Goal: Information Seeking & Learning: Learn about a topic

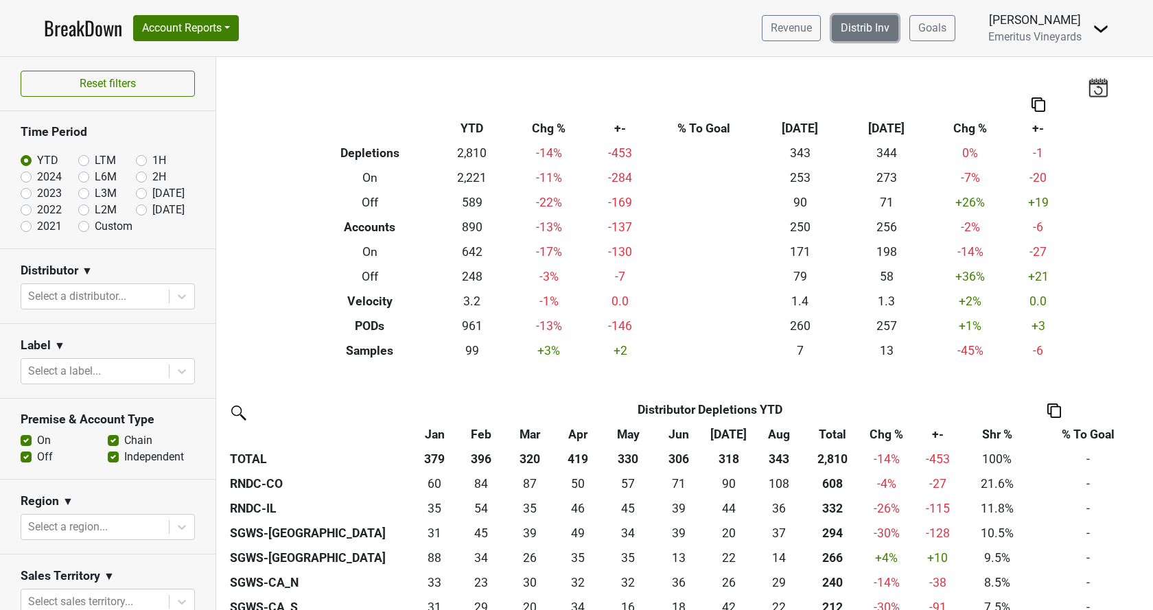
click at [892, 36] on link "Distrib Inv" at bounding box center [865, 28] width 67 height 26
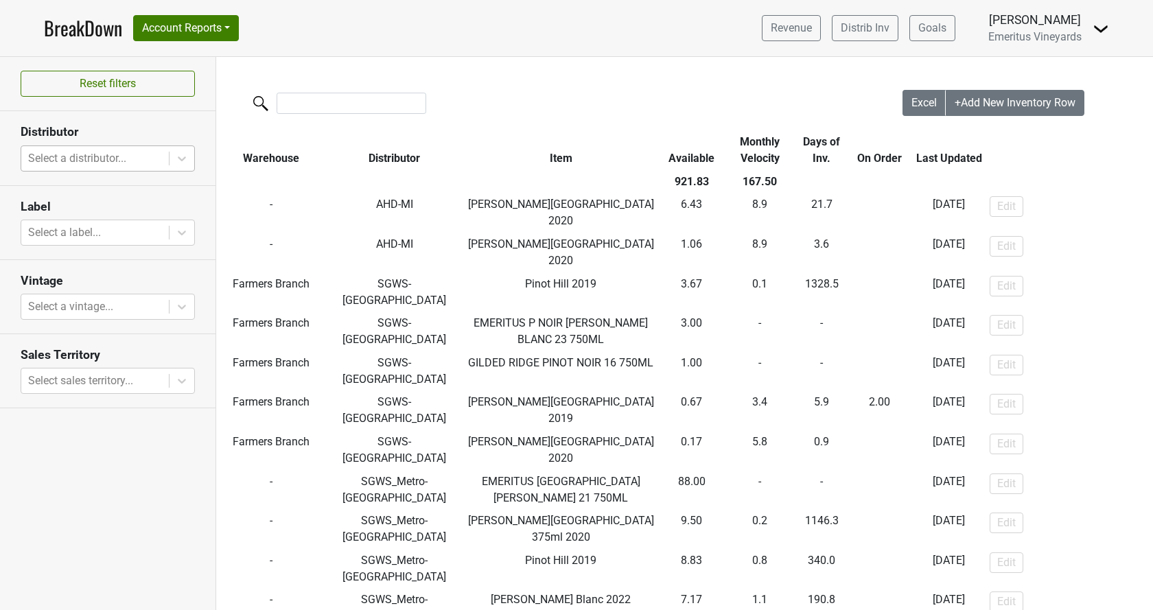
click at [91, 161] on div at bounding box center [95, 158] width 134 height 19
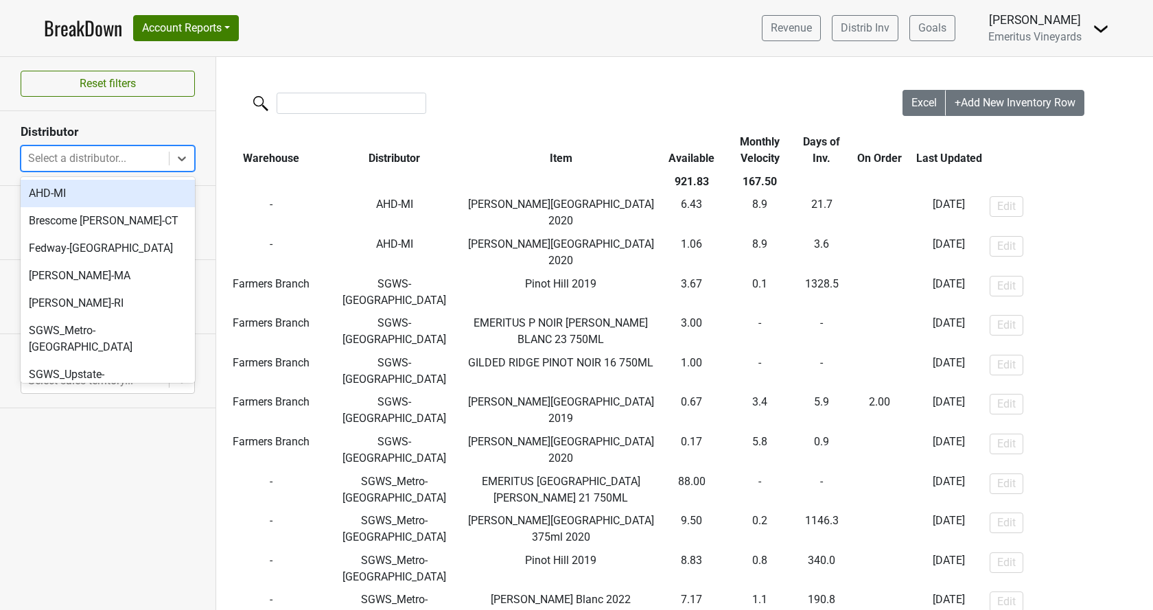
click at [73, 191] on div "AHD-MI" at bounding box center [108, 193] width 174 height 27
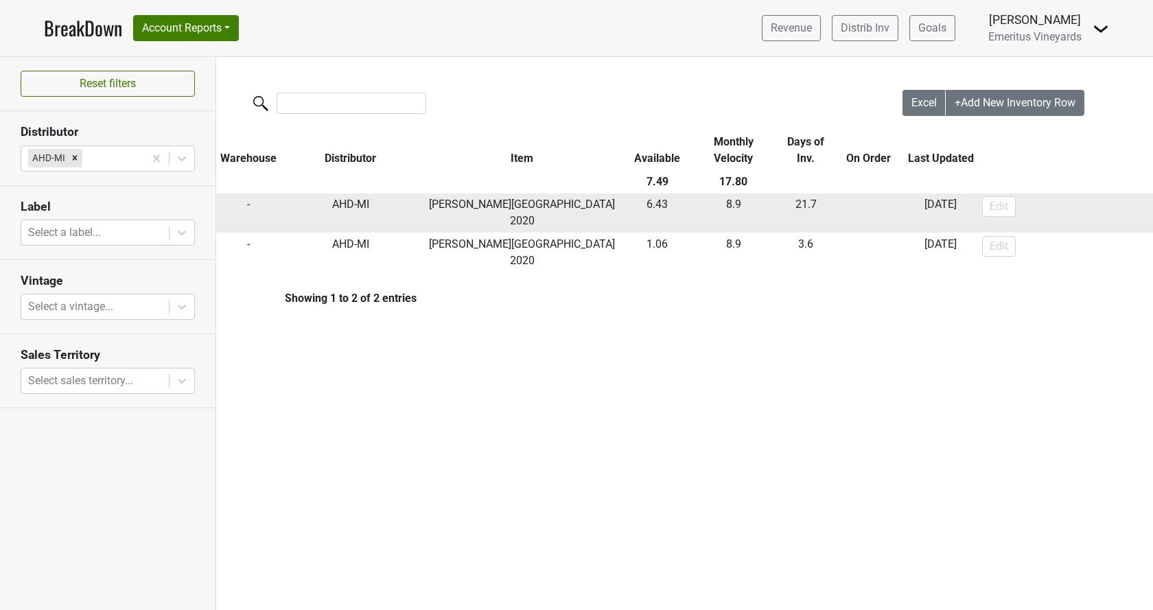
click at [346, 205] on td "AHD-MI" at bounding box center [351, 214] width 140 height 40
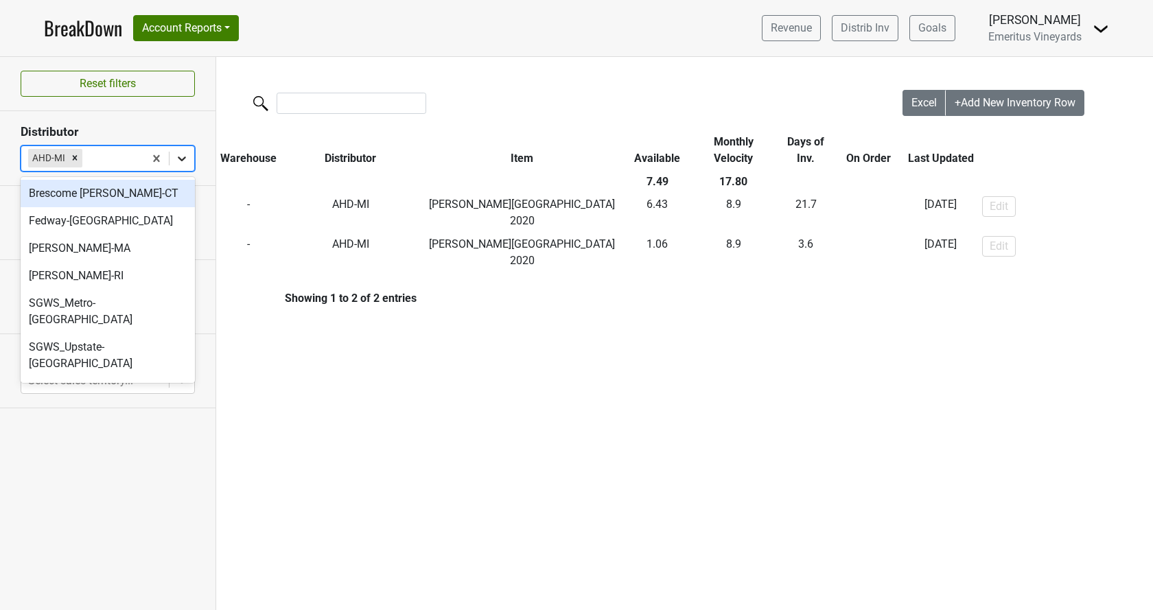
click at [176, 165] on div at bounding box center [182, 158] width 25 height 25
click at [131, 212] on div "Fedway-[GEOGRAPHIC_DATA]" at bounding box center [108, 220] width 174 height 27
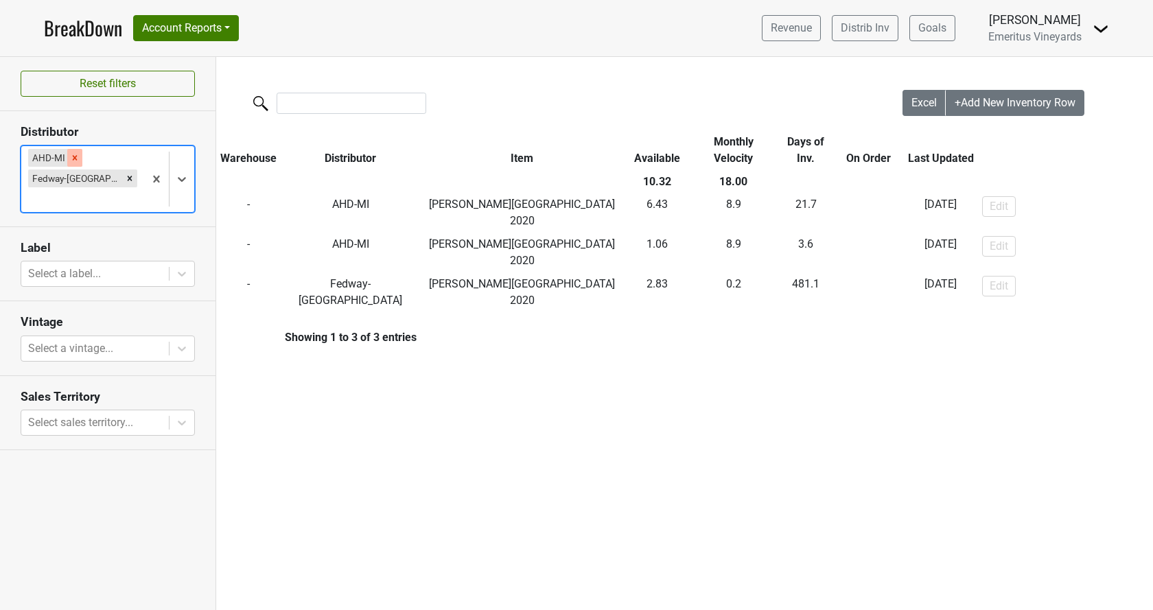
click at [76, 160] on icon "Remove AHD-MI" at bounding box center [75, 157] width 5 height 5
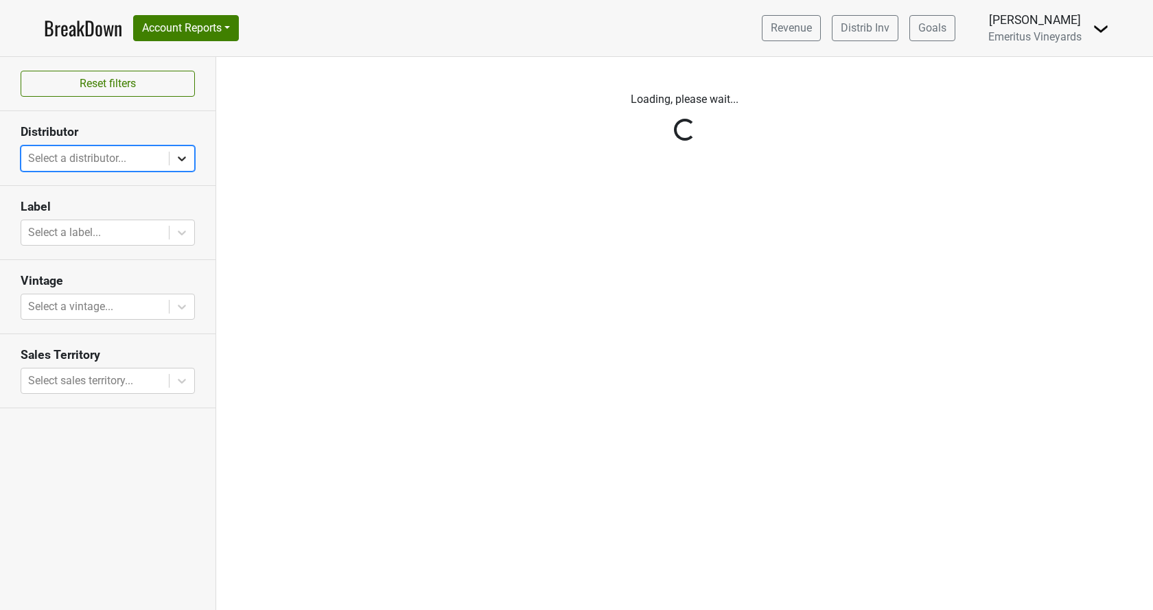
click at [184, 155] on icon at bounding box center [182, 159] width 14 height 14
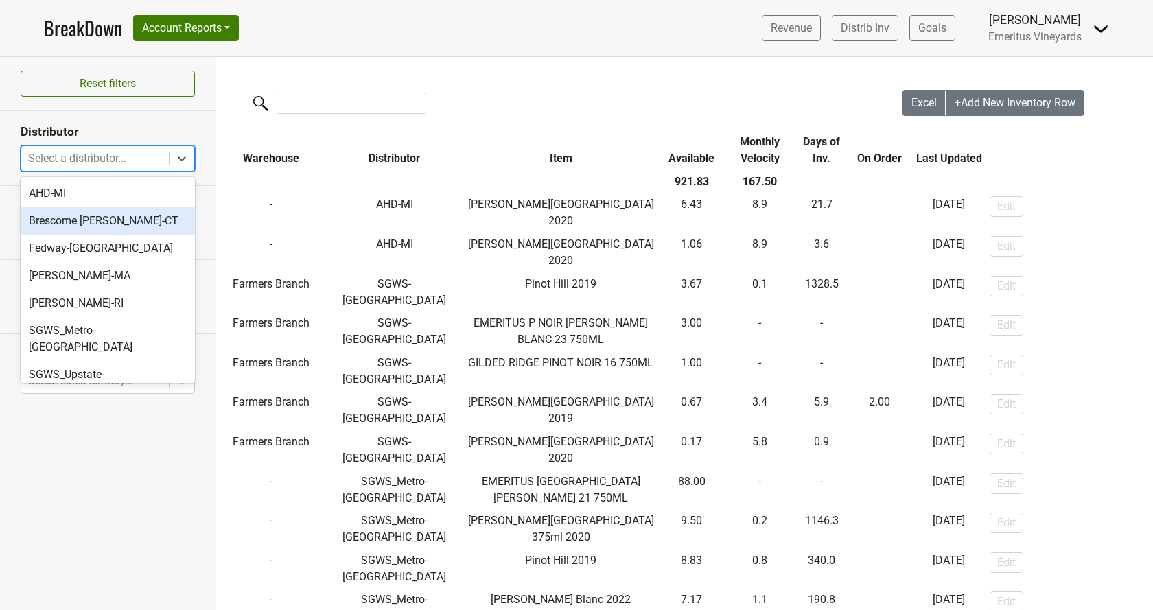
click at [106, 222] on div "Brescome [PERSON_NAME]-CT" at bounding box center [108, 220] width 174 height 27
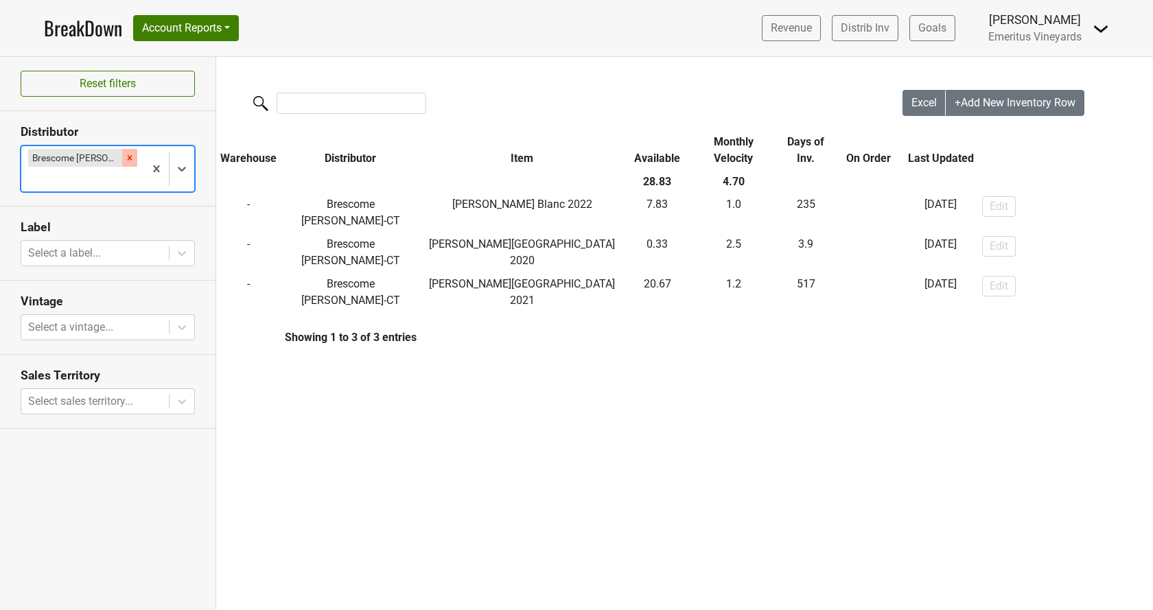
click at [133, 159] on icon "Remove Brescome Barton-CT" at bounding box center [130, 158] width 10 height 10
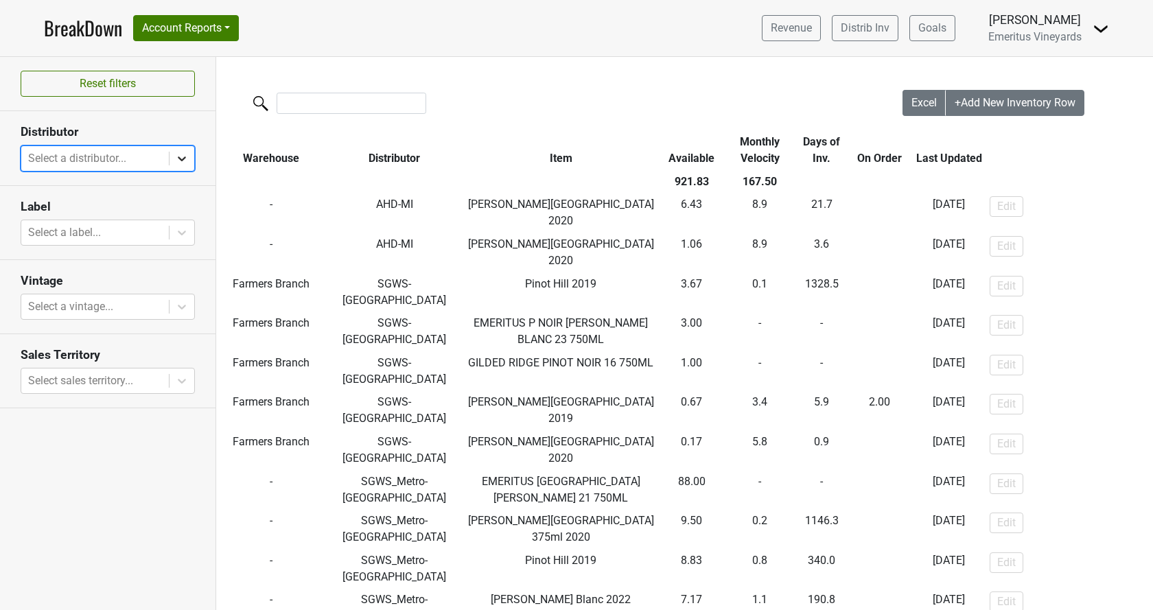
click at [174, 161] on div at bounding box center [182, 158] width 25 height 25
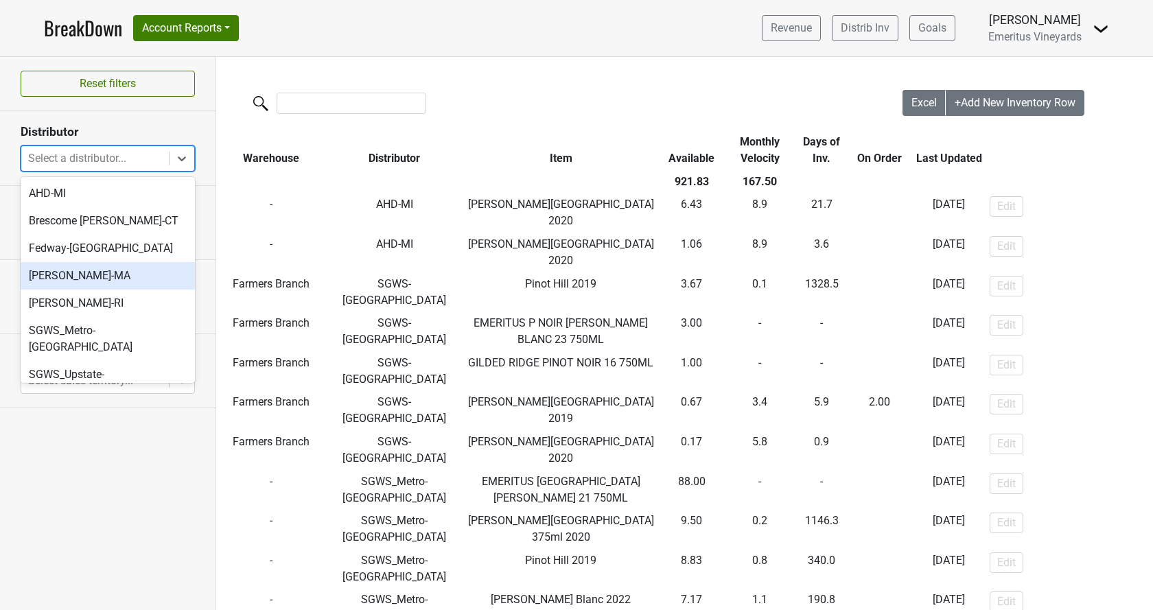
click at [113, 280] on div "[PERSON_NAME]-MA" at bounding box center [108, 275] width 174 height 27
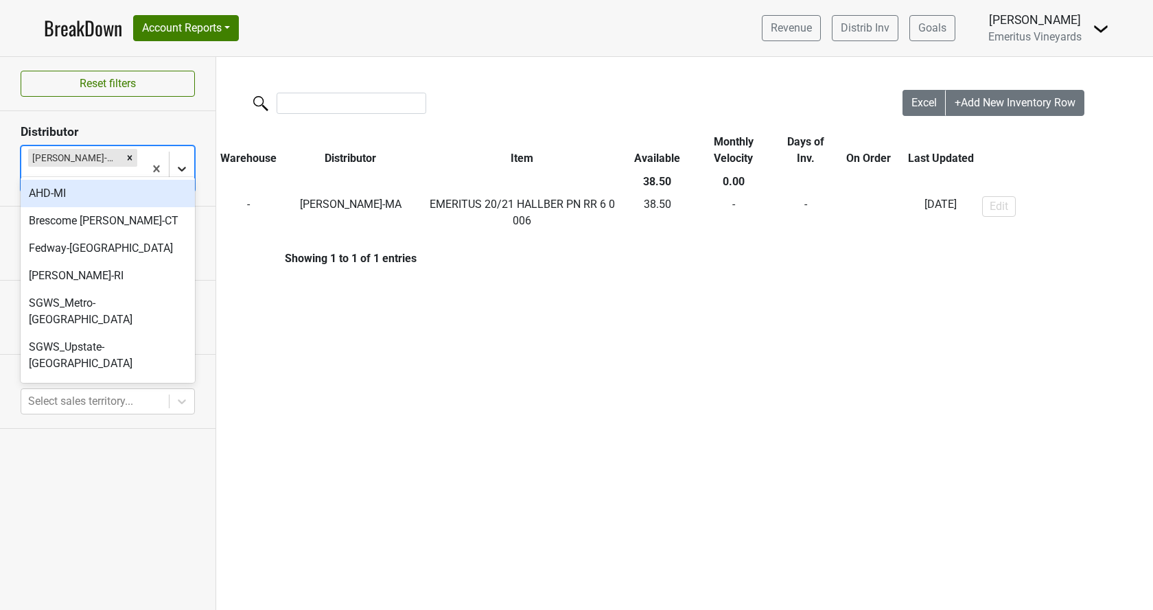
click at [175, 162] on icon at bounding box center [182, 169] width 14 height 14
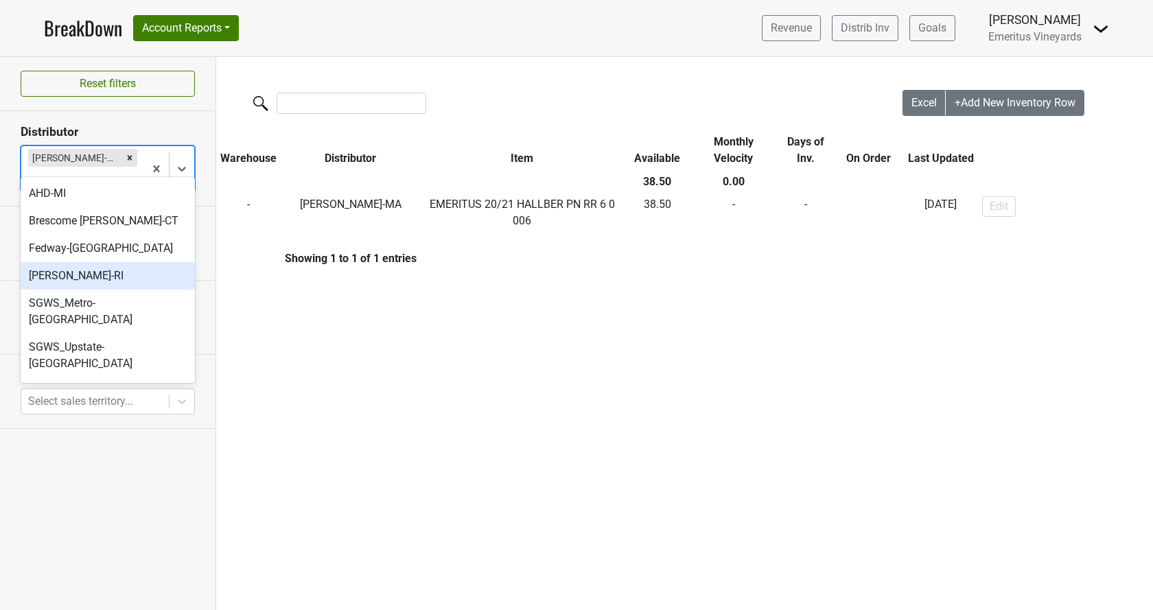
click at [89, 279] on div "[PERSON_NAME]-RI" at bounding box center [108, 275] width 174 height 27
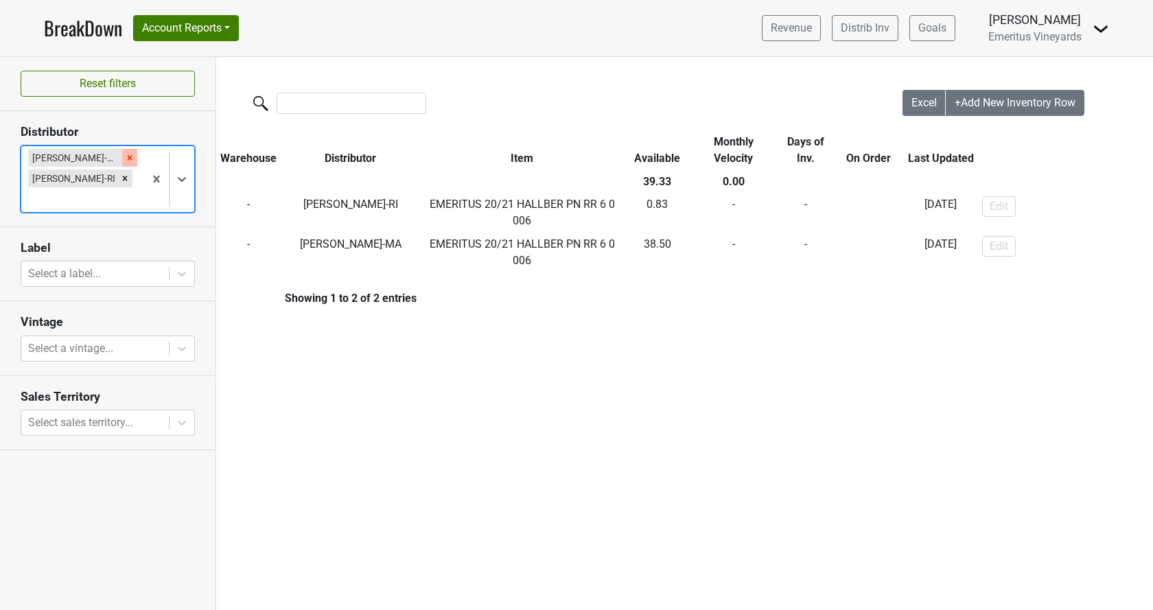
click at [125, 157] on icon "Remove MS Walker-MA" at bounding box center [130, 158] width 10 height 10
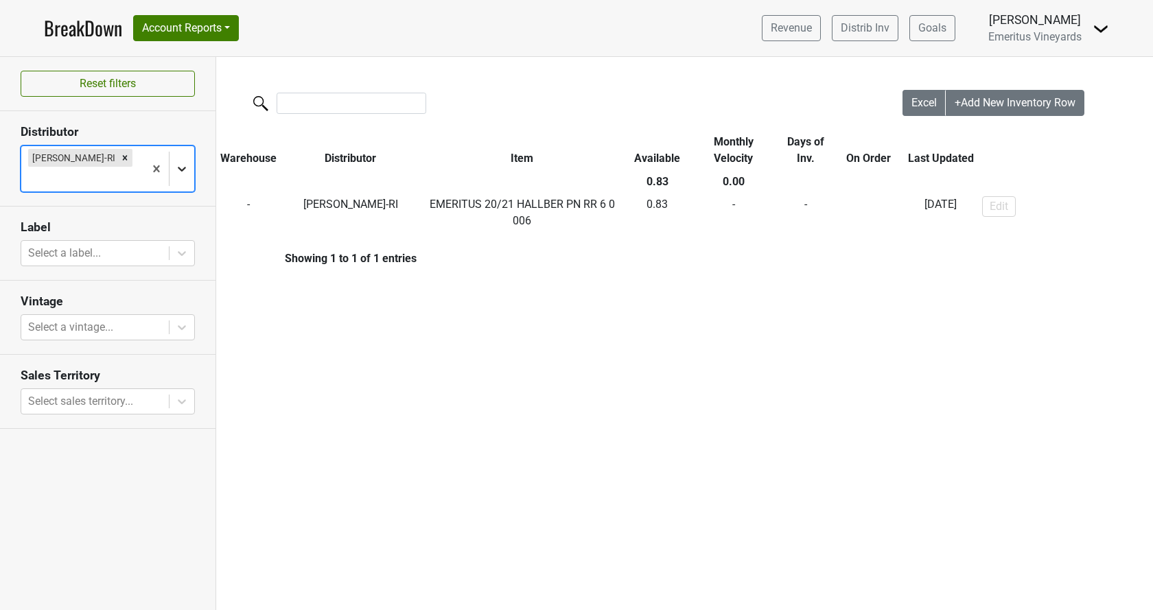
click at [178, 162] on icon at bounding box center [182, 169] width 14 height 14
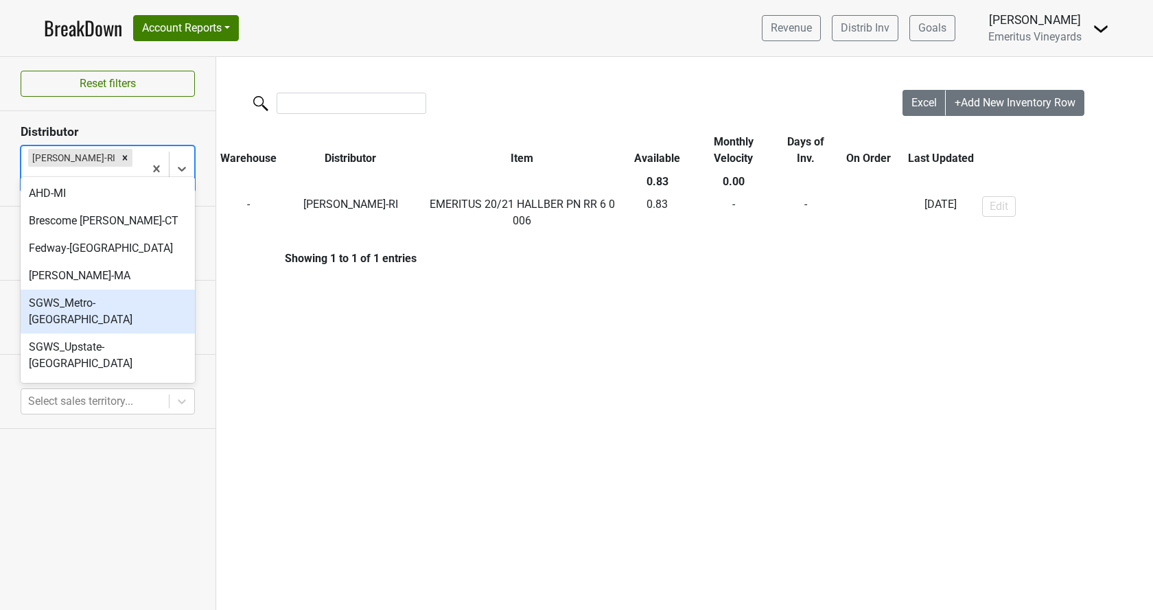
click at [116, 293] on div "SGWS_Metro-[GEOGRAPHIC_DATA]" at bounding box center [108, 312] width 174 height 44
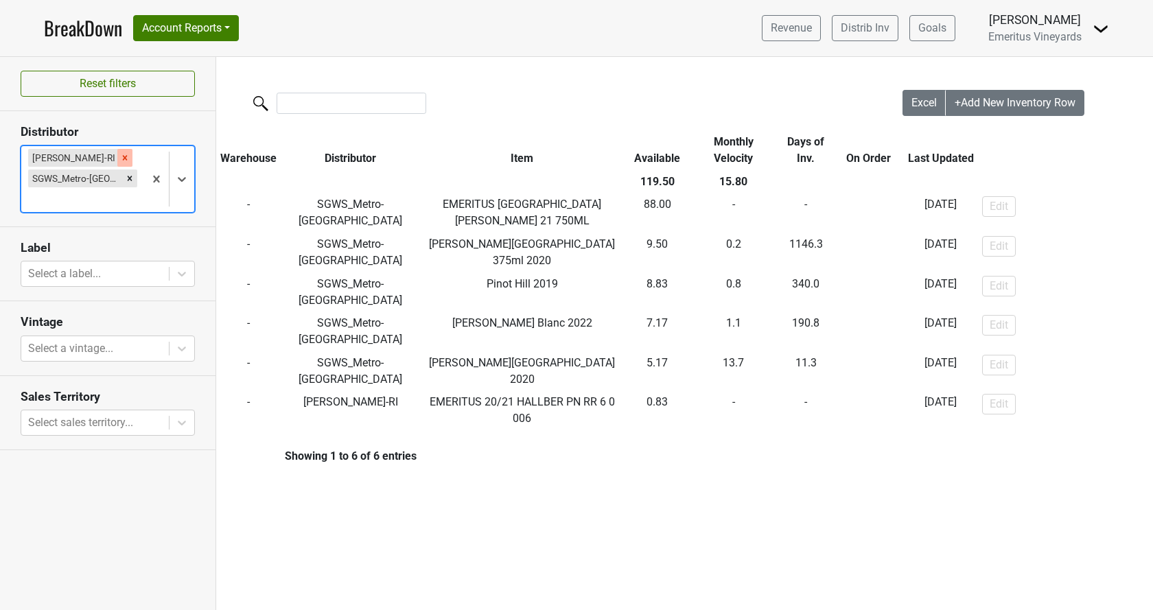
click at [123, 157] on icon "Remove MS Walker-RI" at bounding box center [125, 157] width 5 height 5
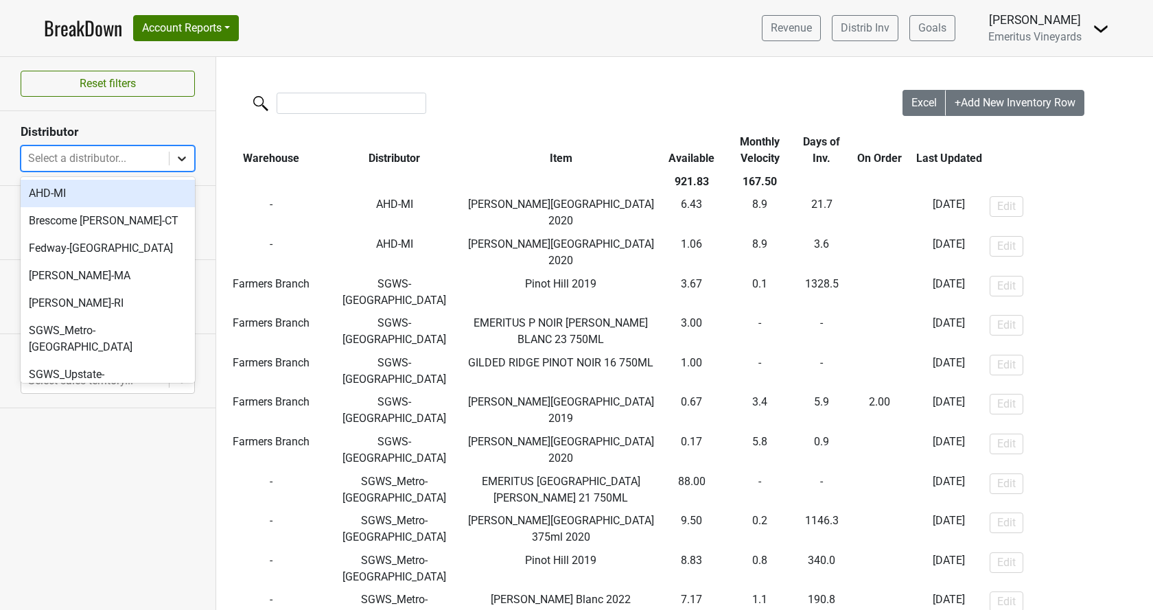
click at [172, 159] on div at bounding box center [182, 158] width 25 height 25
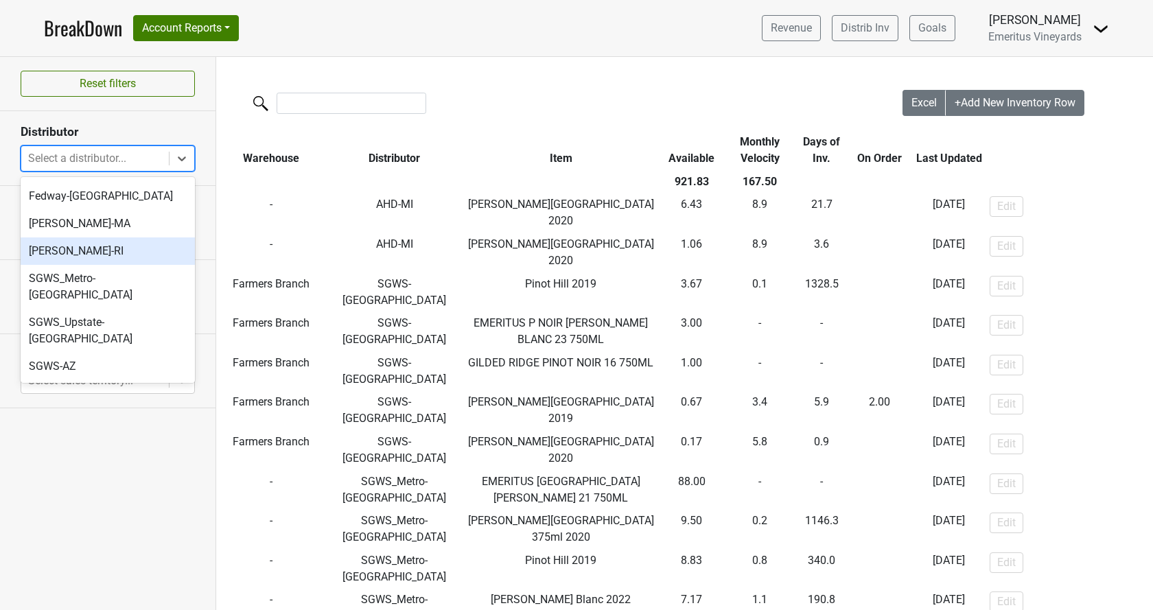
scroll to position [78, 0]
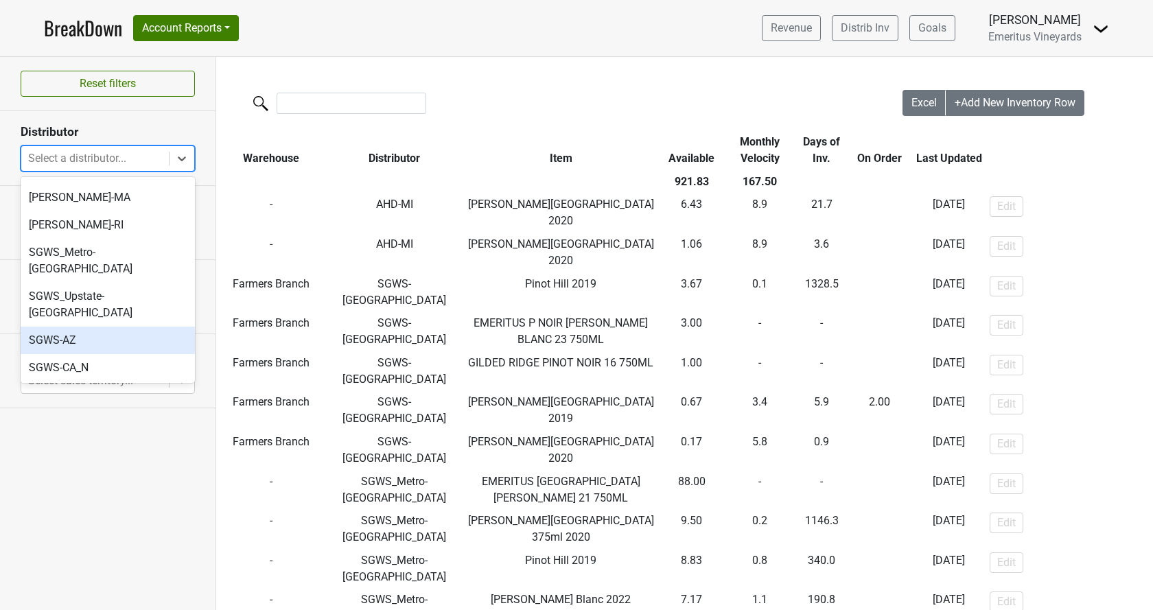
click at [113, 327] on div "SGWS-AZ" at bounding box center [108, 340] width 174 height 27
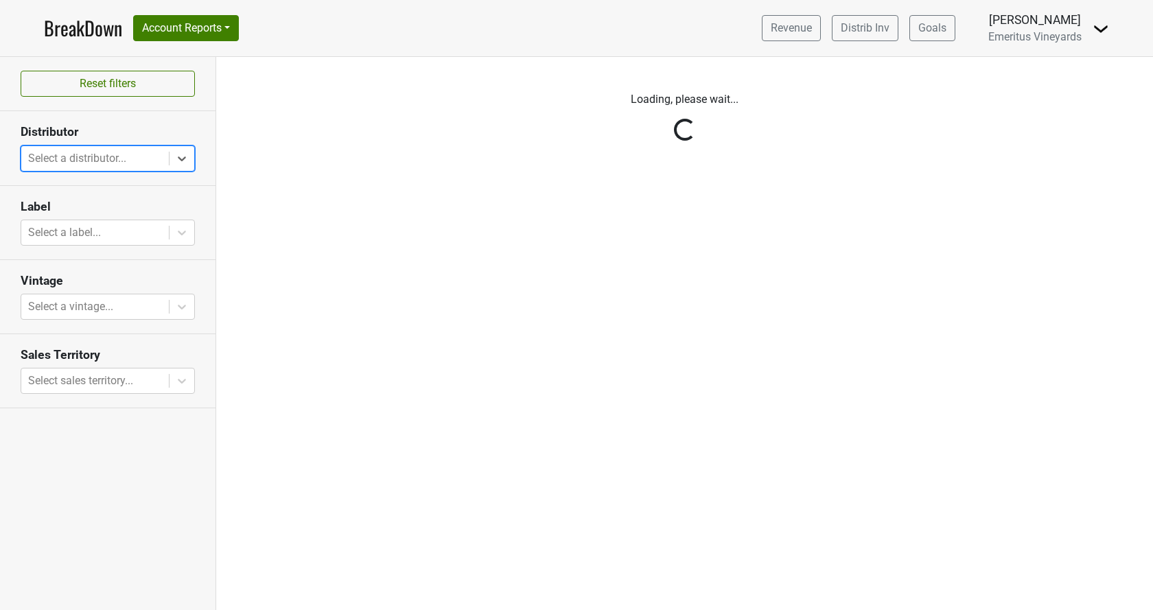
click at [176, 159] on div "Reset filters Distributor All selected options have been cleared. Select is foc…" at bounding box center [108, 333] width 216 height 553
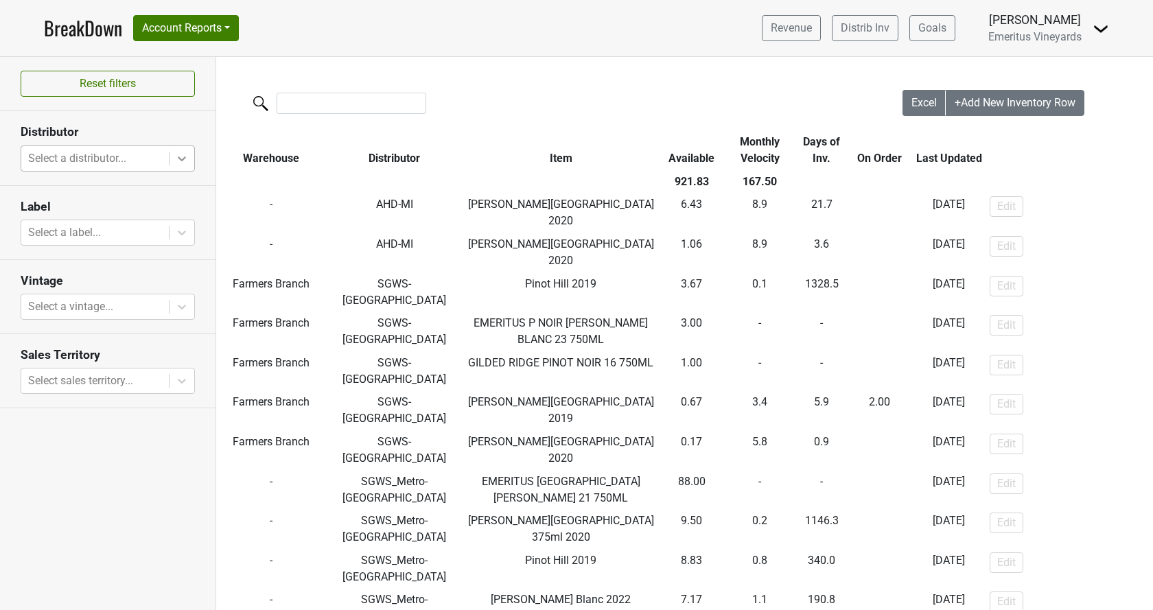
click at [192, 162] on div at bounding box center [182, 158] width 25 height 25
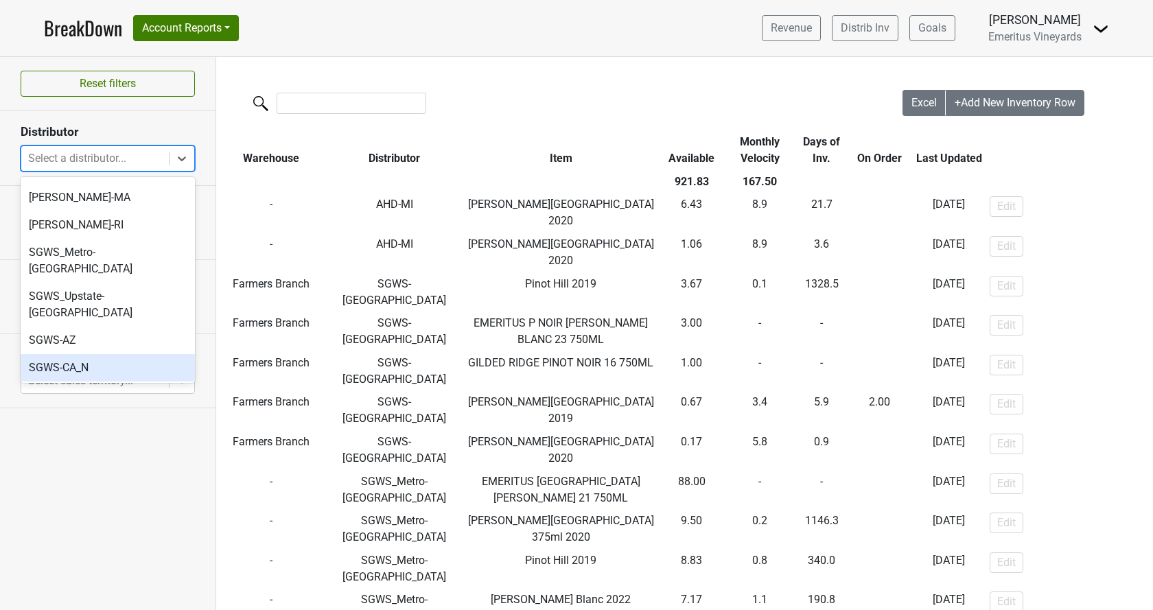
click at [127, 354] on div "SGWS-CA_N" at bounding box center [108, 367] width 174 height 27
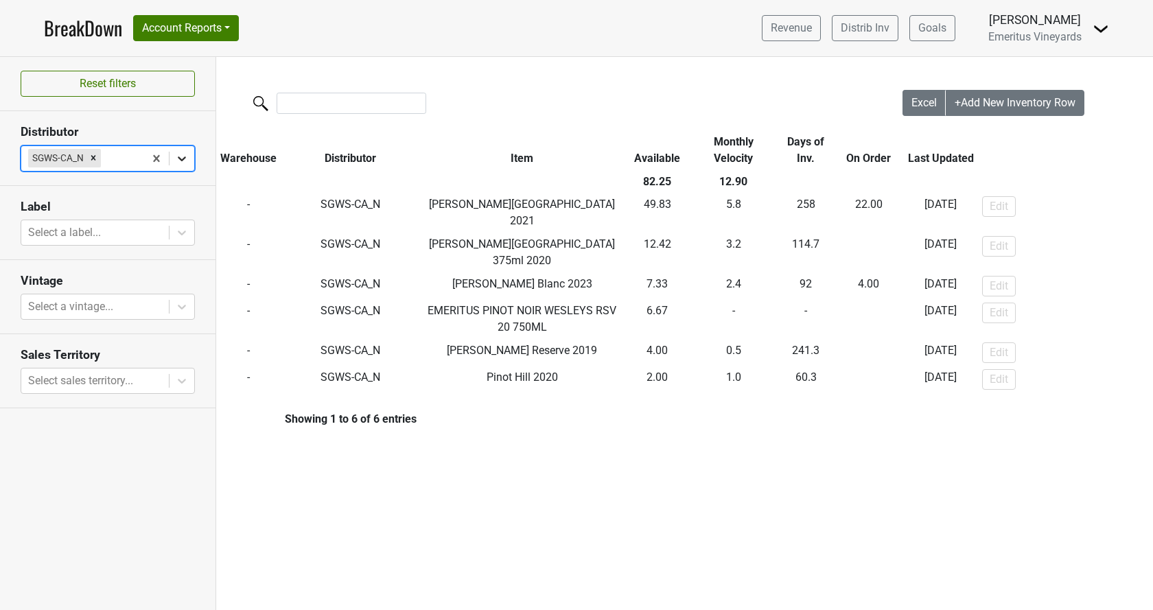
click at [186, 158] on icon at bounding box center [182, 159] width 14 height 14
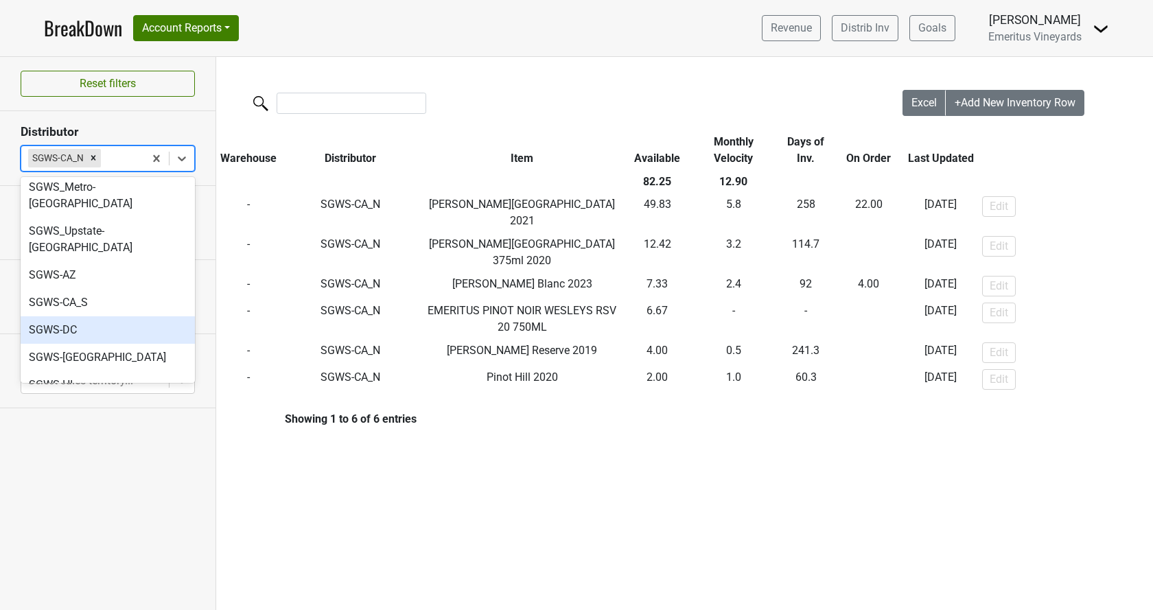
scroll to position [157, 0]
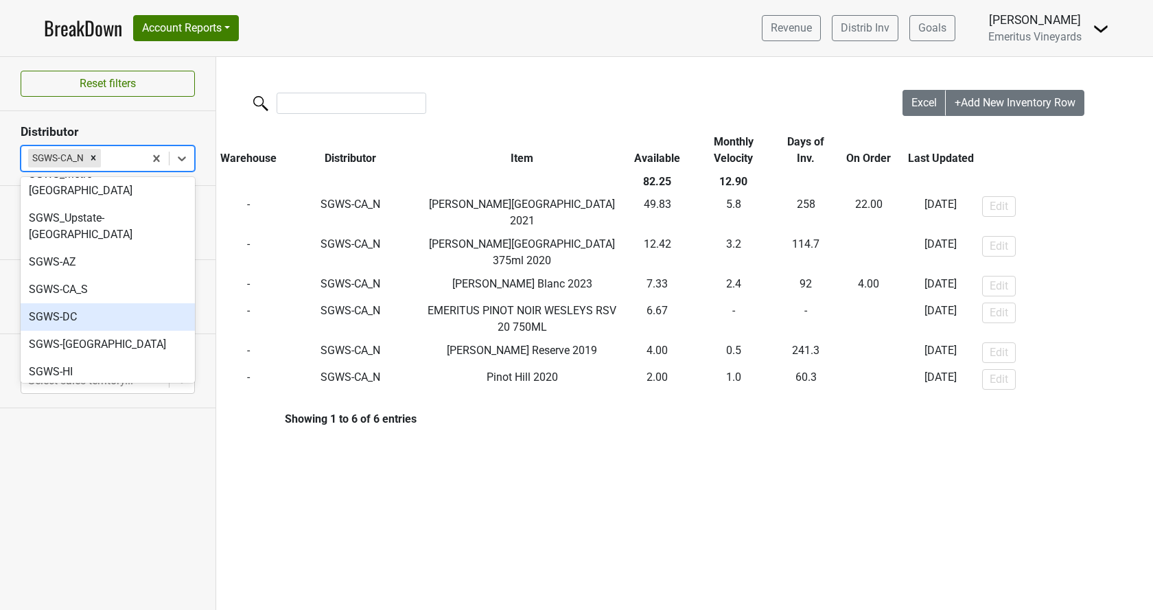
click at [126, 303] on div "SGWS-DC" at bounding box center [108, 316] width 174 height 27
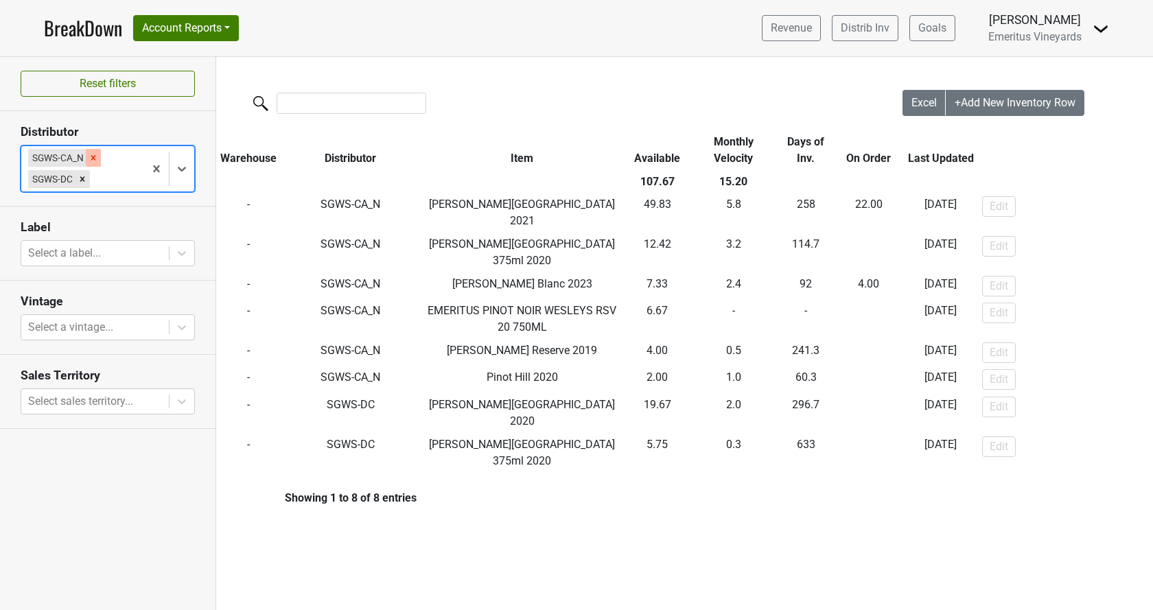
click at [95, 156] on icon "Remove SGWS-CA_N" at bounding box center [93, 157] width 5 height 5
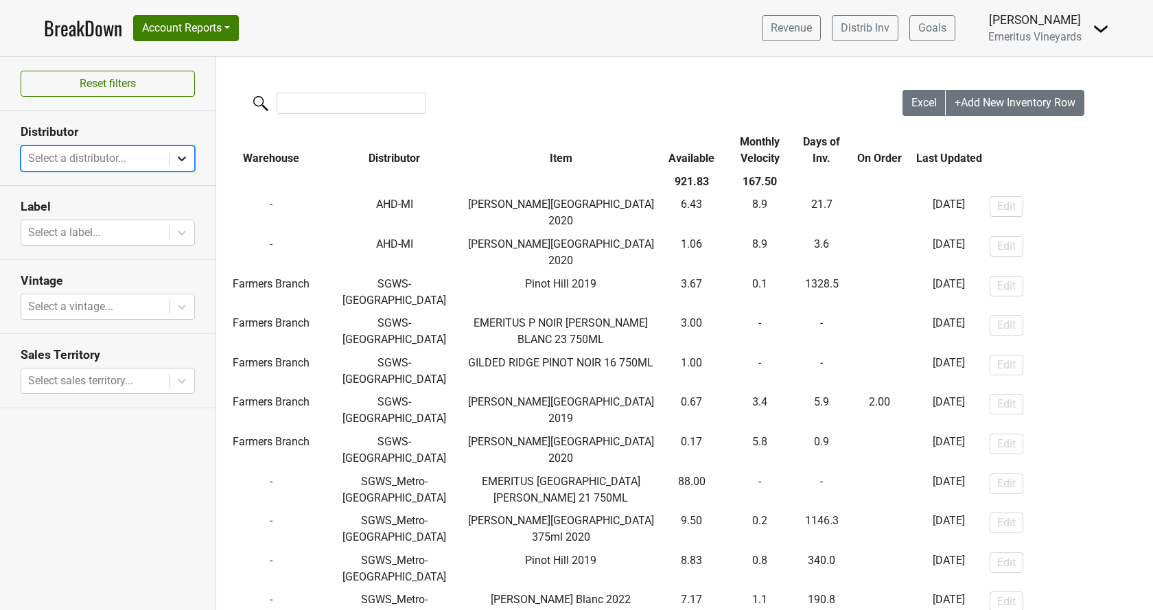
click at [192, 163] on div at bounding box center [182, 158] width 25 height 25
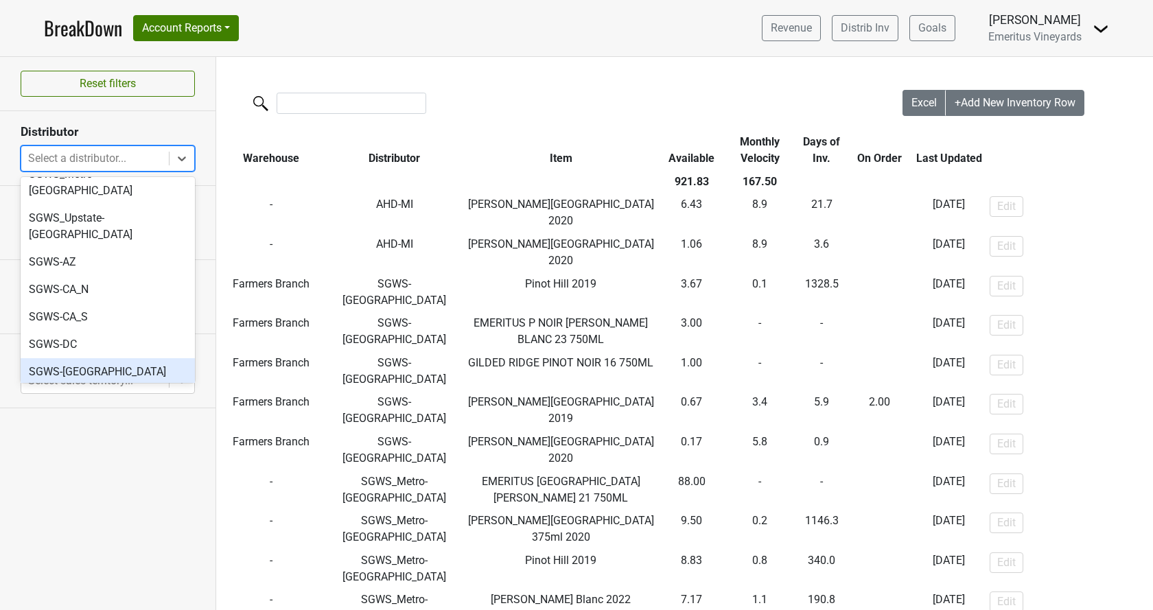
click at [139, 358] on div "SGWS-[GEOGRAPHIC_DATA]" at bounding box center [108, 371] width 174 height 27
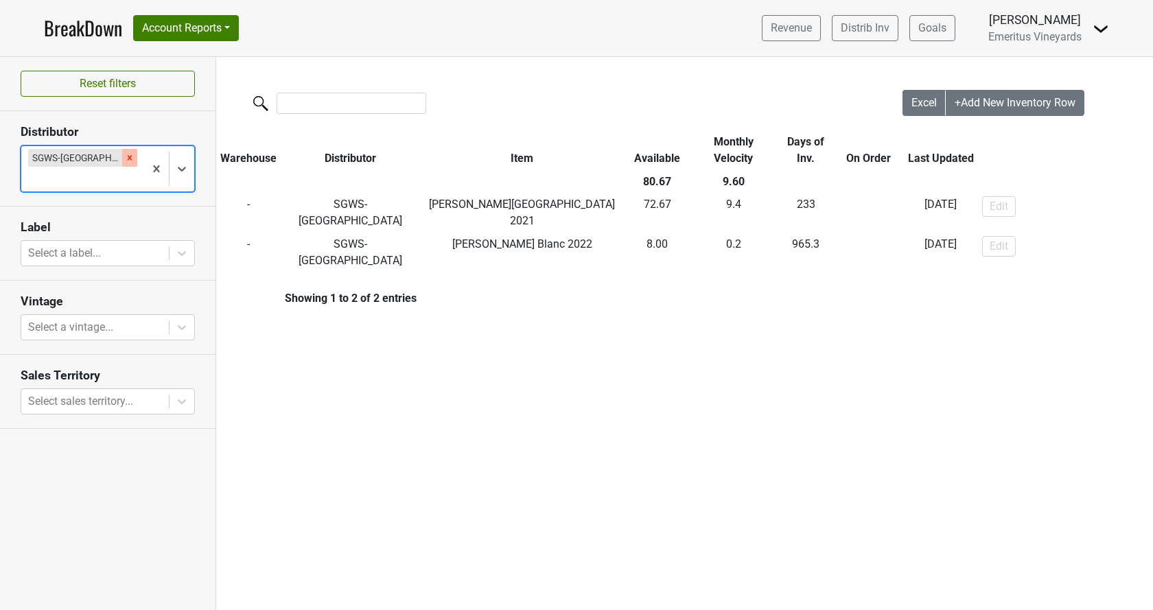
click at [125, 161] on icon "Remove SGWS-FL" at bounding box center [130, 158] width 10 height 10
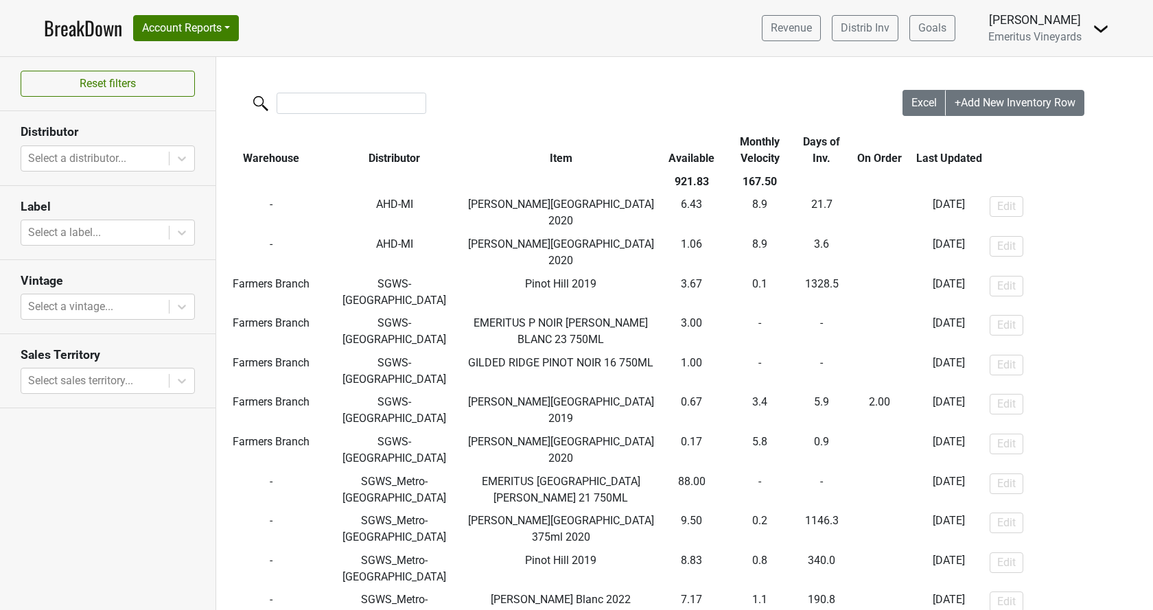
click at [108, 154] on div at bounding box center [95, 158] width 134 height 19
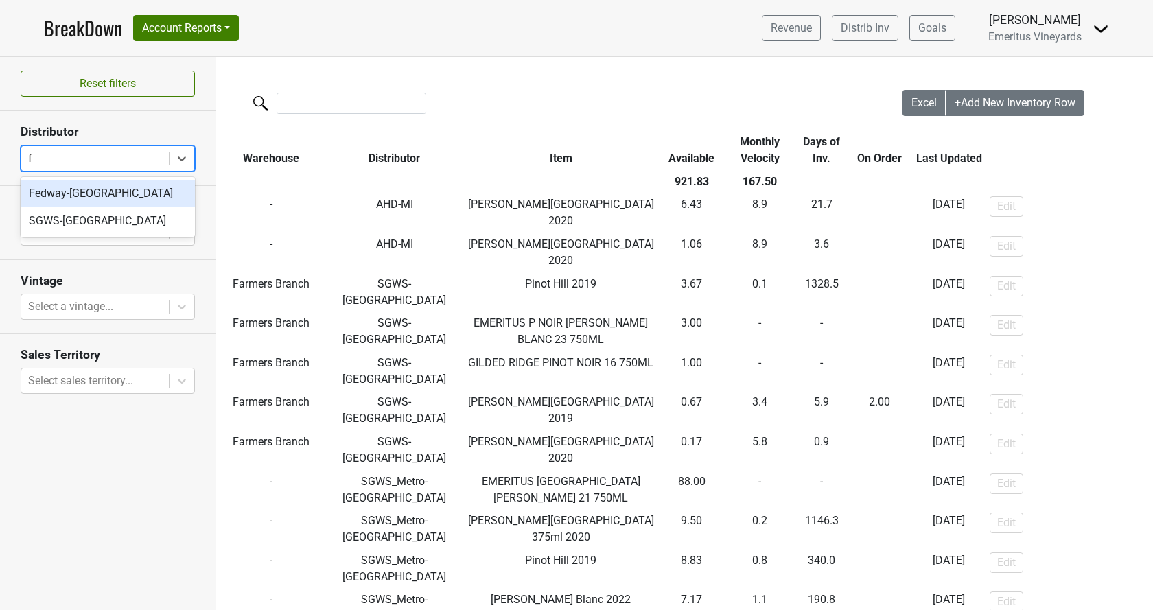
type input "fl"
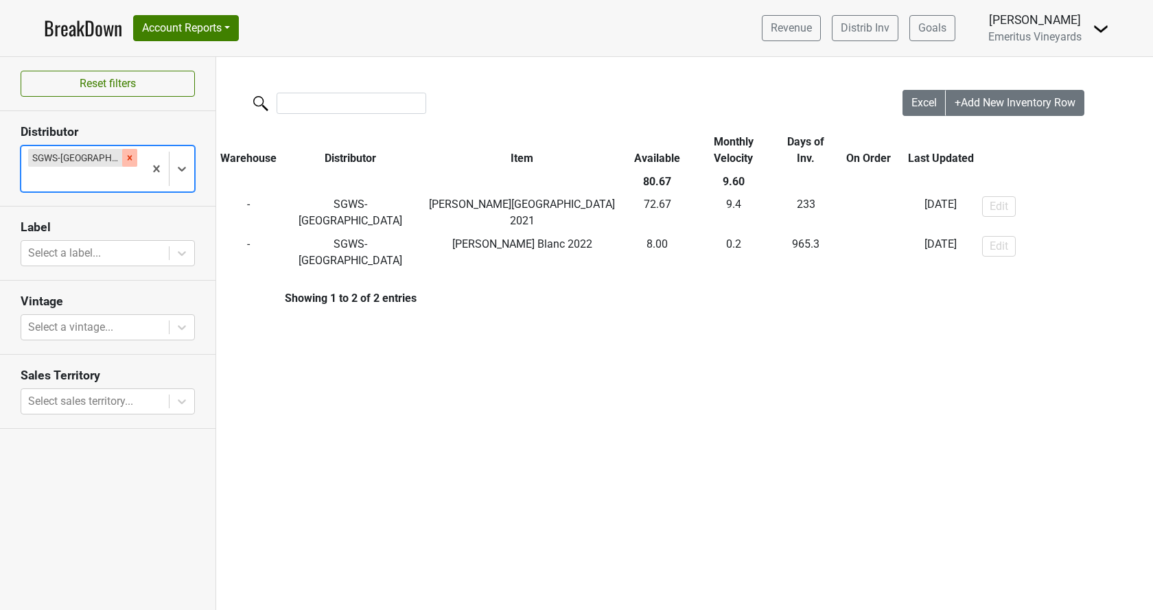
click at [125, 155] on icon "Remove SGWS-FL" at bounding box center [130, 158] width 10 height 10
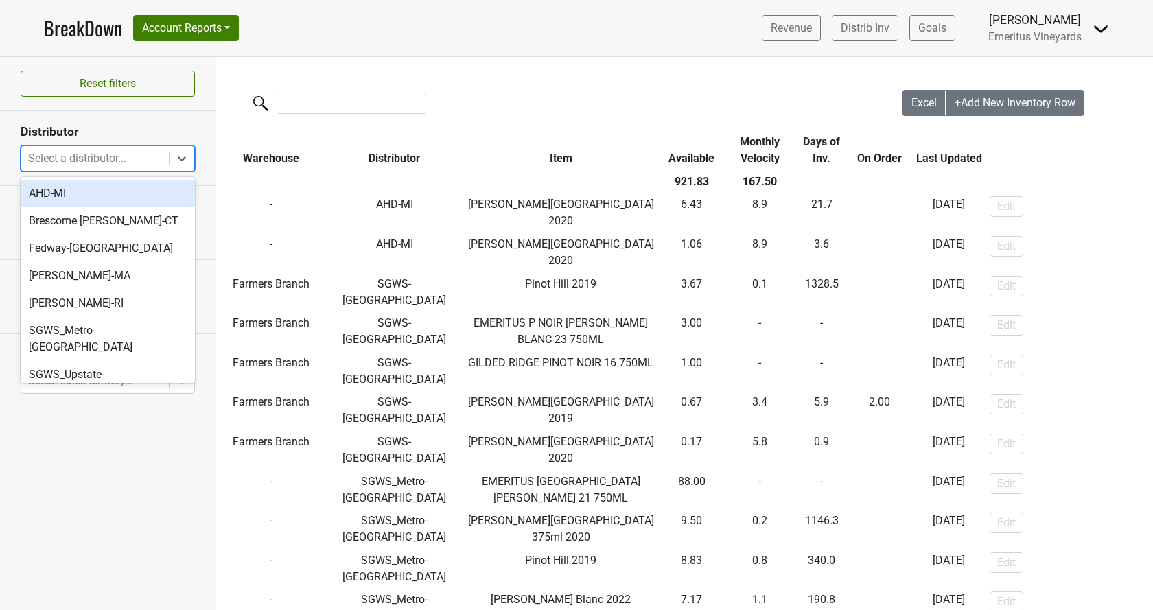
click at [179, 150] on div at bounding box center [182, 158] width 25 height 25
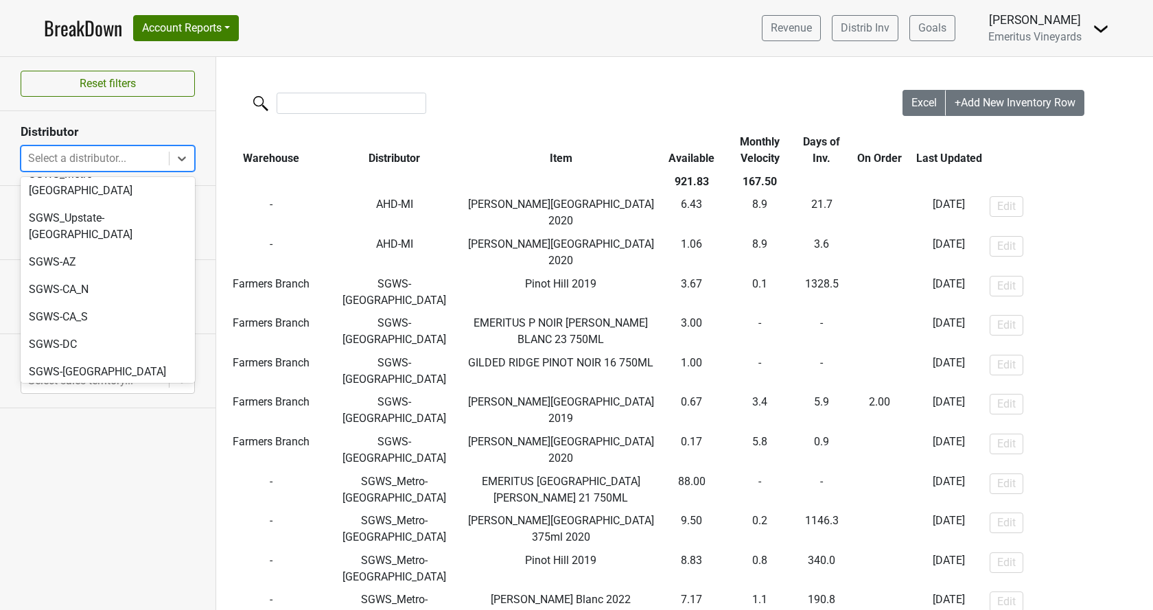
click at [78, 386] on div "SGWS-HI" at bounding box center [108, 399] width 174 height 27
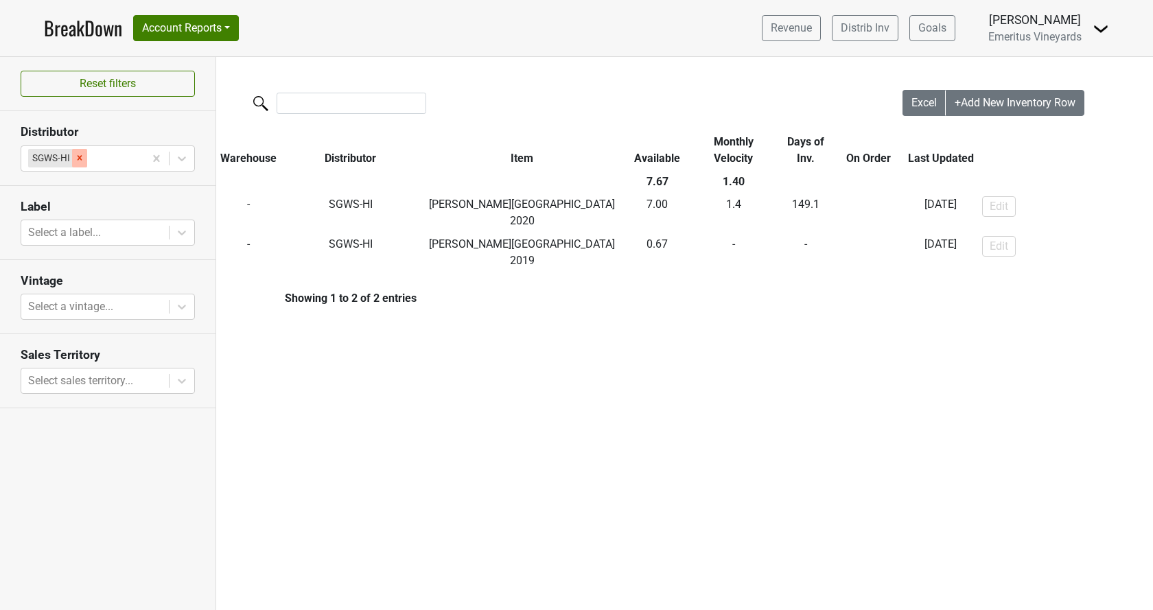
click at [84, 159] on div "Remove SGWS-HI" at bounding box center [79, 158] width 15 height 18
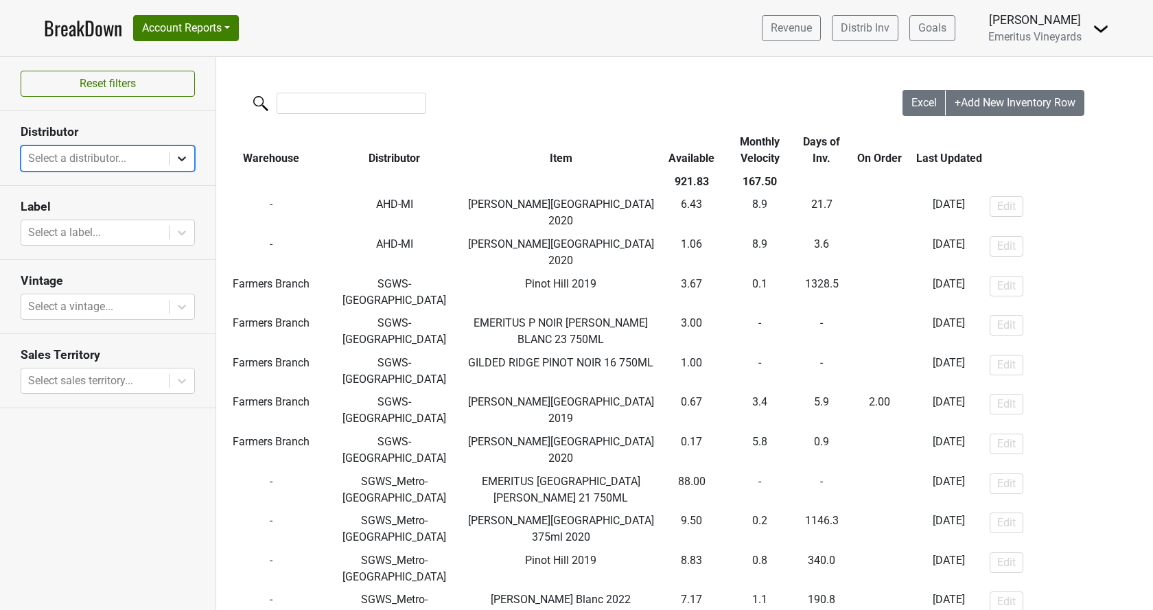
click at [187, 163] on icon at bounding box center [182, 159] width 14 height 14
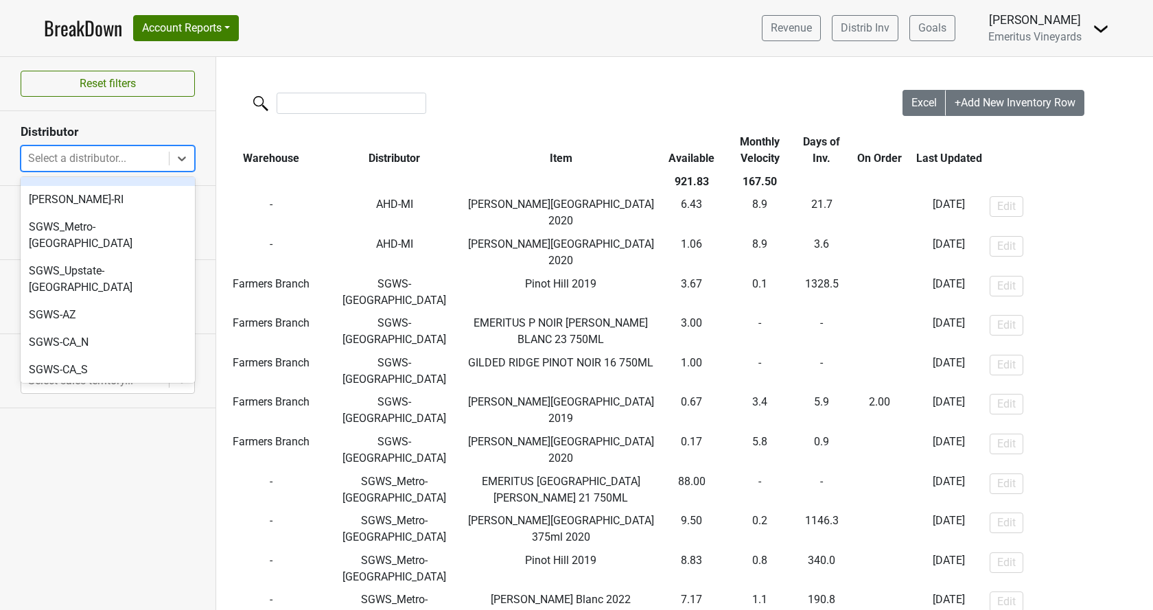
scroll to position [235, 0]
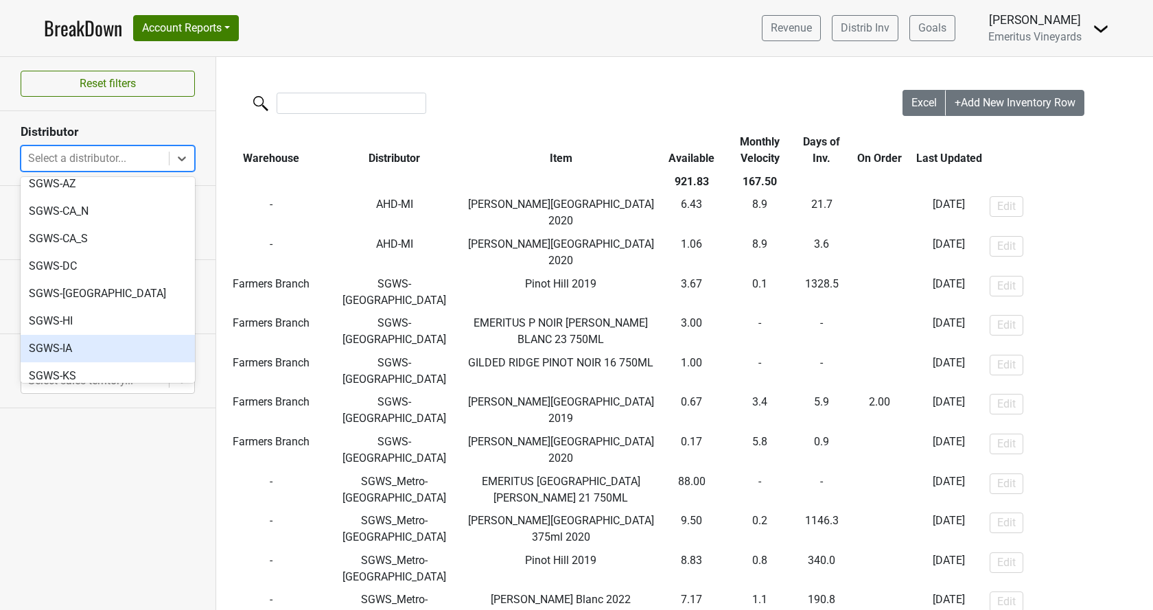
click at [122, 335] on div "SGWS-IA" at bounding box center [108, 348] width 174 height 27
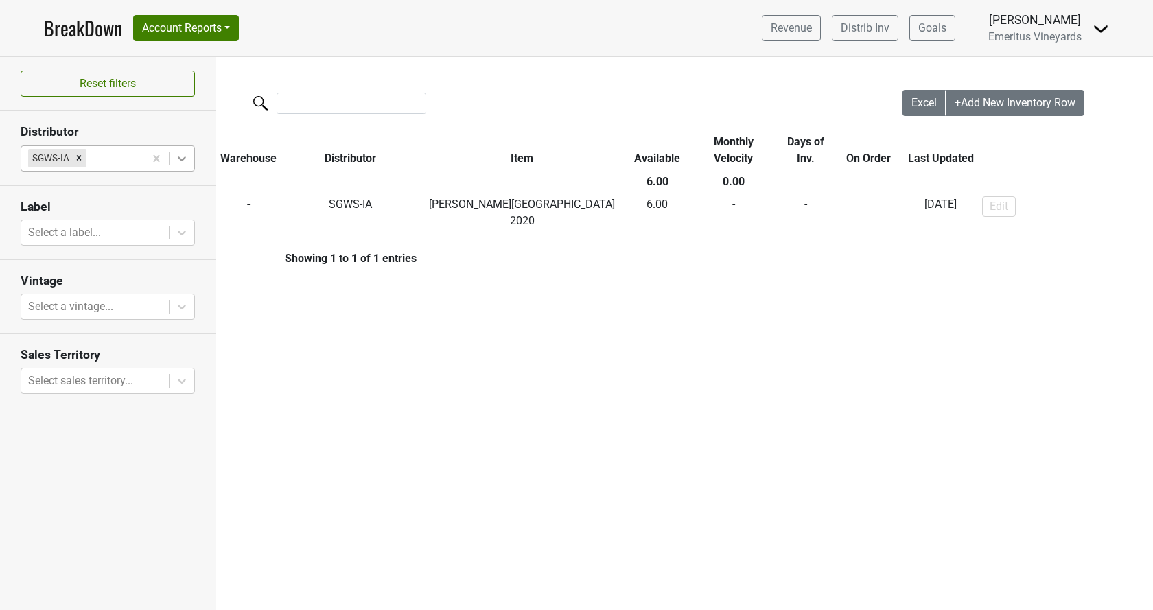
click at [184, 161] on icon at bounding box center [182, 159] width 14 height 14
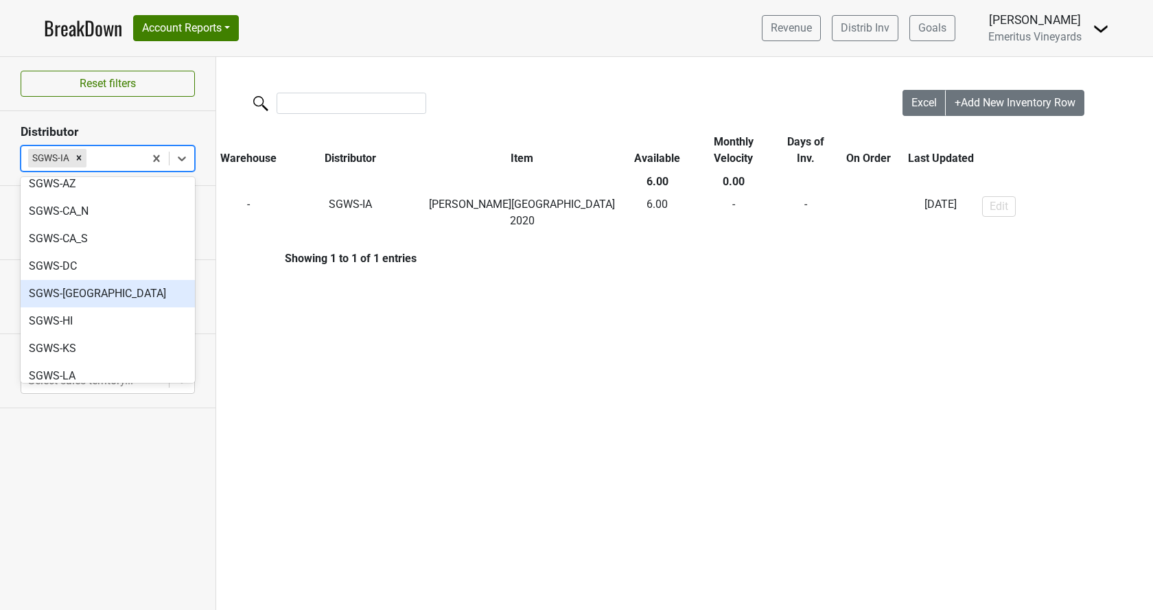
scroll to position [313, 0]
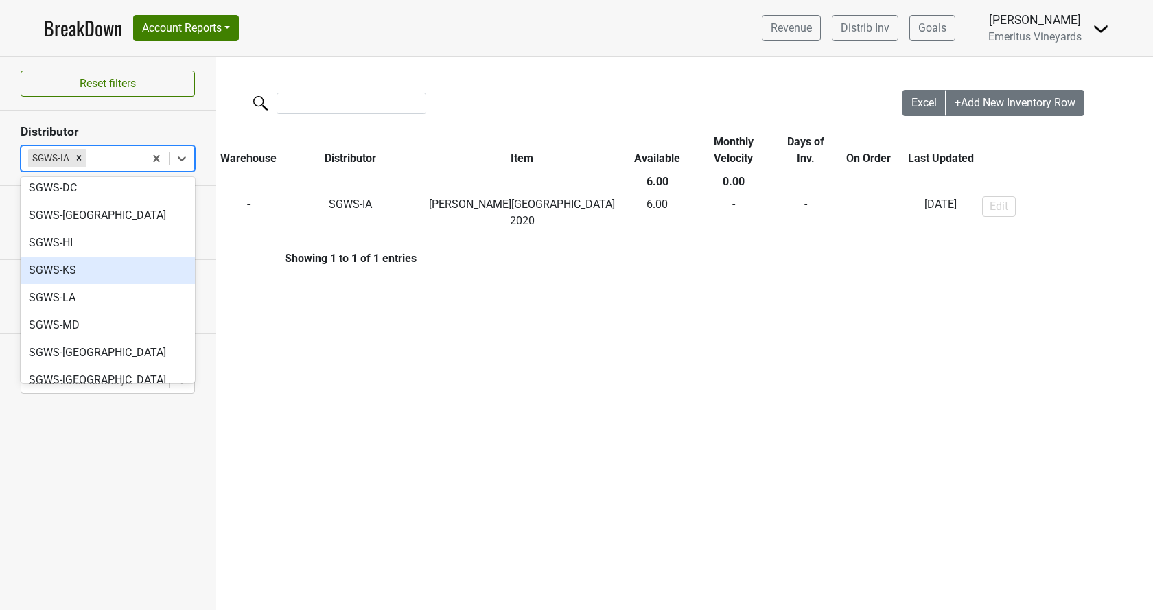
click at [96, 257] on div "SGWS-KS" at bounding box center [108, 270] width 174 height 27
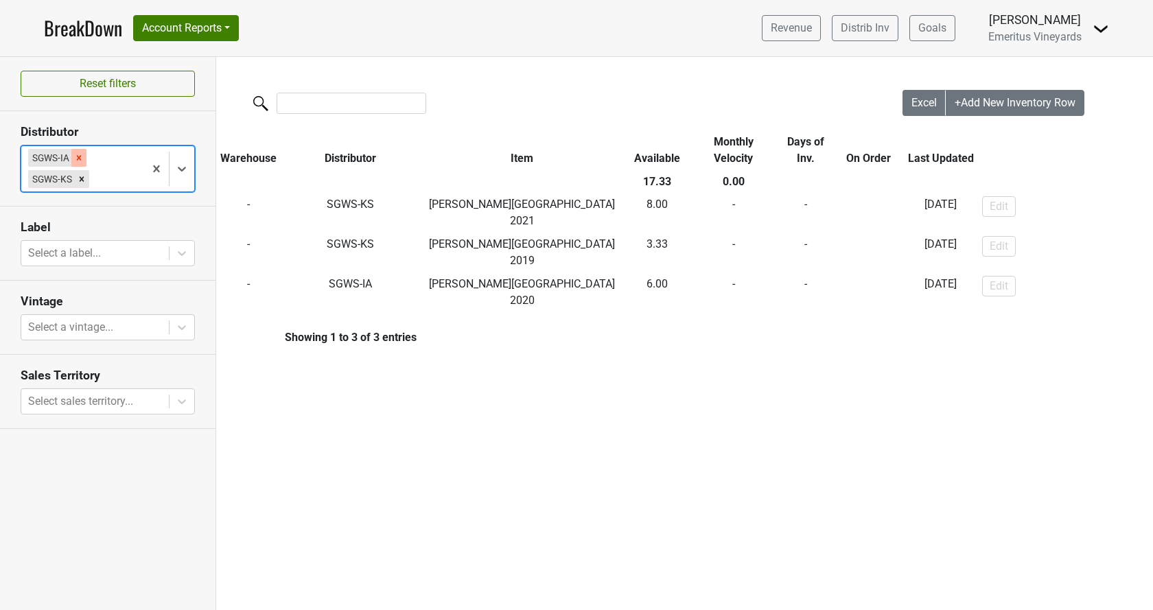
click at [78, 157] on icon "Remove SGWS-IA" at bounding box center [79, 158] width 10 height 10
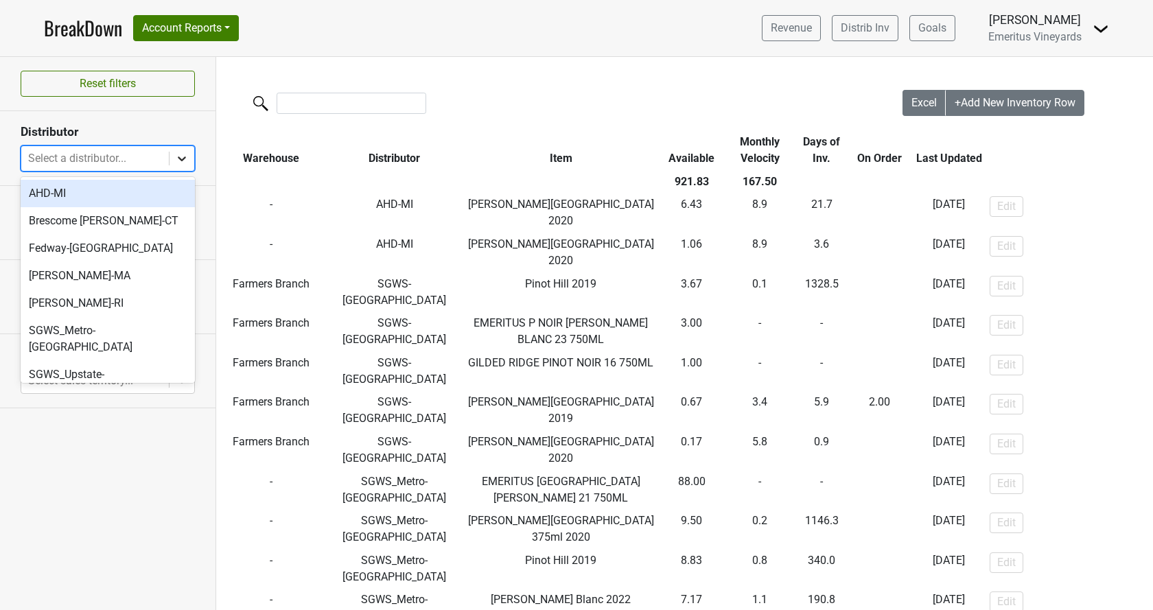
click at [190, 161] on div at bounding box center [182, 158] width 25 height 25
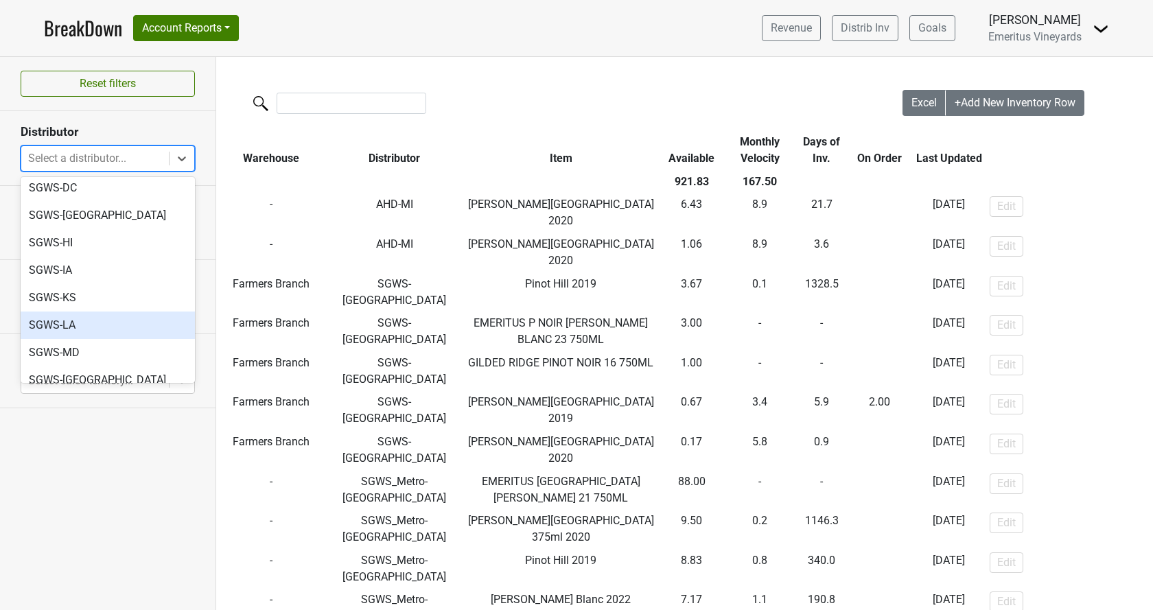
click at [117, 312] on div "SGWS-LA" at bounding box center [108, 325] width 174 height 27
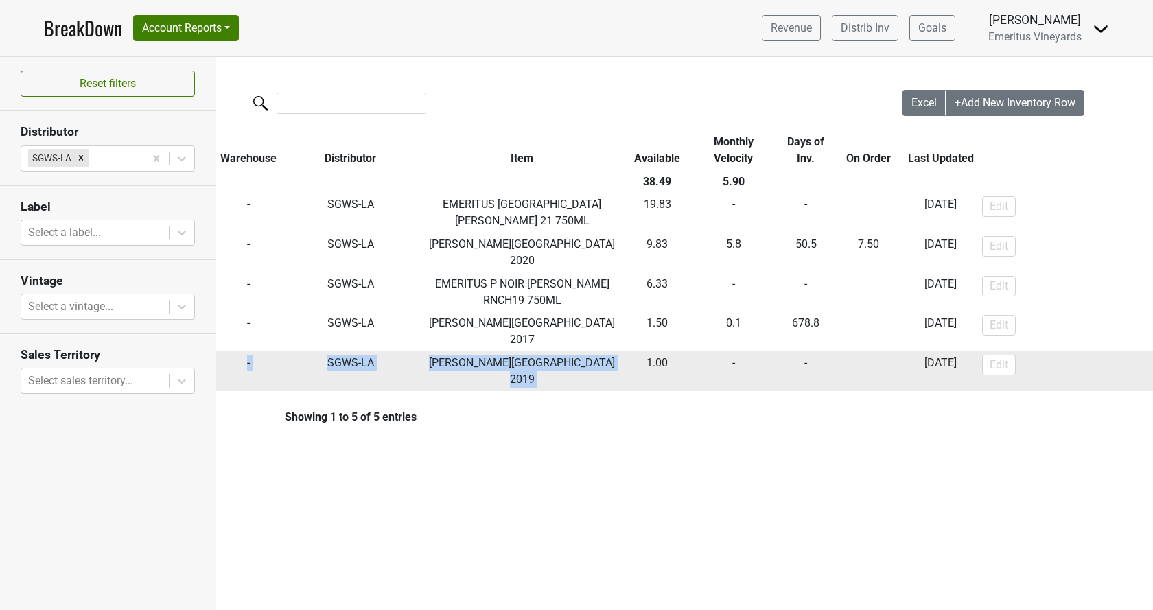
drag, startPoint x: 645, startPoint y: 211, endPoint x: 640, endPoint y: 334, distance: 122.3
click at [640, 334] on tbody "- SGWS-LA EMERITUS P NOIR HALLBERG RANCH 21 750ML 19.83 - - 2025-09-29 Edit - S…" at bounding box center [685, 293] width 939 height 198
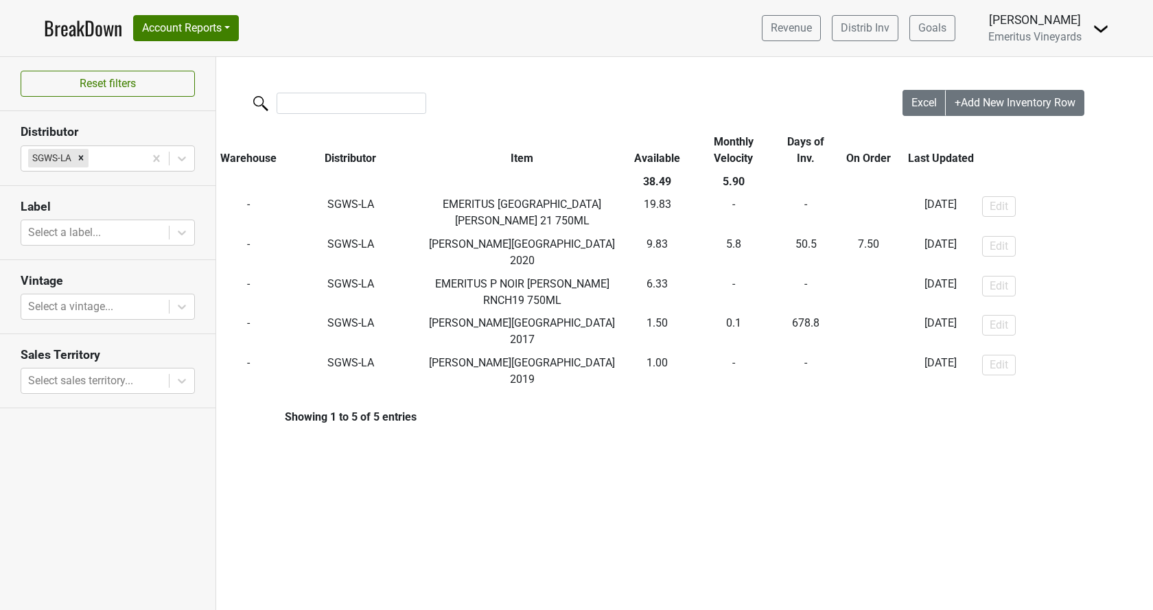
click at [658, 402] on div "Excel +Add New Inventory Row Warehouse Distributor Item Available Monthly Veloc…" at bounding box center [684, 254] width 937 height 394
click at [79, 157] on icon "Remove SGWS-LA" at bounding box center [81, 158] width 10 height 10
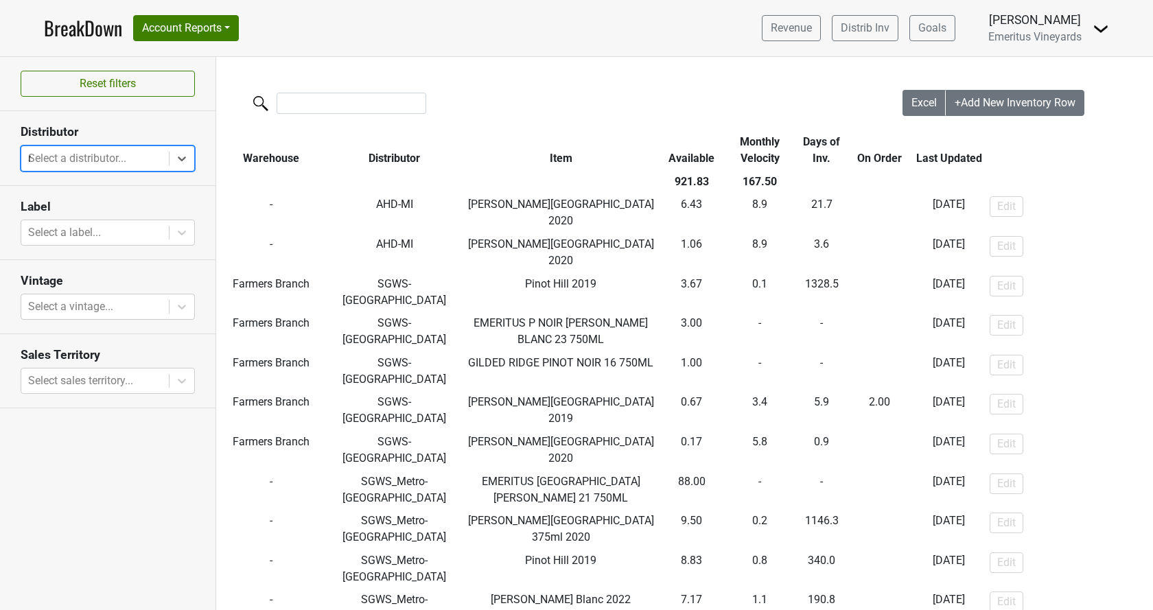
type input "md"
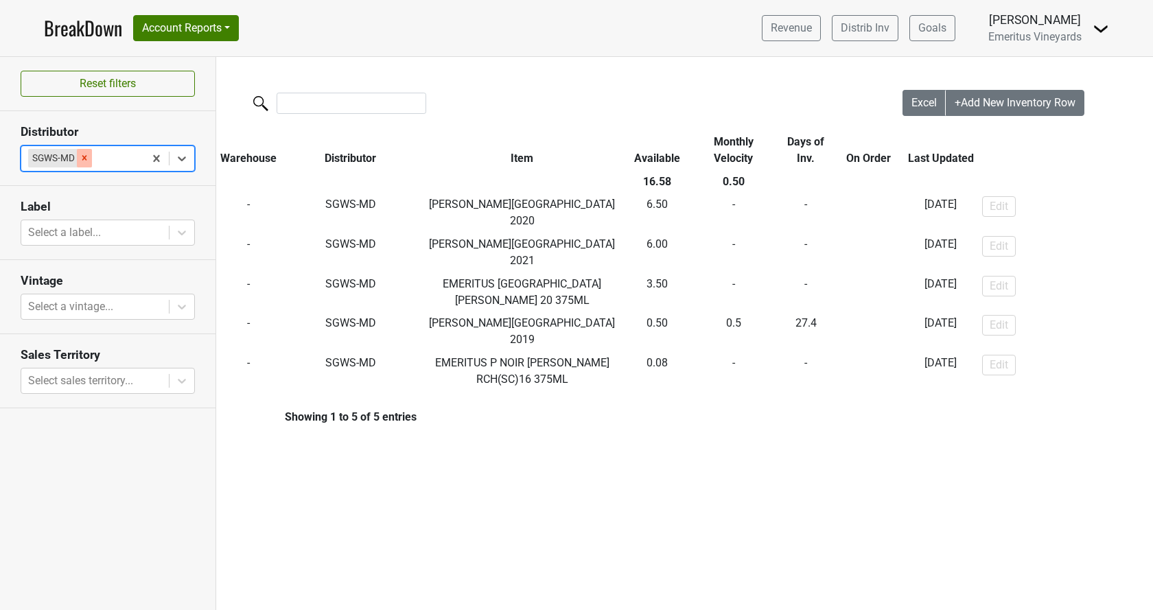
click at [86, 160] on icon "Remove SGWS-MD" at bounding box center [84, 158] width 5 height 5
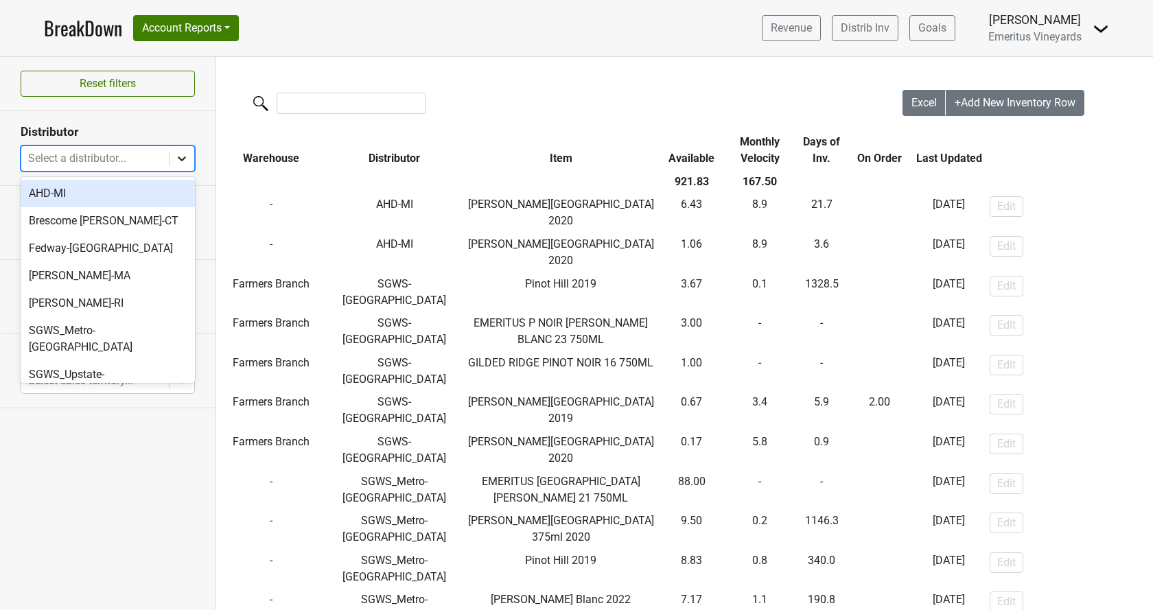
click at [174, 156] on div at bounding box center [182, 158] width 25 height 25
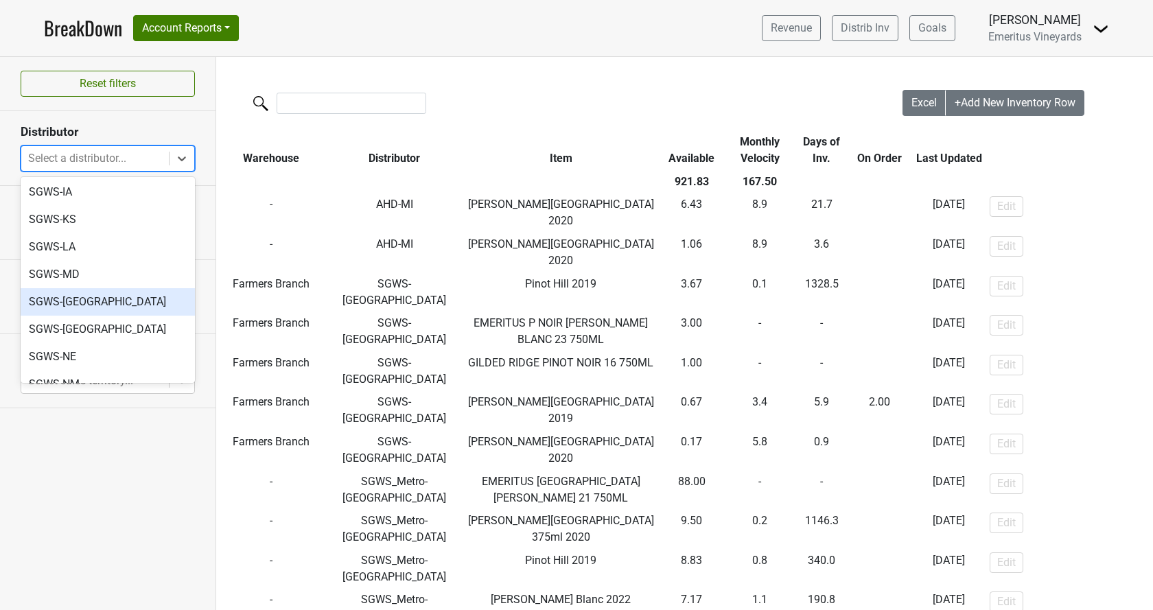
scroll to position [470, 0]
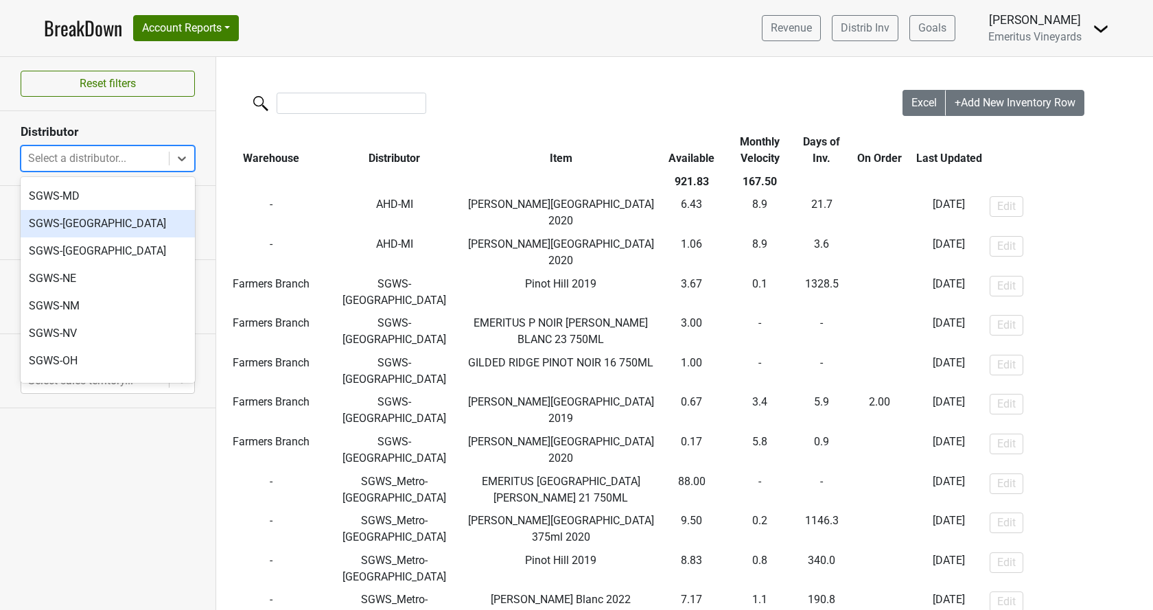
click at [102, 210] on div "SGWS-[GEOGRAPHIC_DATA]" at bounding box center [108, 223] width 174 height 27
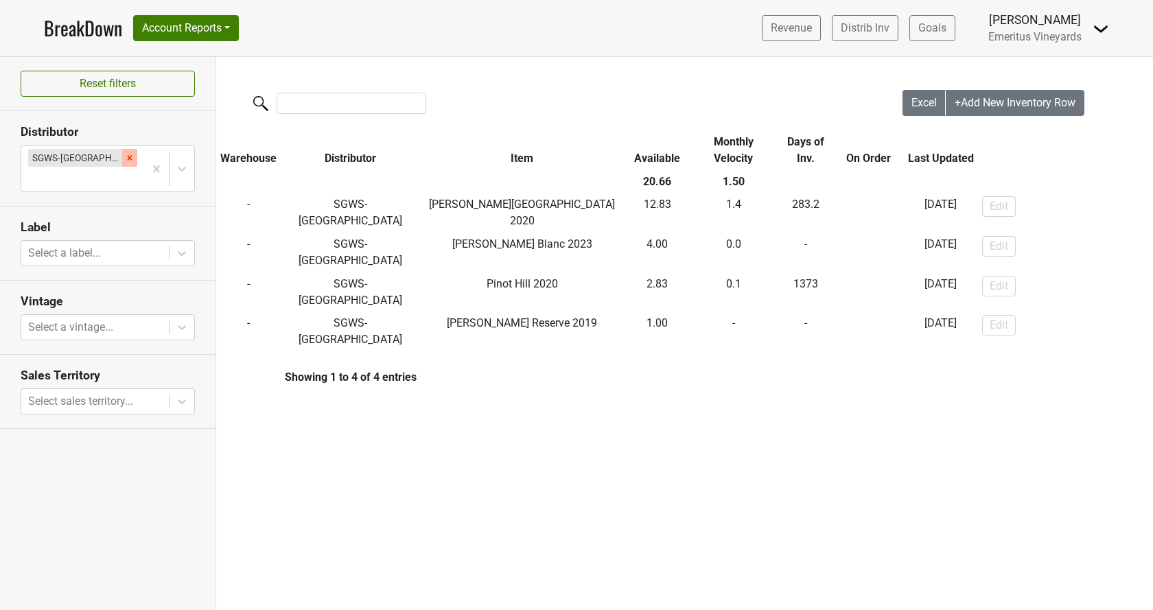
click at [125, 159] on icon "Remove SGWS-MN" at bounding box center [130, 158] width 10 height 10
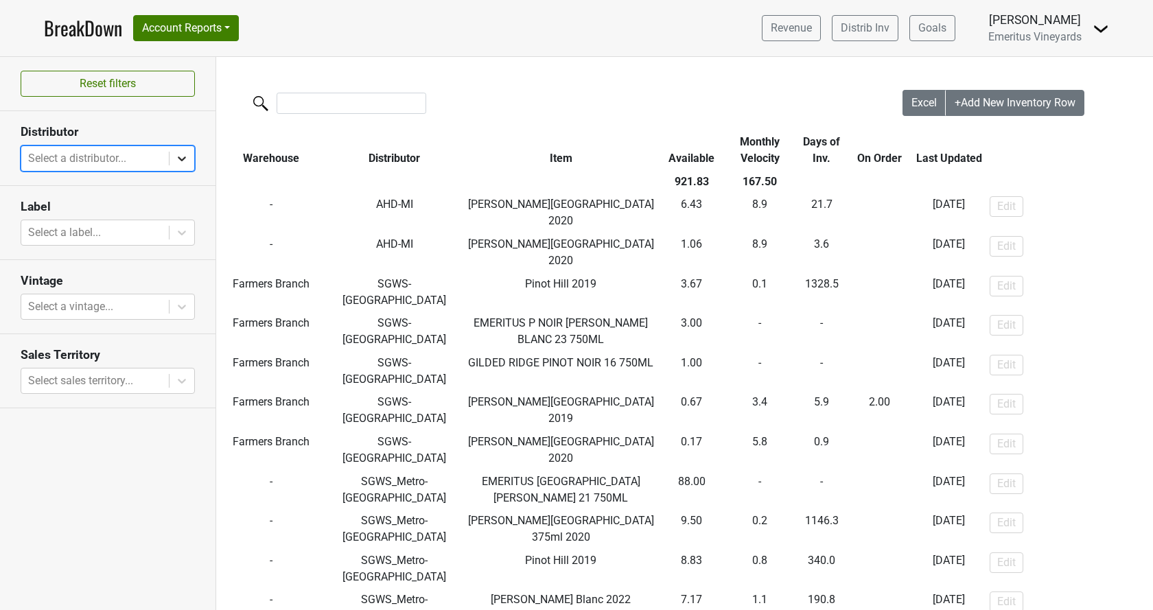
click at [179, 156] on icon at bounding box center [182, 159] width 14 height 14
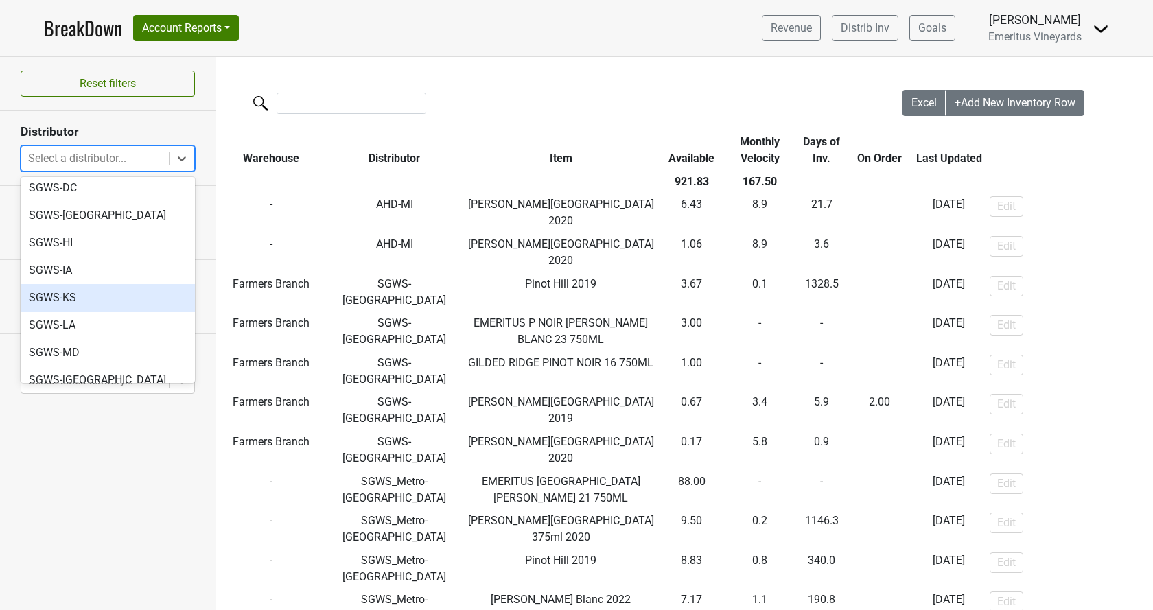
scroll to position [391, 0]
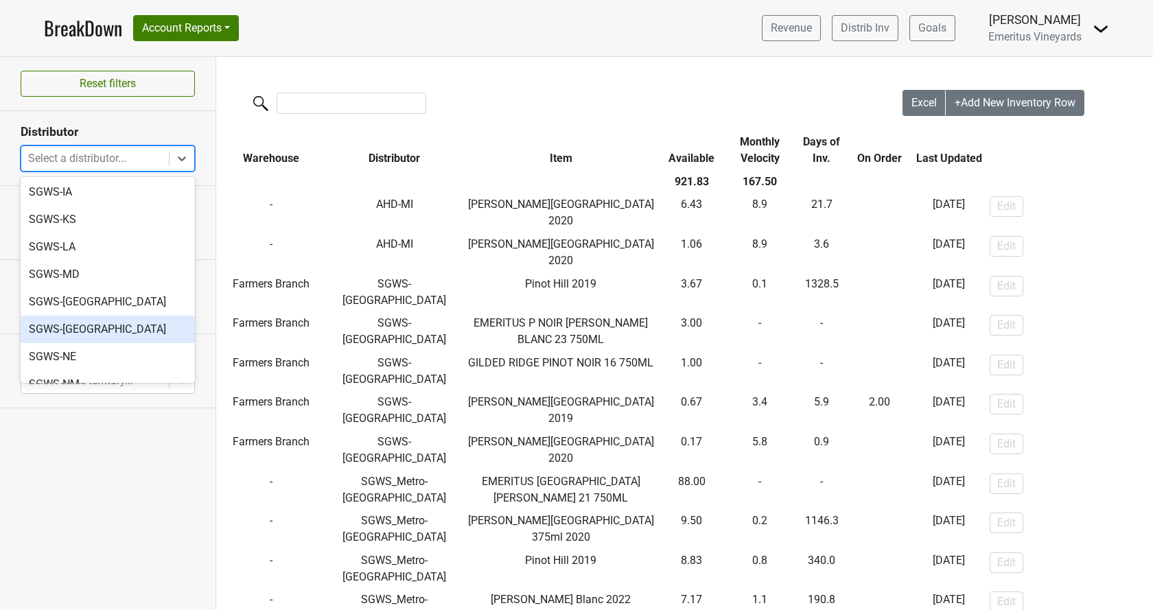
click at [98, 316] on div "SGWS-[GEOGRAPHIC_DATA]" at bounding box center [108, 329] width 174 height 27
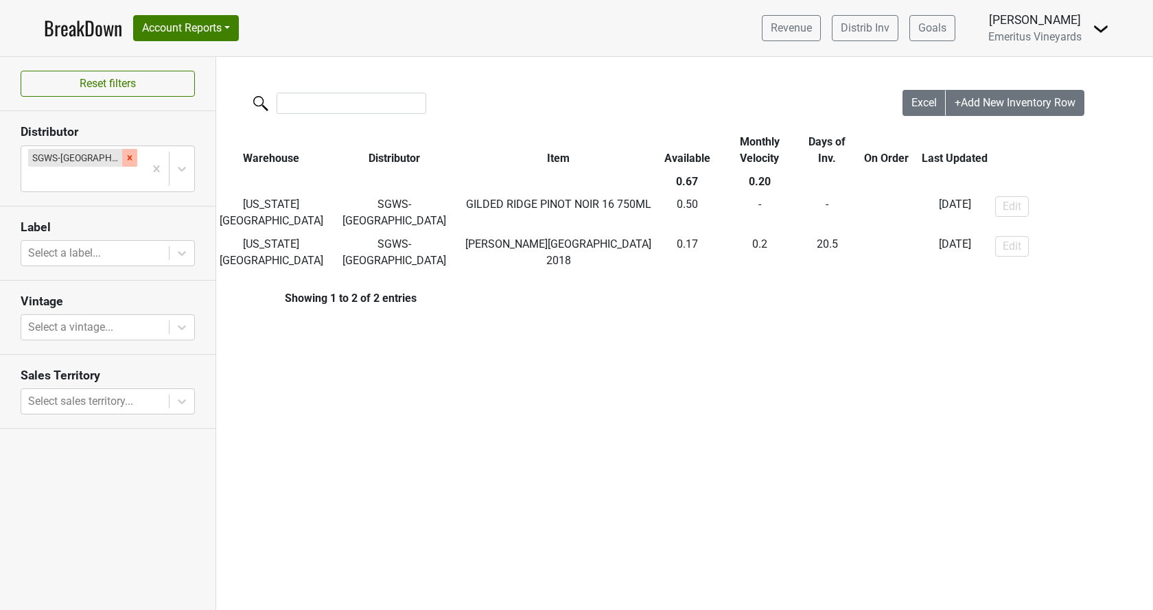
click at [125, 157] on icon "Remove SGWS-MO" at bounding box center [130, 158] width 10 height 10
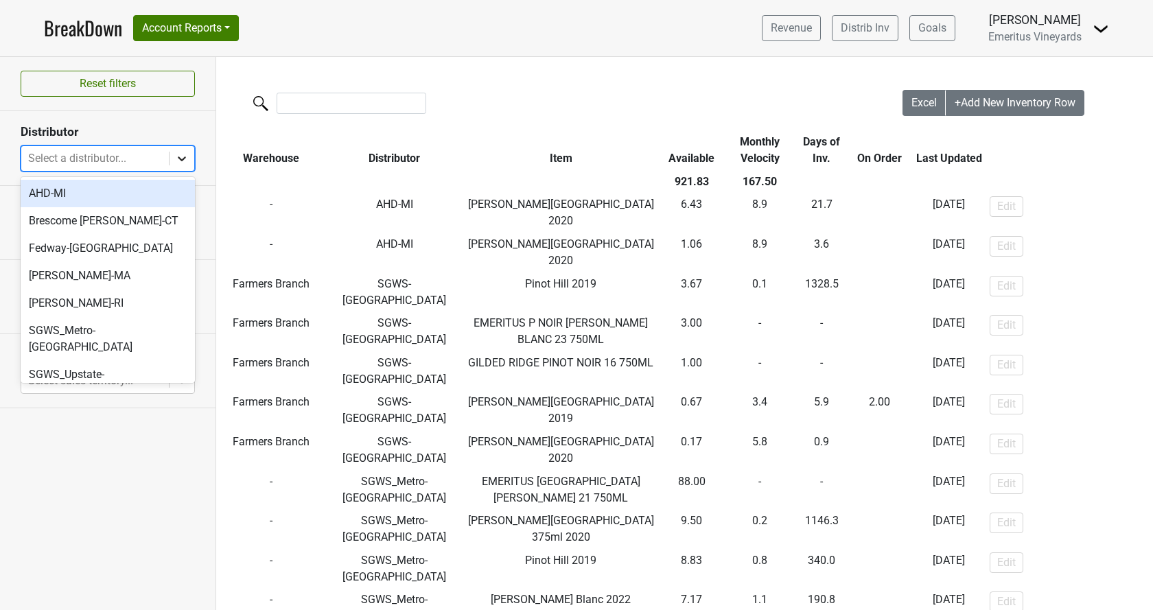
click at [176, 159] on icon at bounding box center [182, 159] width 14 height 14
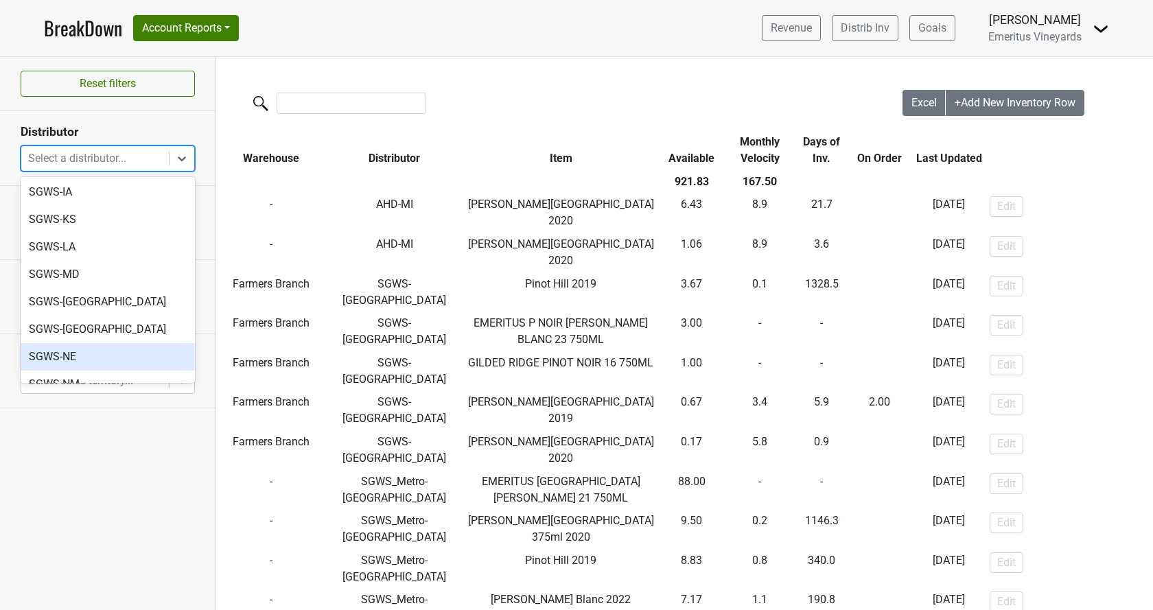
click at [131, 343] on div "SGWS-NE" at bounding box center [108, 356] width 174 height 27
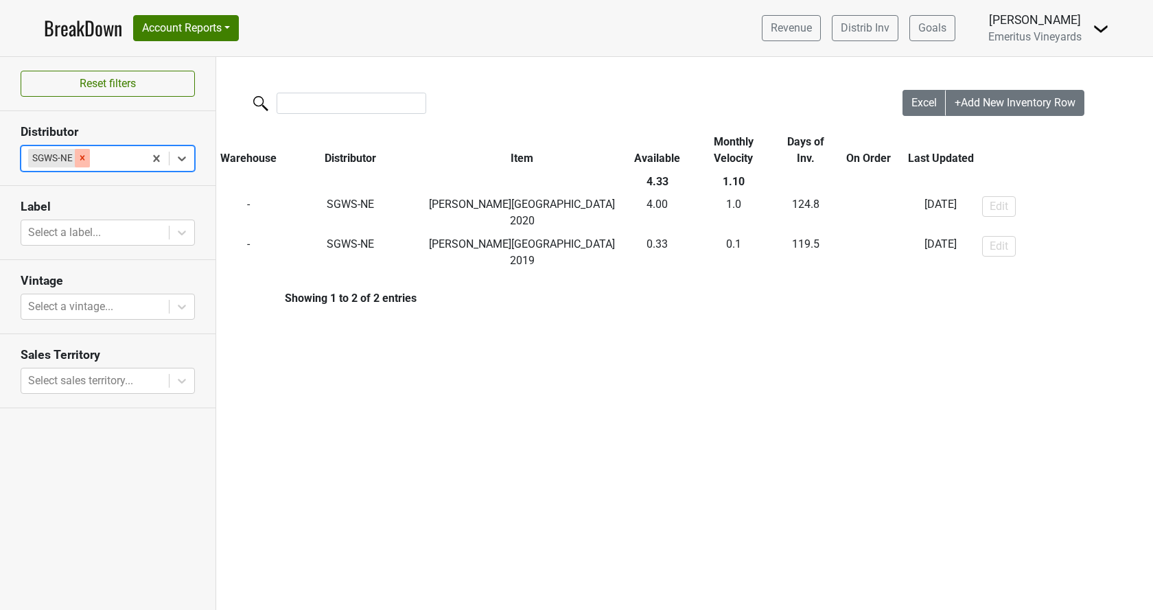
click at [82, 157] on icon "Remove SGWS-NE" at bounding box center [83, 158] width 10 height 10
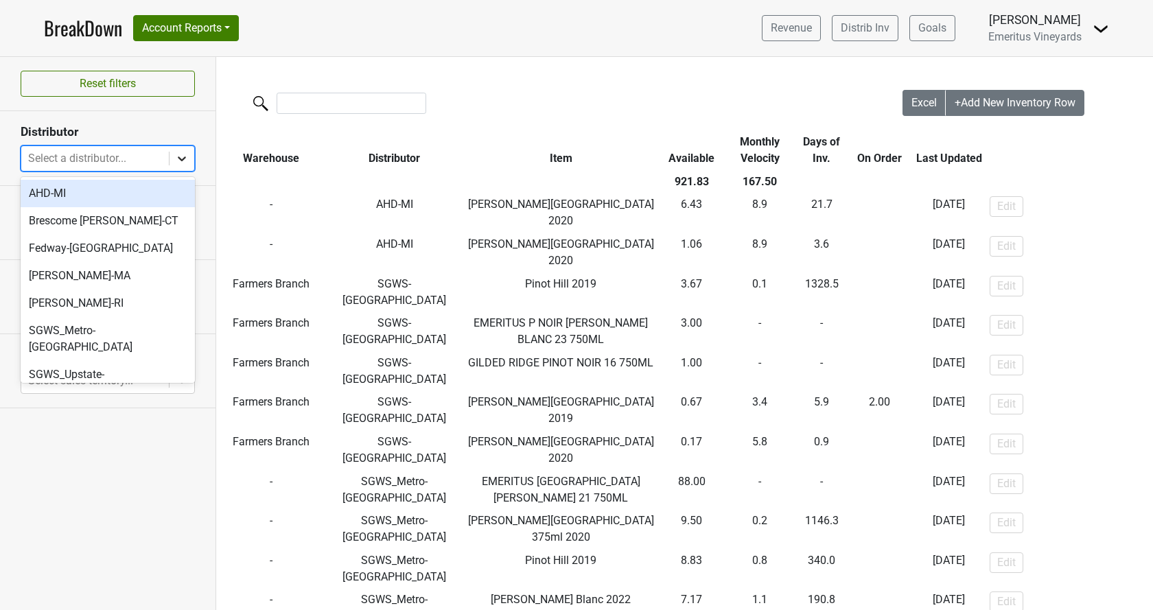
click at [185, 161] on icon at bounding box center [182, 159] width 14 height 14
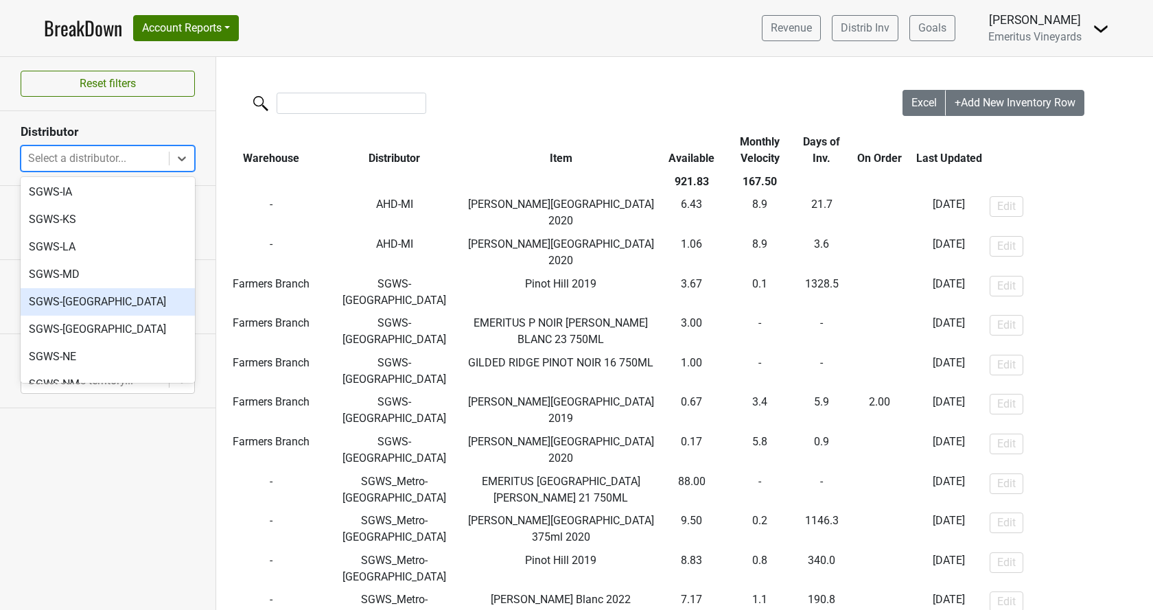
scroll to position [470, 0]
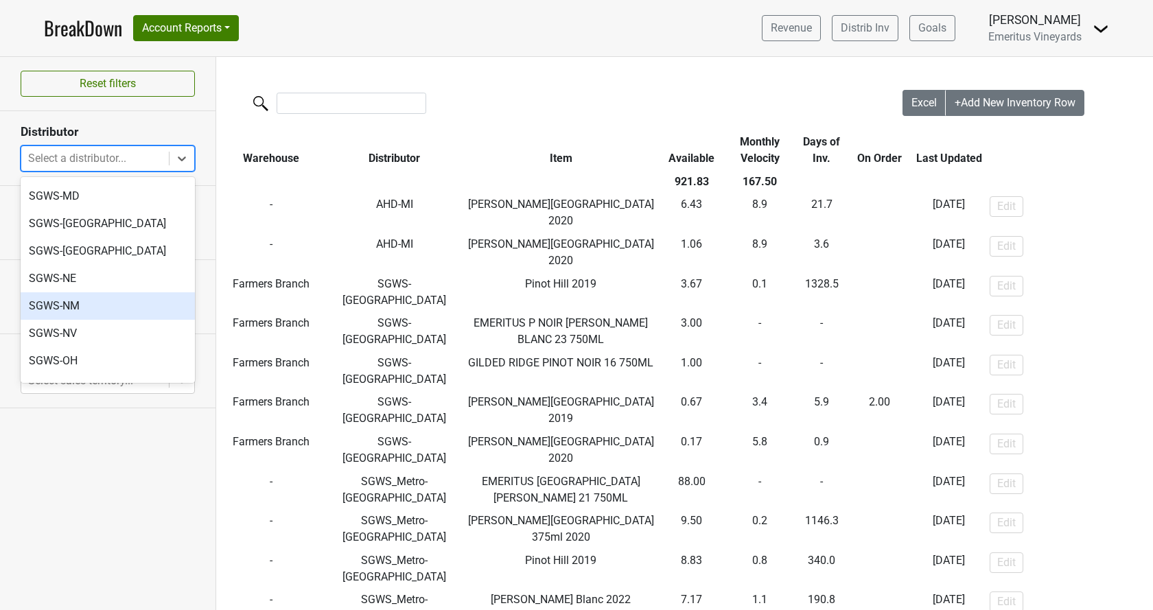
click at [135, 292] on div "SGWS-NM" at bounding box center [108, 305] width 174 height 27
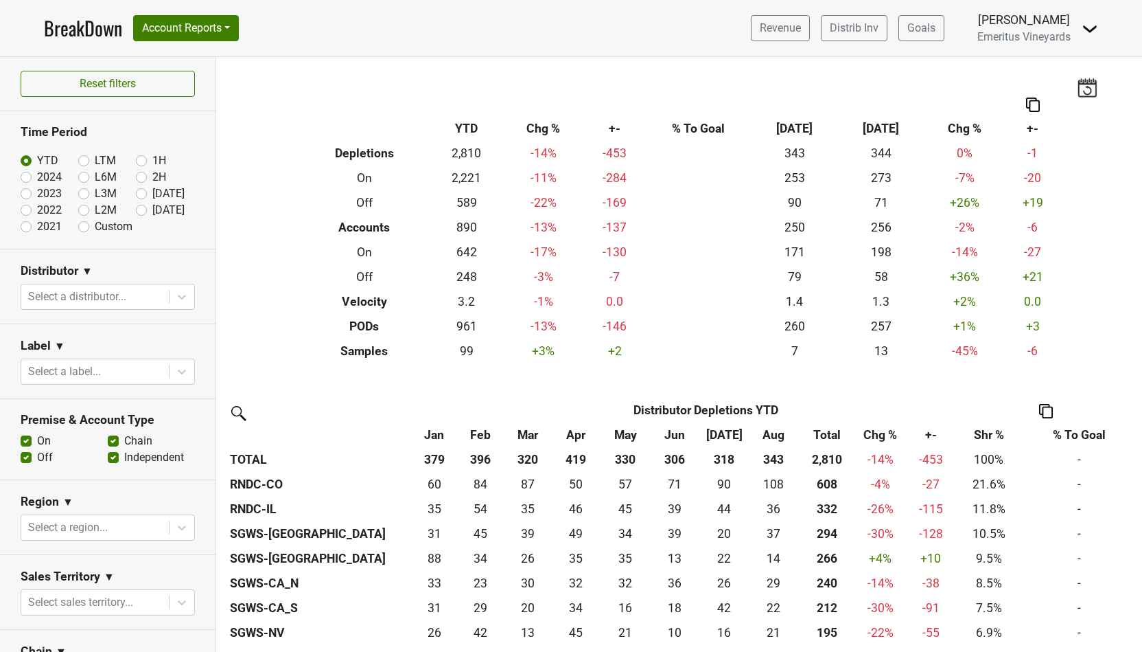
click at [89, 310] on section "Distributor ▼ Select a distributor..." at bounding box center [108, 286] width 216 height 75
click at [97, 301] on div at bounding box center [95, 296] width 134 height 19
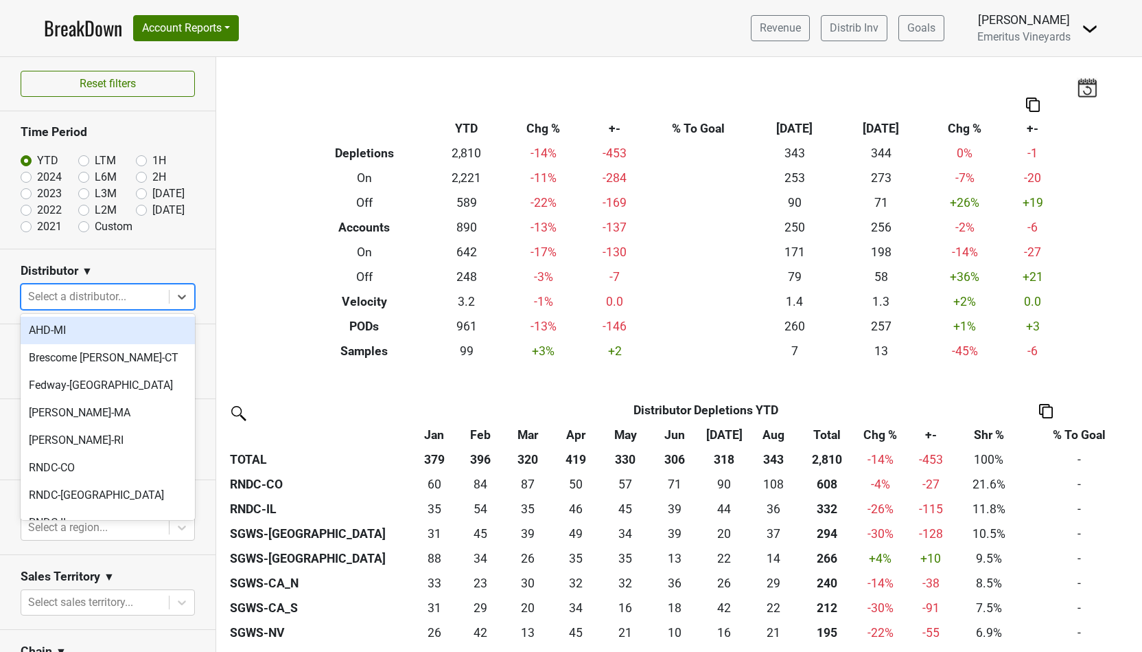
click at [92, 335] on div "AHD-MI" at bounding box center [108, 330] width 174 height 27
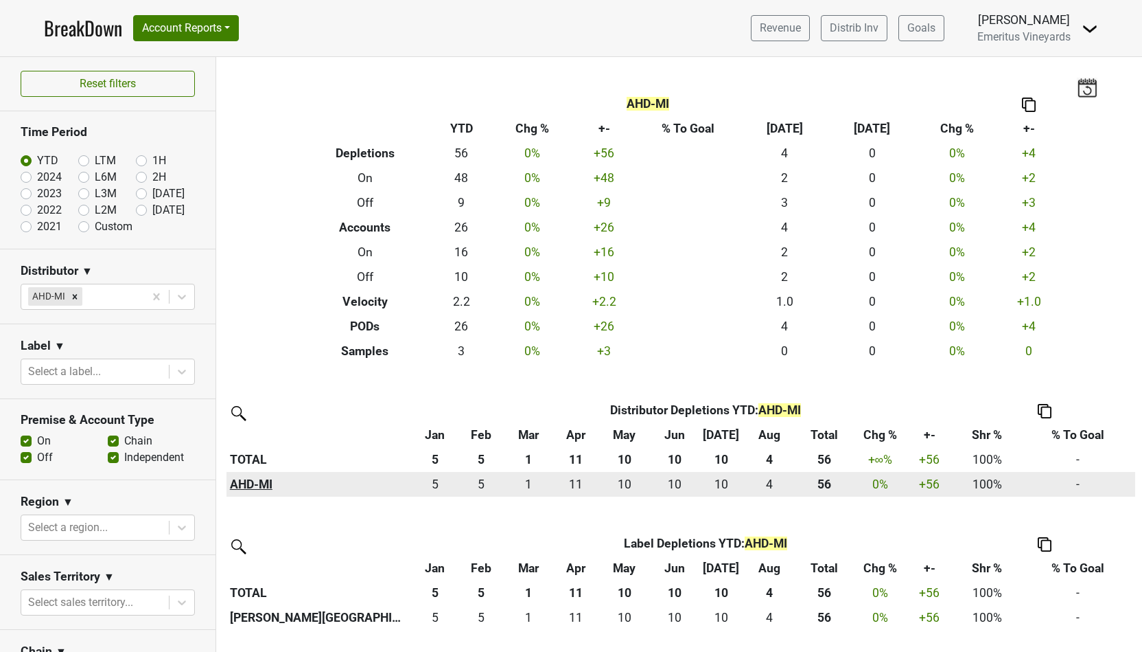
click at [249, 483] on th "AHD-MI" at bounding box center [319, 484] width 185 height 25
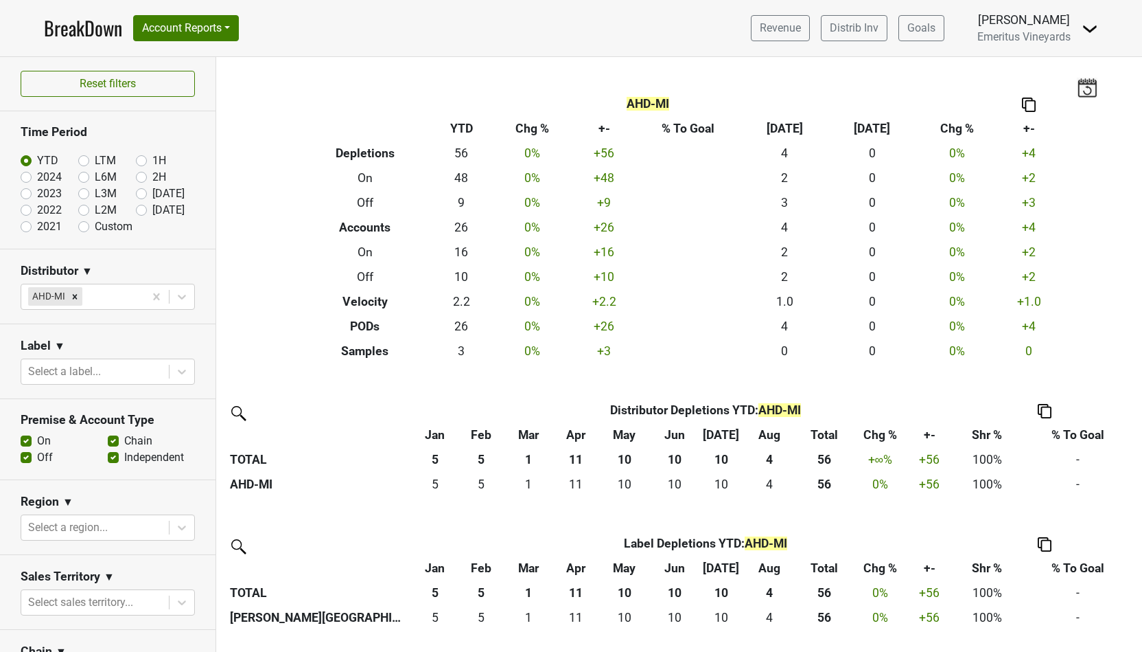
click at [660, 472] on div "Distributor Distributor Depletions YTD : AHD-MI Jan Feb Mar Apr May Jun Jul Aug…" at bounding box center [679, 514] width 926 height 232
click at [279, 282] on div "Filters AHD-MI Breakdown Type YTD Chg % +- % To Goal Aug ‘25 Aug ‘24 Chg % +- D…" at bounding box center [679, 354] width 926 height 595
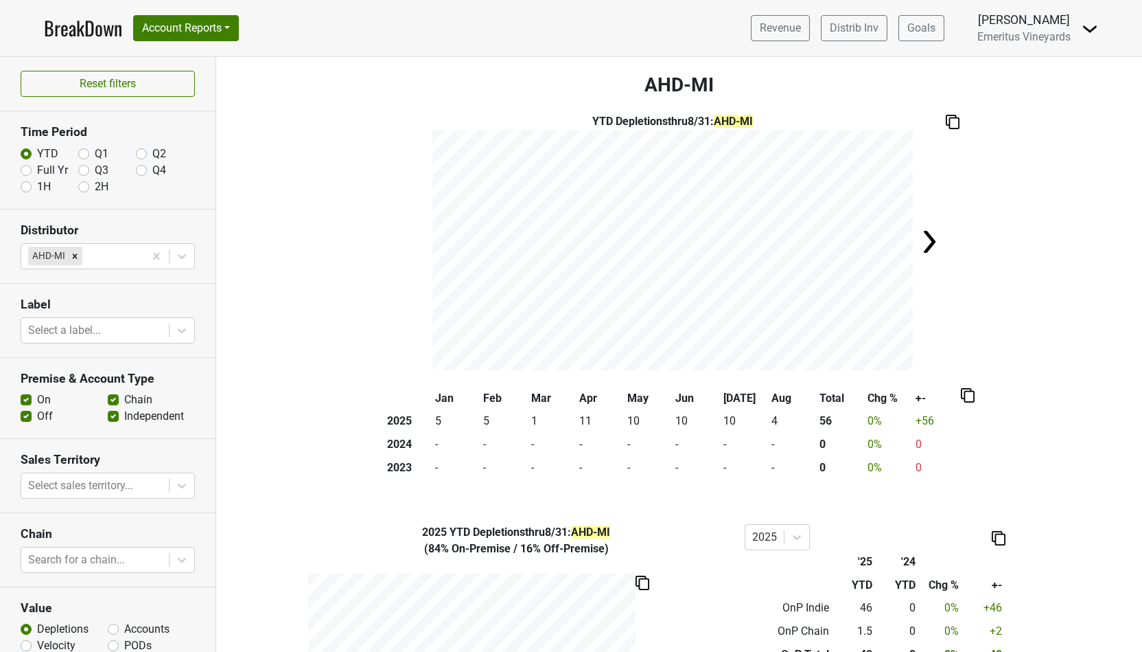
click at [32, 170] on div "Full Yr" at bounding box center [50, 170] width 58 height 16
click at [37, 170] on label "Full Yr" at bounding box center [52, 170] width 31 height 16
click at [26, 170] on input "Full Yr" at bounding box center [26, 169] width 11 height 14
radio input "true"
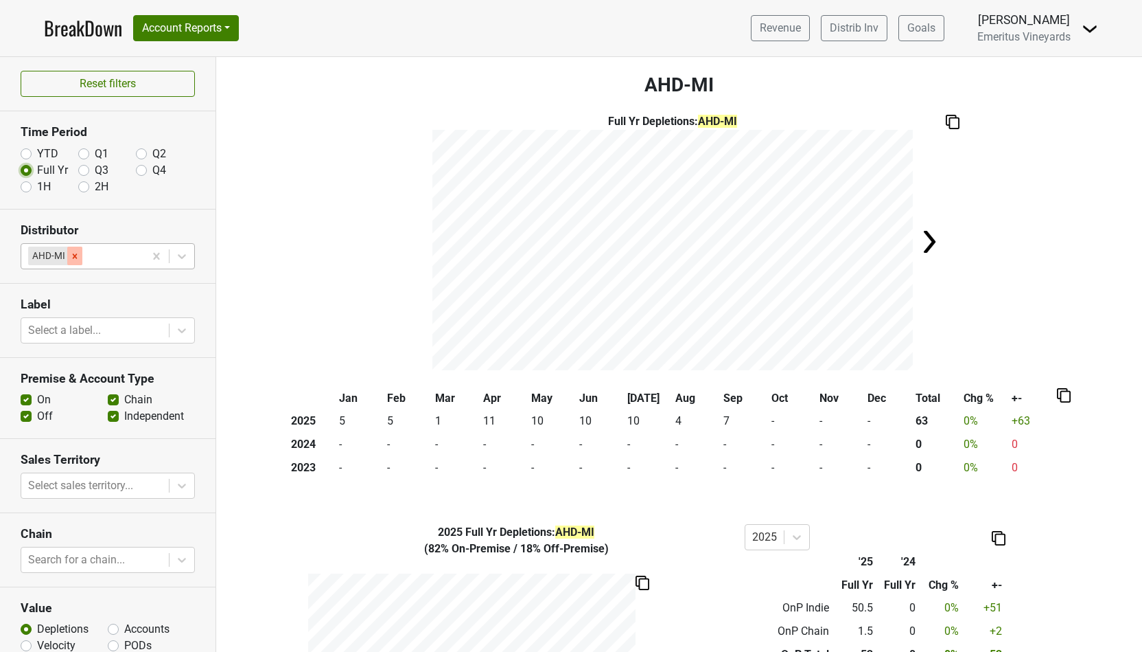
click at [71, 256] on icon "Remove AHD-MI" at bounding box center [75, 256] width 10 height 10
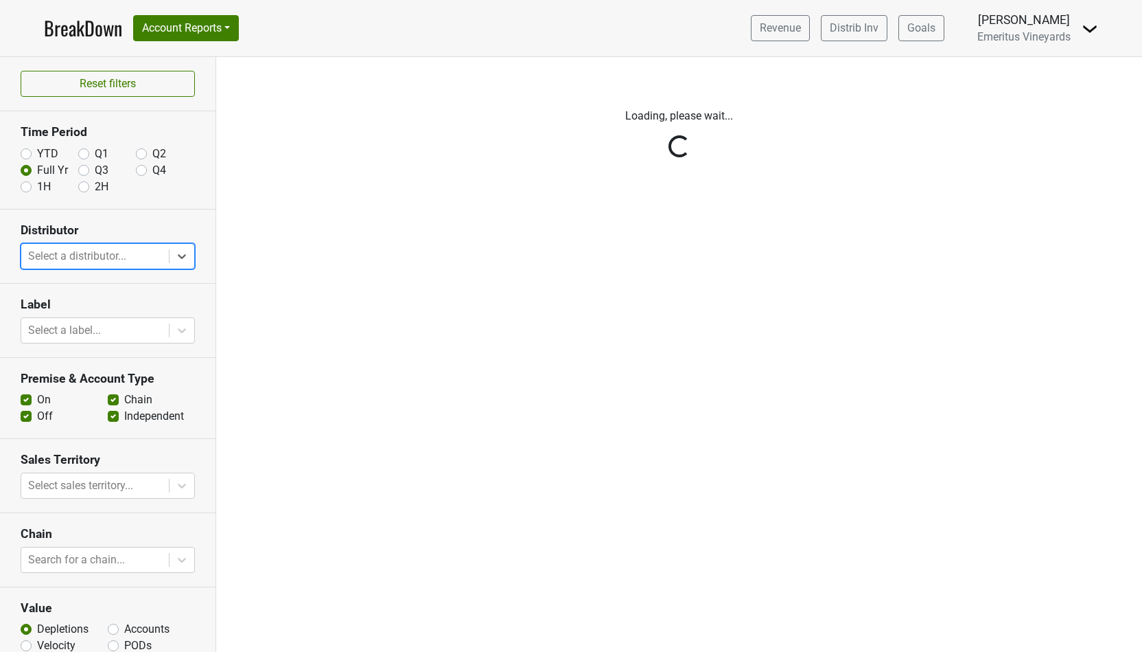
click at [139, 249] on div "Reset filters Time Period YTD Q1 Q2 Full Yr Q3 Q4 1H 2H Distributor Select is f…" at bounding box center [108, 354] width 216 height 595
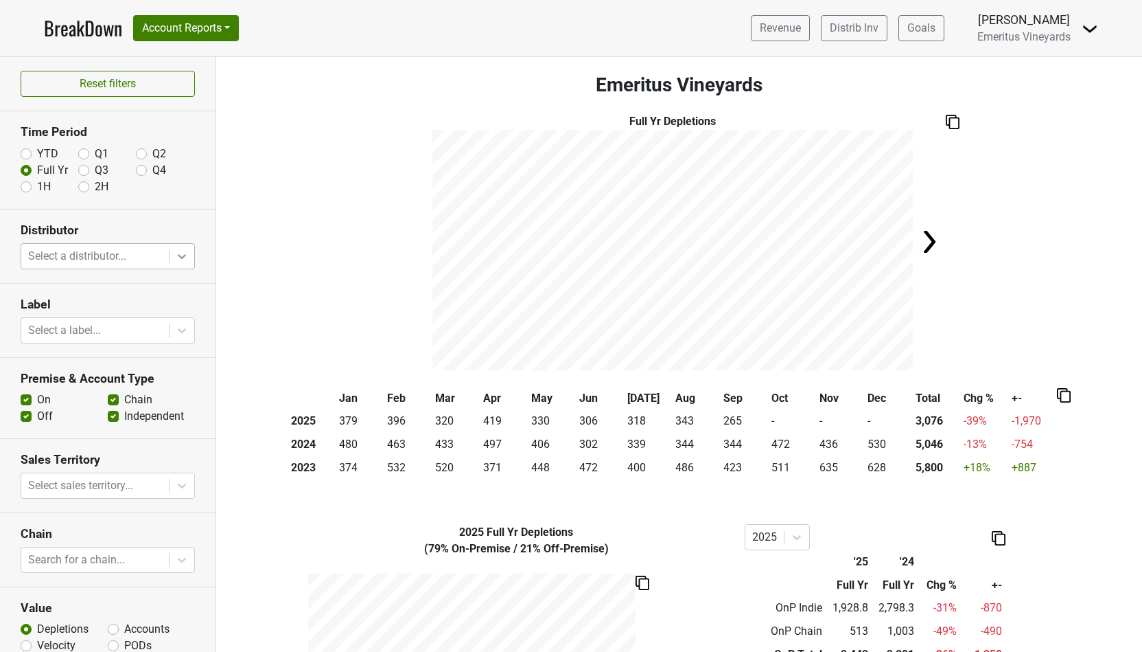
click at [179, 253] on icon at bounding box center [182, 256] width 14 height 14
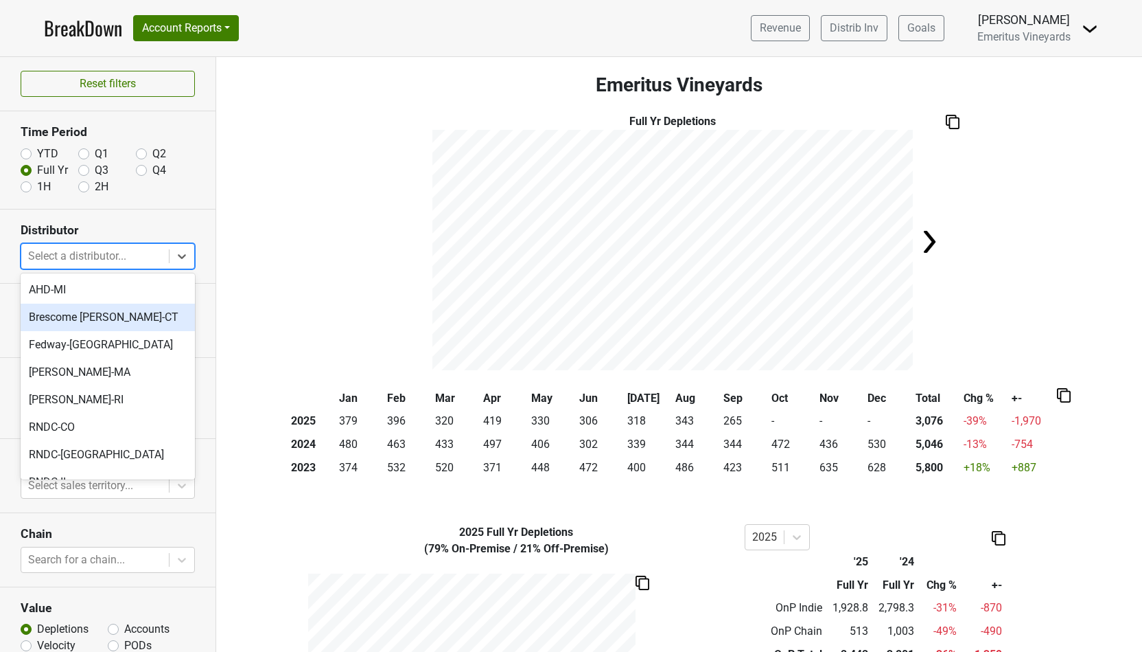
click at [106, 327] on div "Brescome [PERSON_NAME]-CT" at bounding box center [108, 316] width 174 height 27
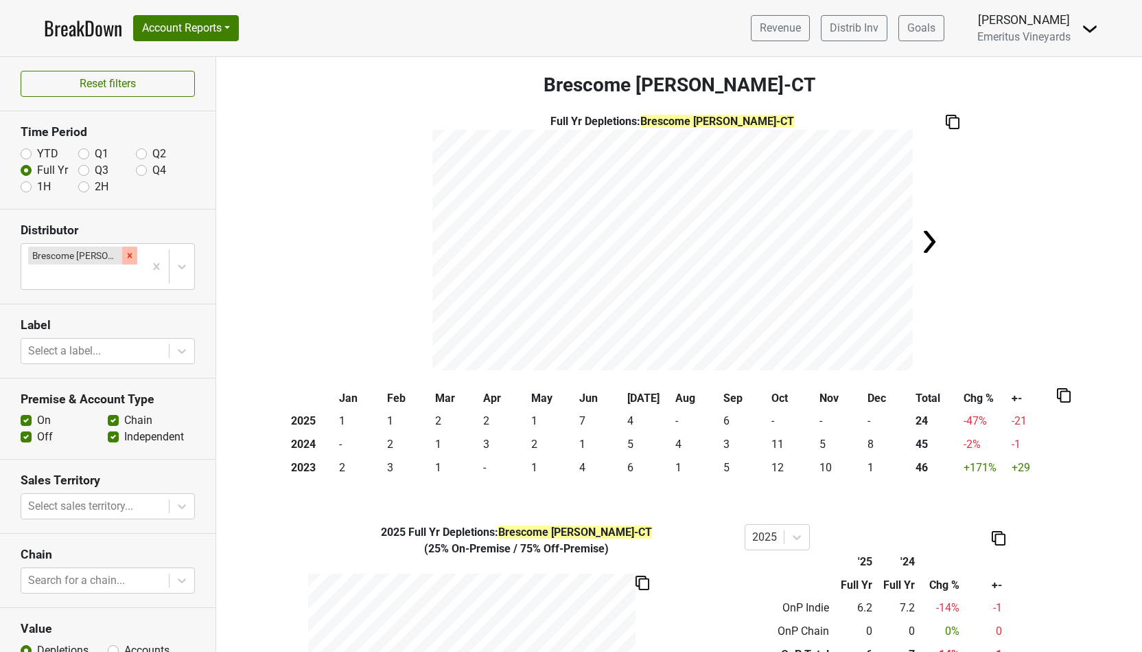
click at [130, 256] on icon "Remove Brescome Barton-CT" at bounding box center [130, 256] width 10 height 10
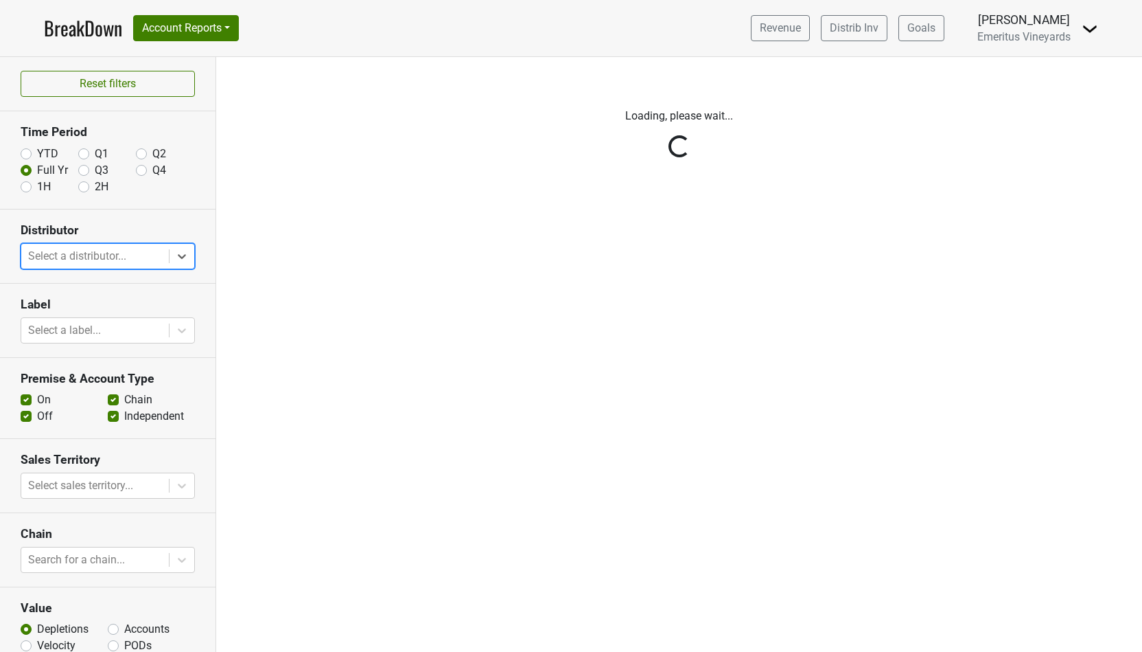
click at [196, 255] on div "Reset filters Time Period YTD Q1 Q2 Full Yr Q3 Q4 1H 2H Distributor option Bres…" at bounding box center [108, 354] width 216 height 595
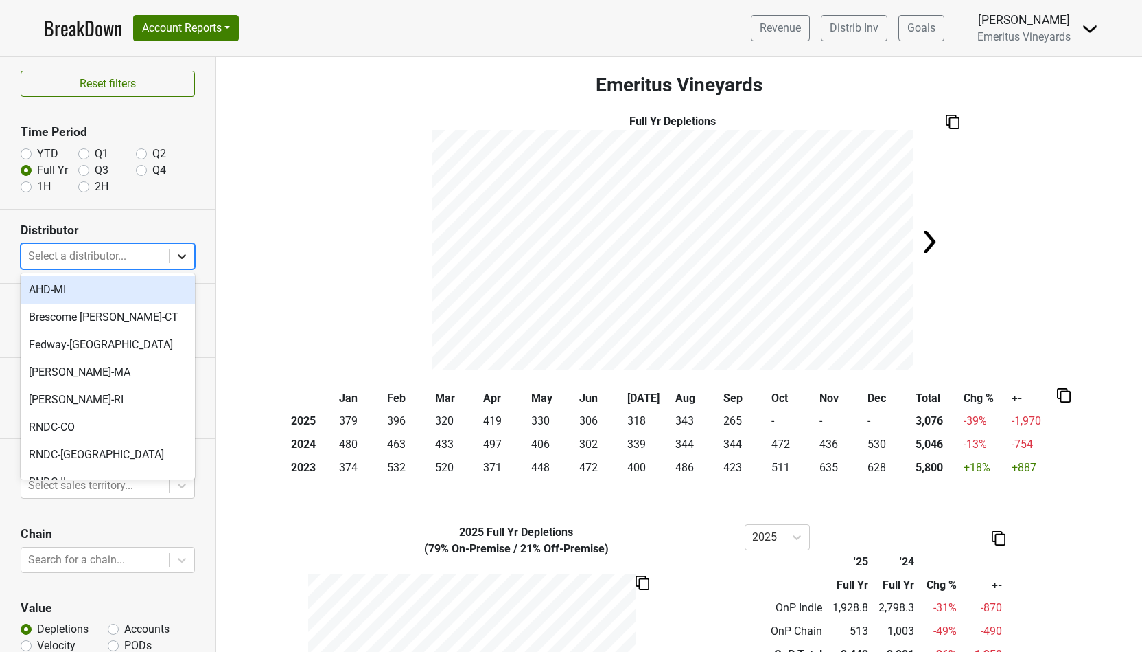
click at [179, 254] on icon at bounding box center [182, 256] width 14 height 14
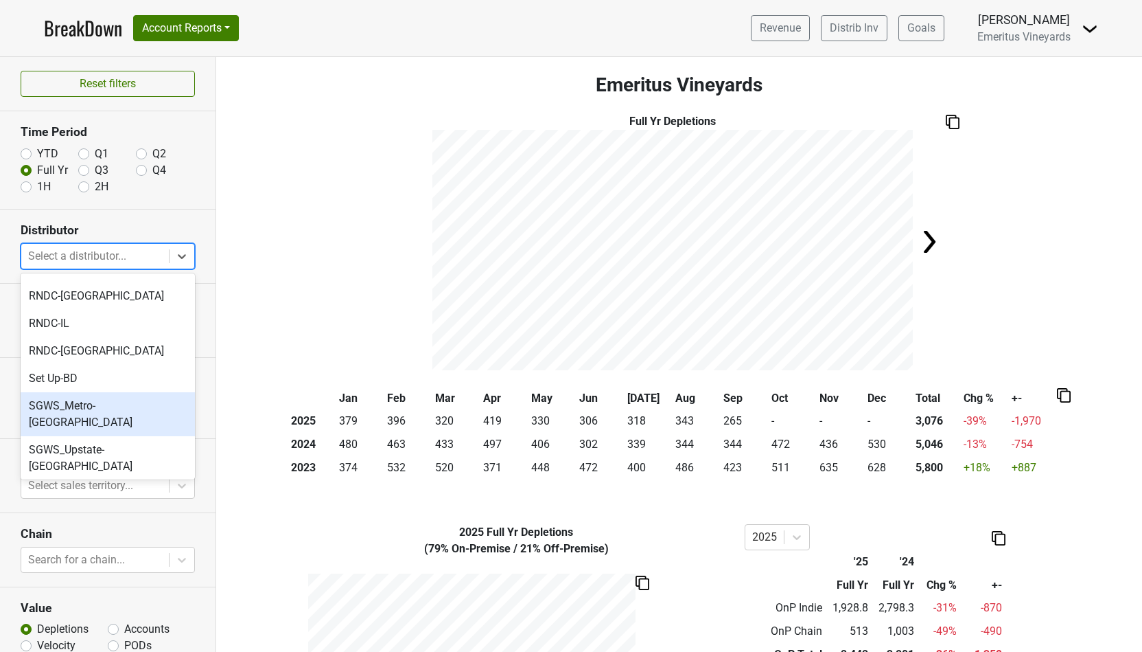
scroll to position [159, 0]
click at [91, 479] on div "SGWS-AZ" at bounding box center [108, 492] width 174 height 27
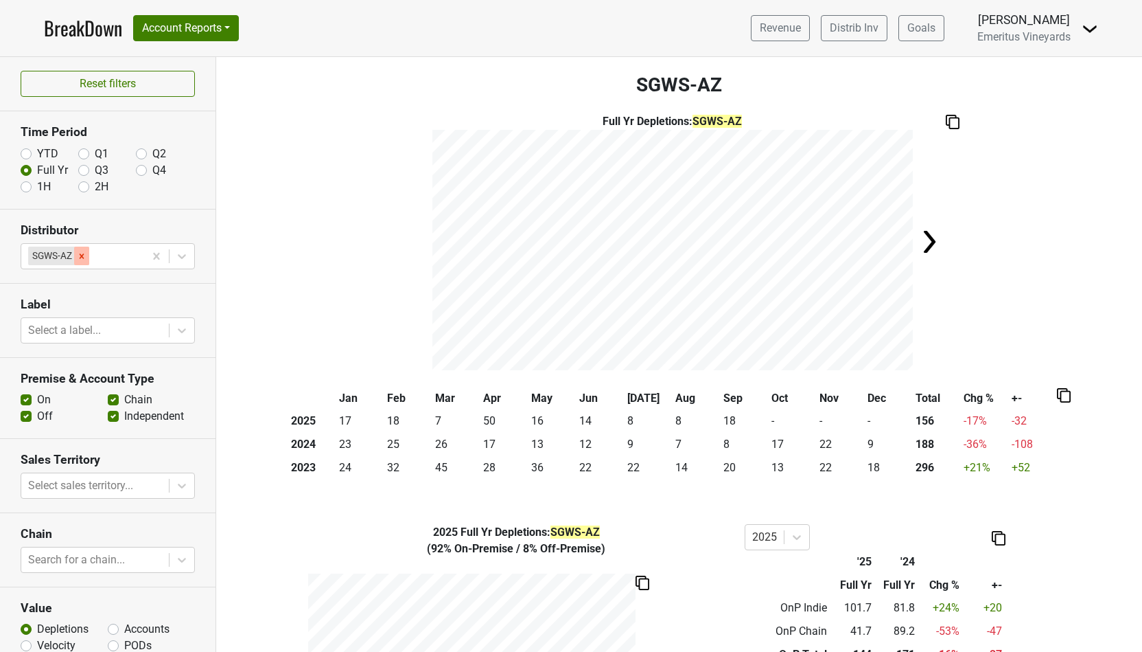
click at [77, 251] on icon "Remove SGWS-AZ" at bounding box center [82, 256] width 10 height 10
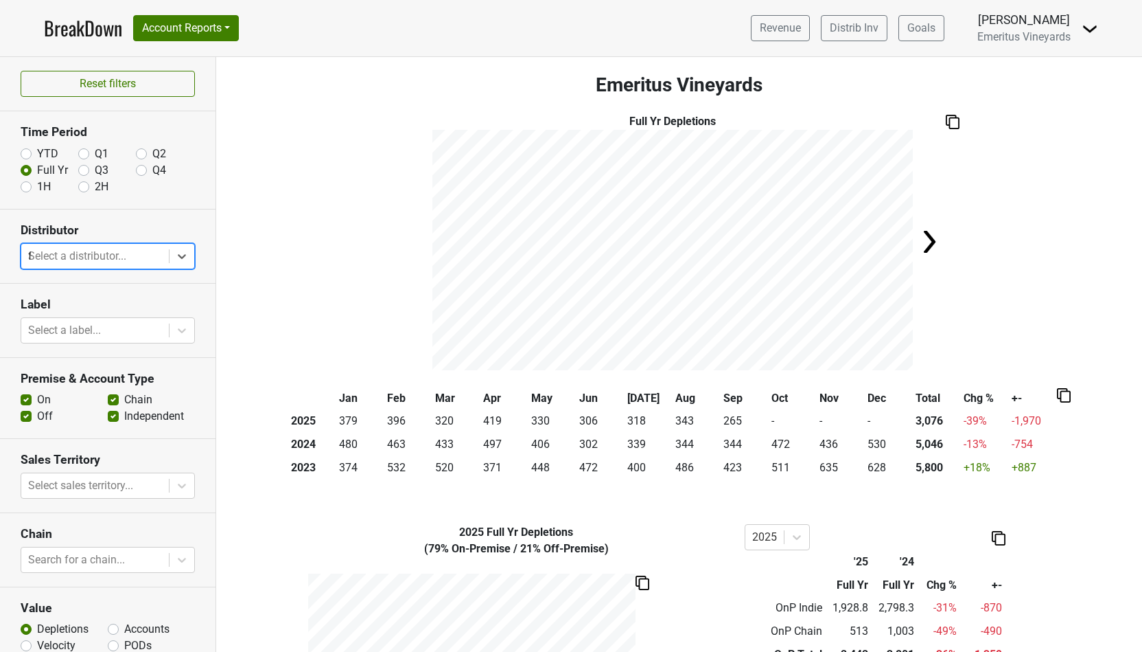
type input "fl"
click at [72, 293] on div "SGWS-[GEOGRAPHIC_DATA]" at bounding box center [108, 289] width 174 height 27
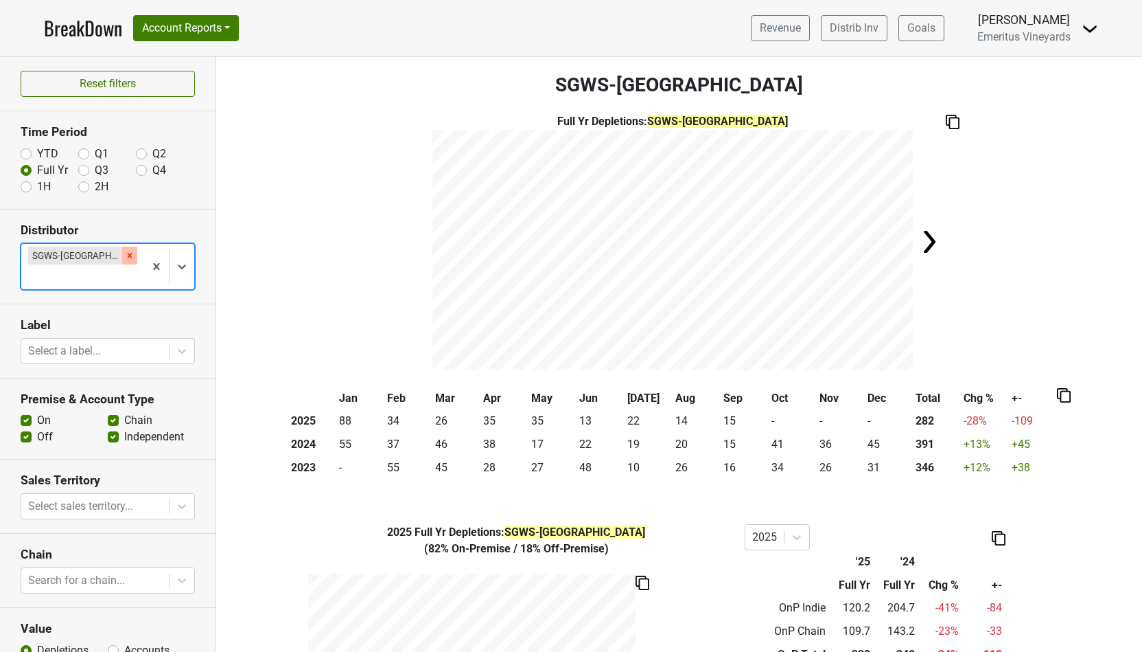
click at [125, 251] on icon "Remove SGWS-FL" at bounding box center [130, 256] width 10 height 10
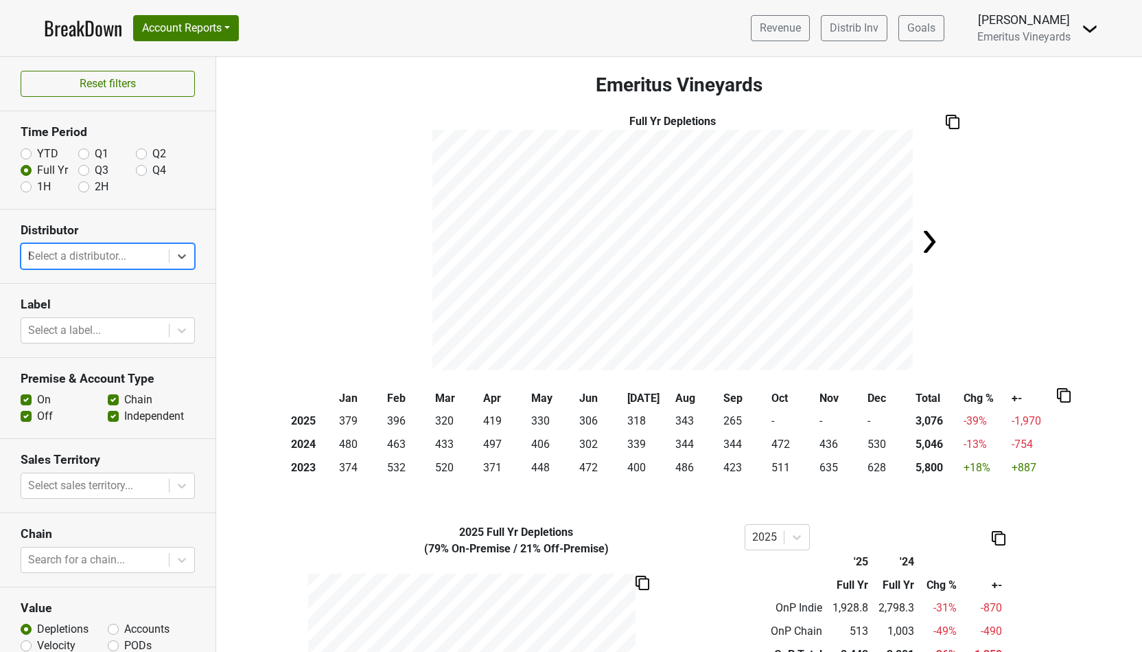
type input "hi"
click at [77, 300] on div "SGWS-HI" at bounding box center [108, 289] width 174 height 27
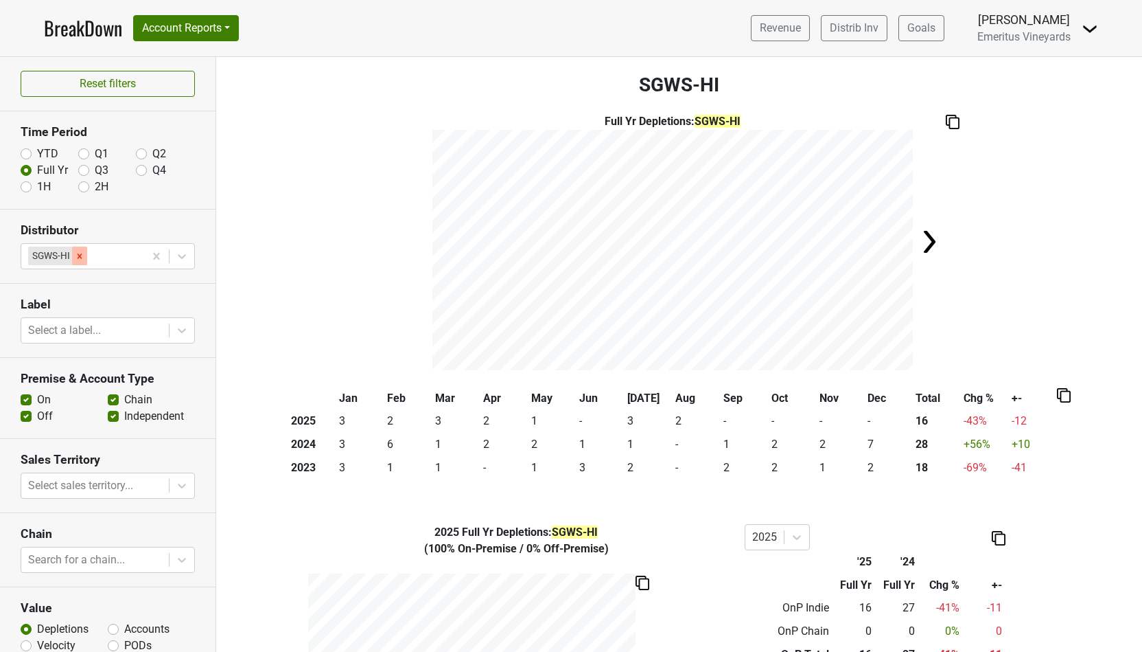
click at [79, 255] on icon "Remove SGWS-HI" at bounding box center [80, 255] width 5 height 5
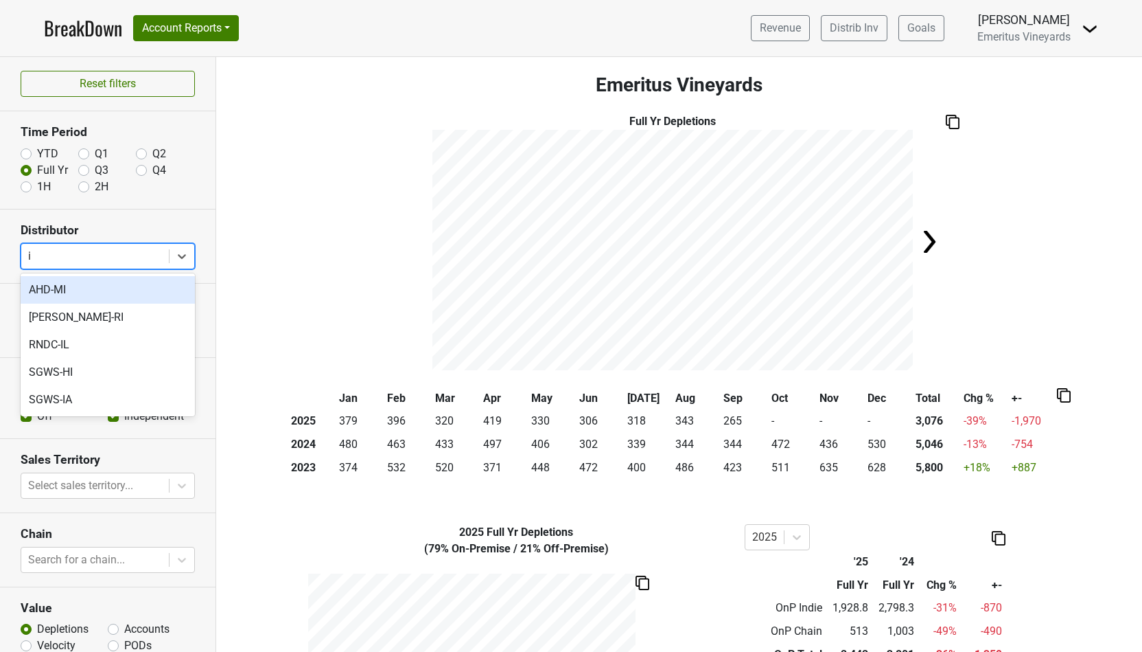
type input "ia"
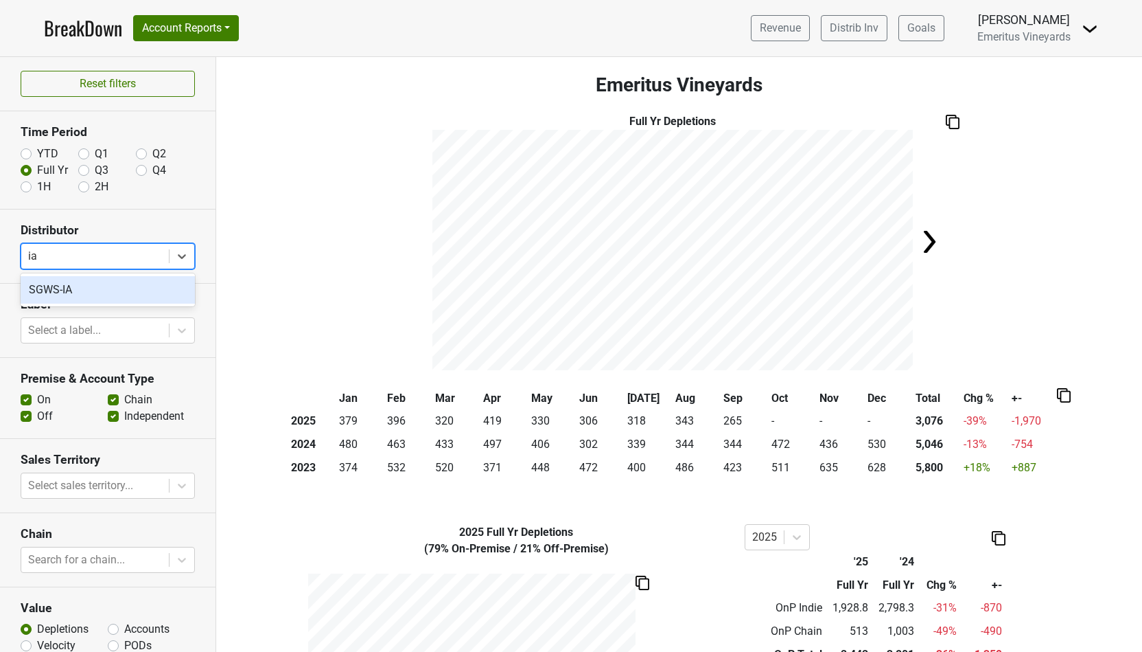
click at [100, 294] on div "SGWS-IA" at bounding box center [108, 289] width 174 height 27
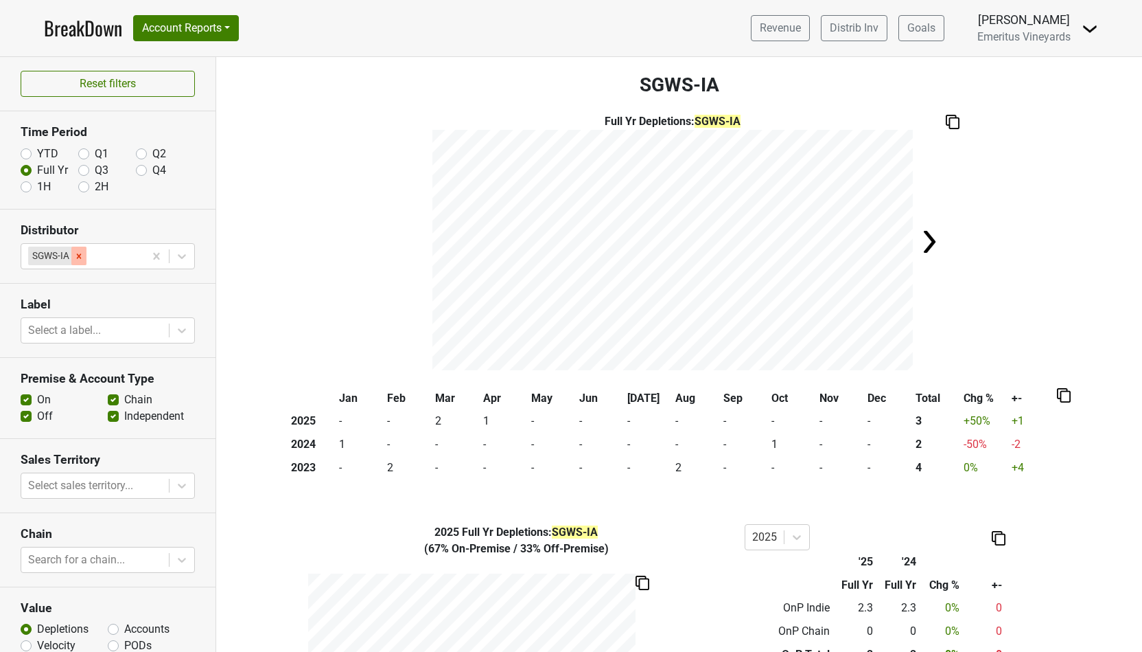
click at [80, 252] on icon "Remove SGWS-IA" at bounding box center [79, 256] width 10 height 10
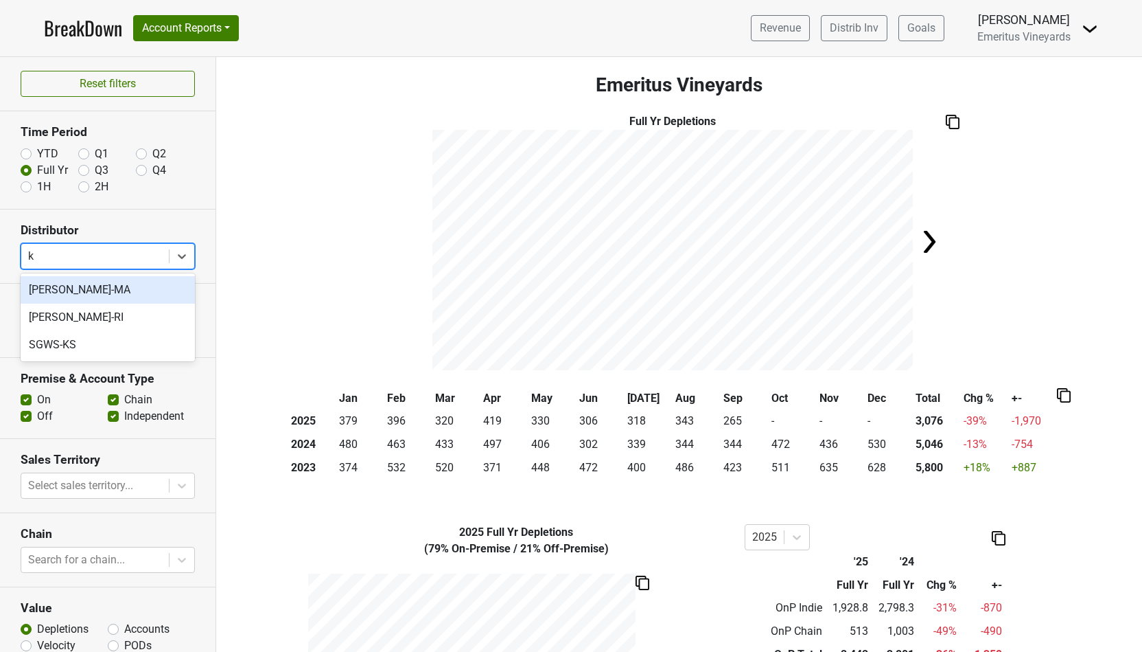
type input "ks"
click at [77, 281] on div "SGWS-KS" at bounding box center [108, 289] width 174 height 27
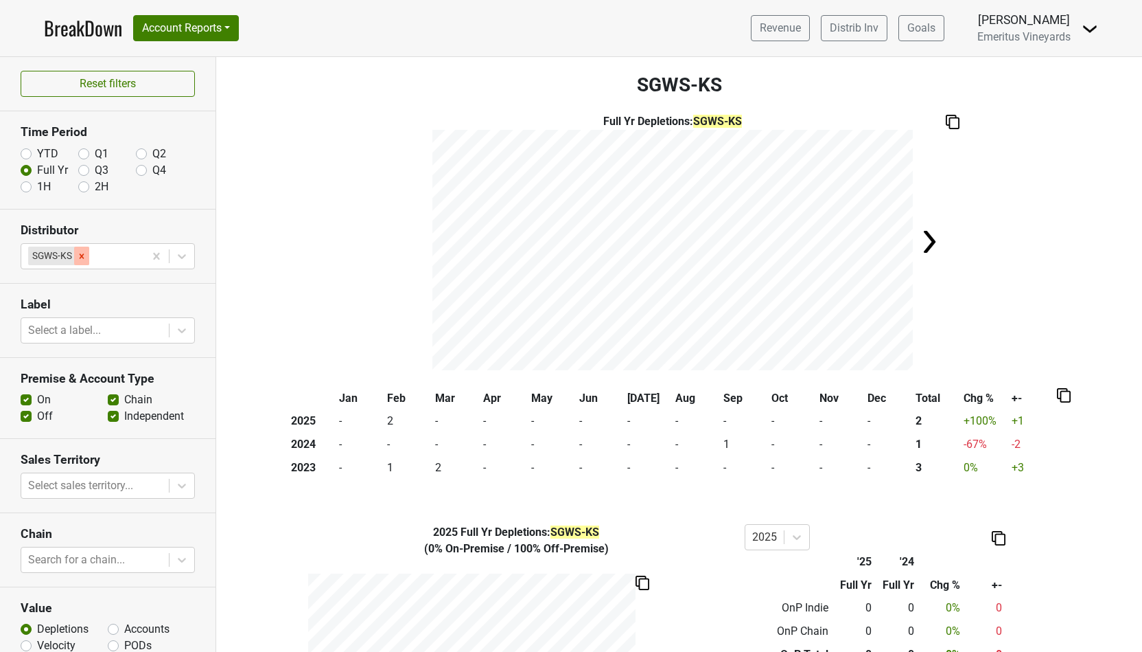
click at [80, 256] on icon "Remove SGWS-KS" at bounding box center [82, 255] width 5 height 5
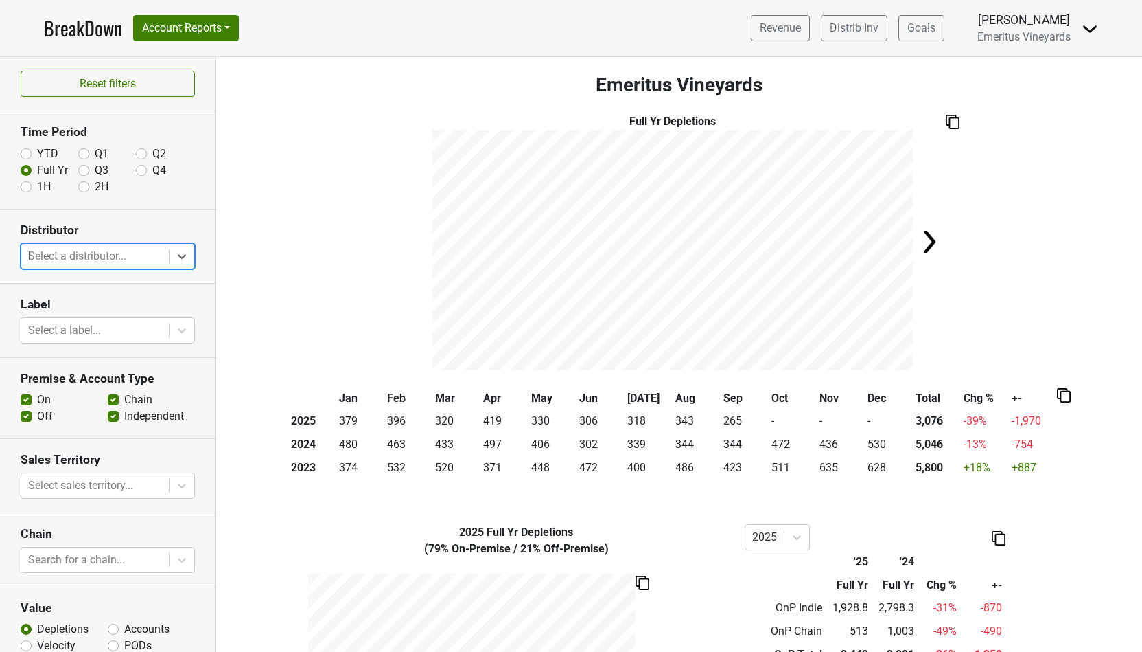
type input "la"
click at [56, 297] on div "SGWS-LA" at bounding box center [108, 289] width 174 height 27
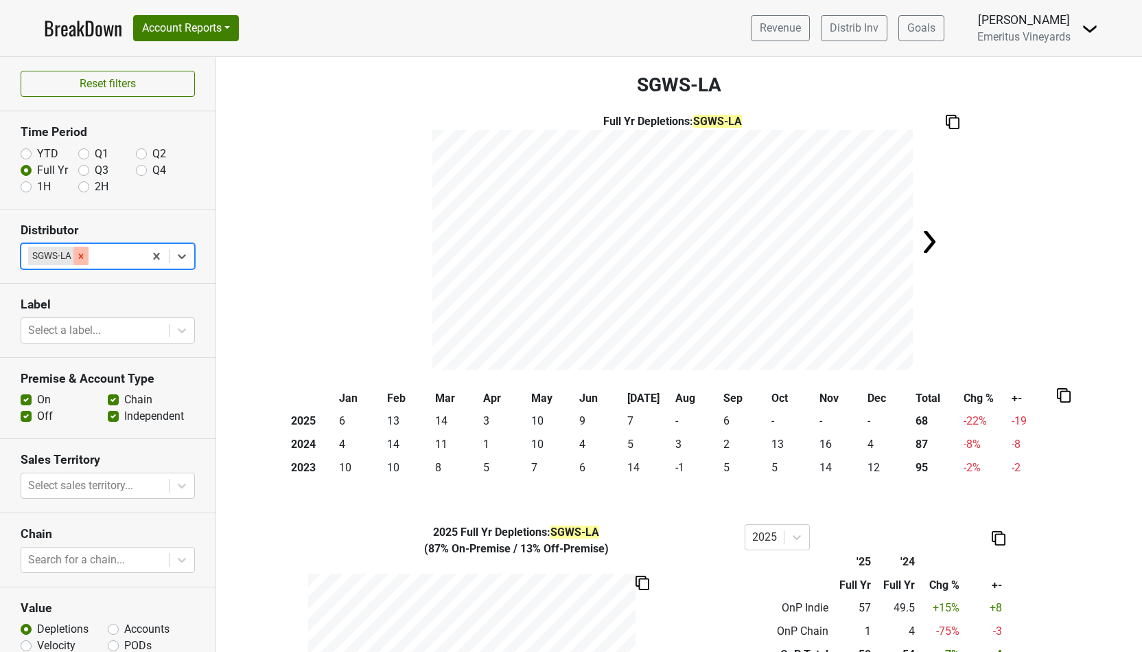
click at [84, 258] on icon "Remove SGWS-LA" at bounding box center [81, 256] width 10 height 10
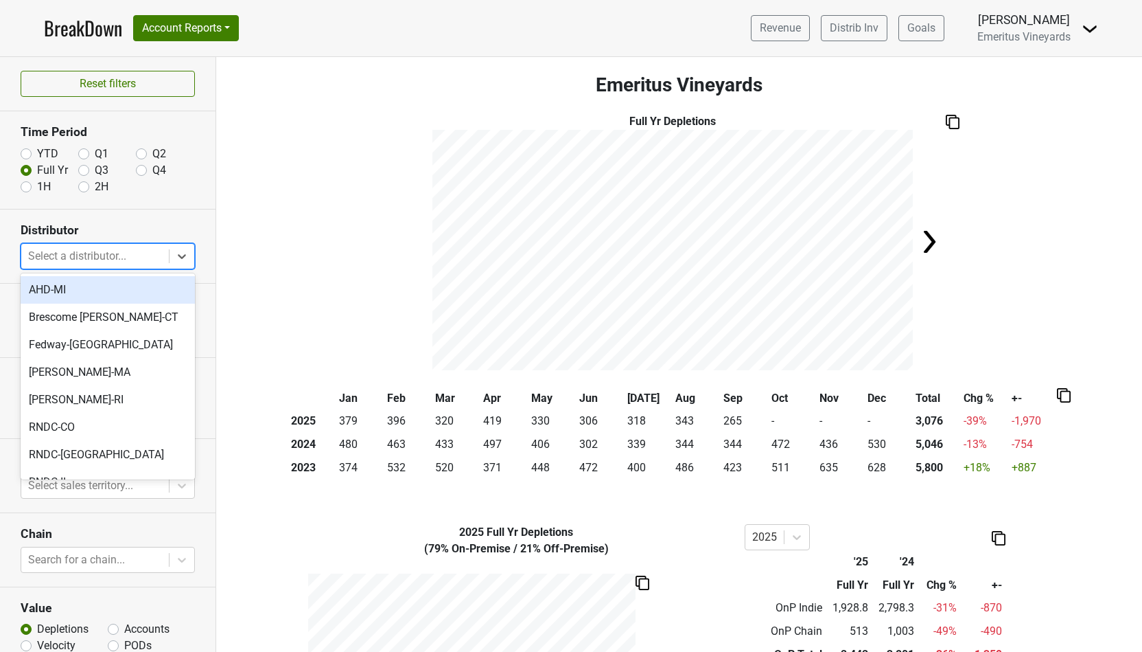
click at [185, 257] on icon at bounding box center [182, 256] width 14 height 14
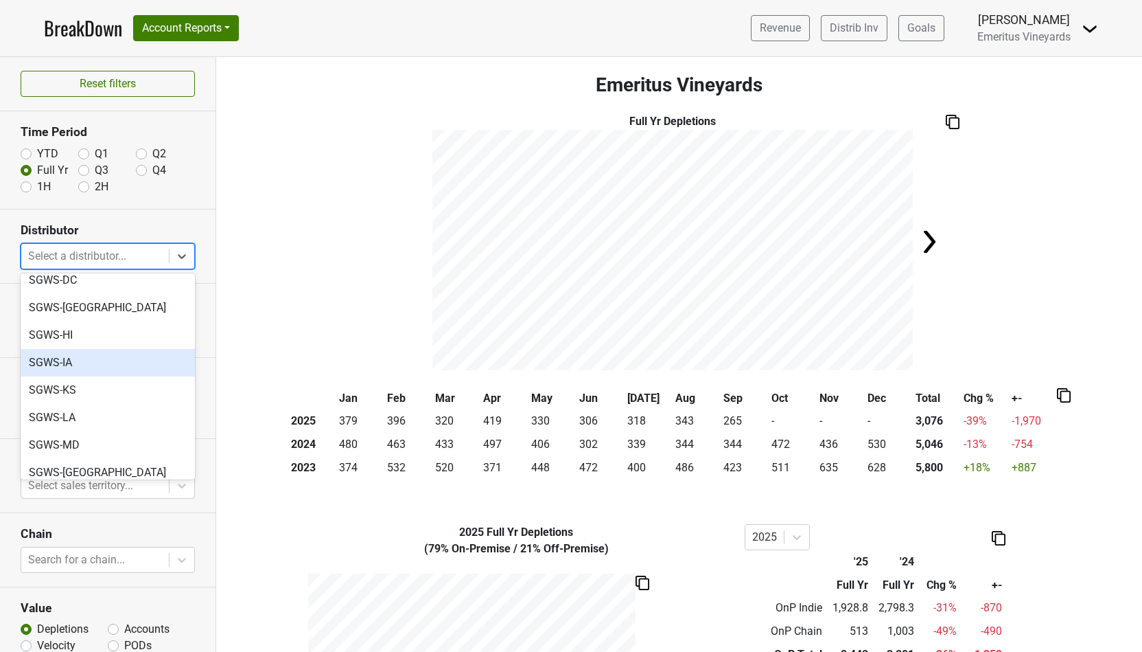
scroll to position [478, 0]
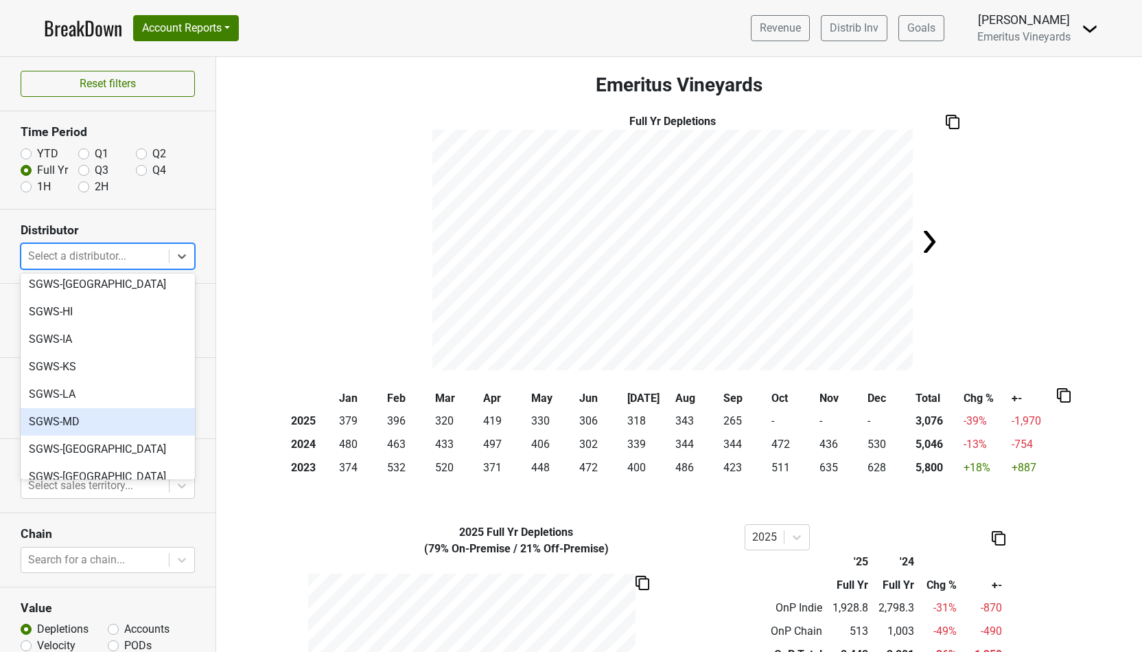
click at [78, 408] on div "SGWS-MD" at bounding box center [108, 421] width 174 height 27
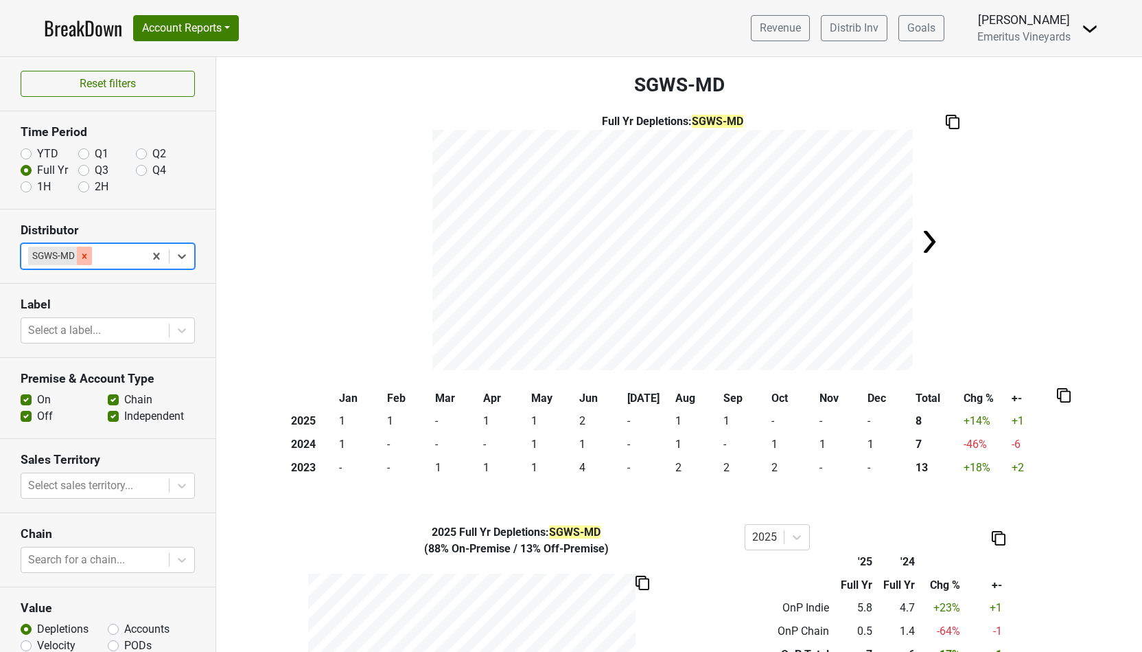
click at [87, 260] on div "Remove SGWS-MD" at bounding box center [84, 255] width 15 height 18
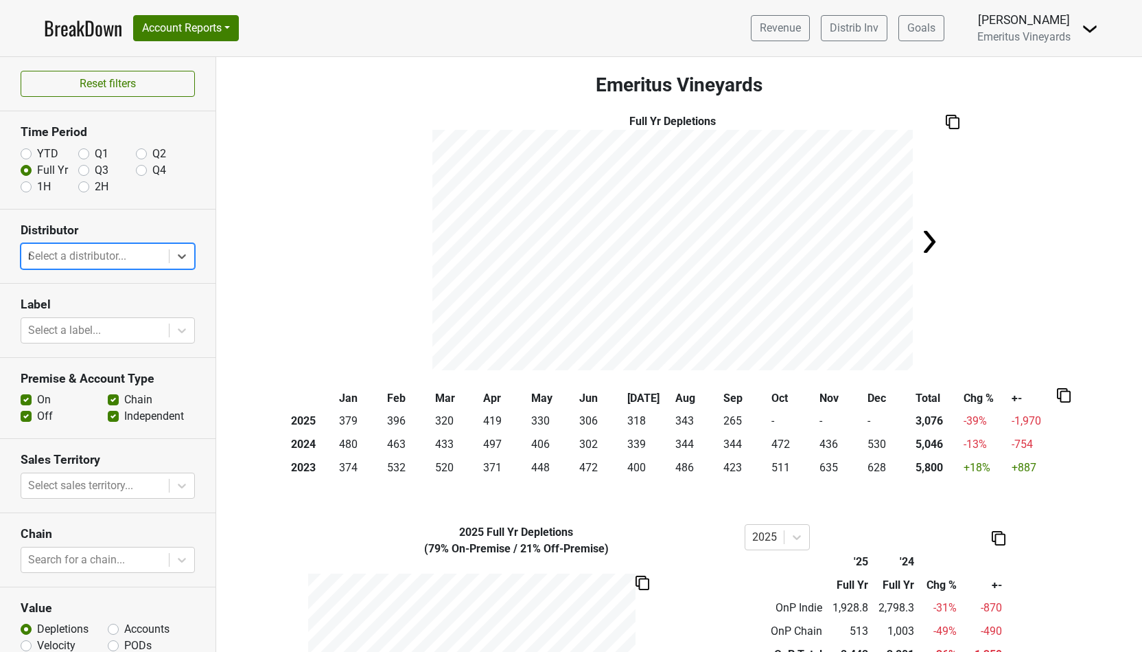
type input "mn"
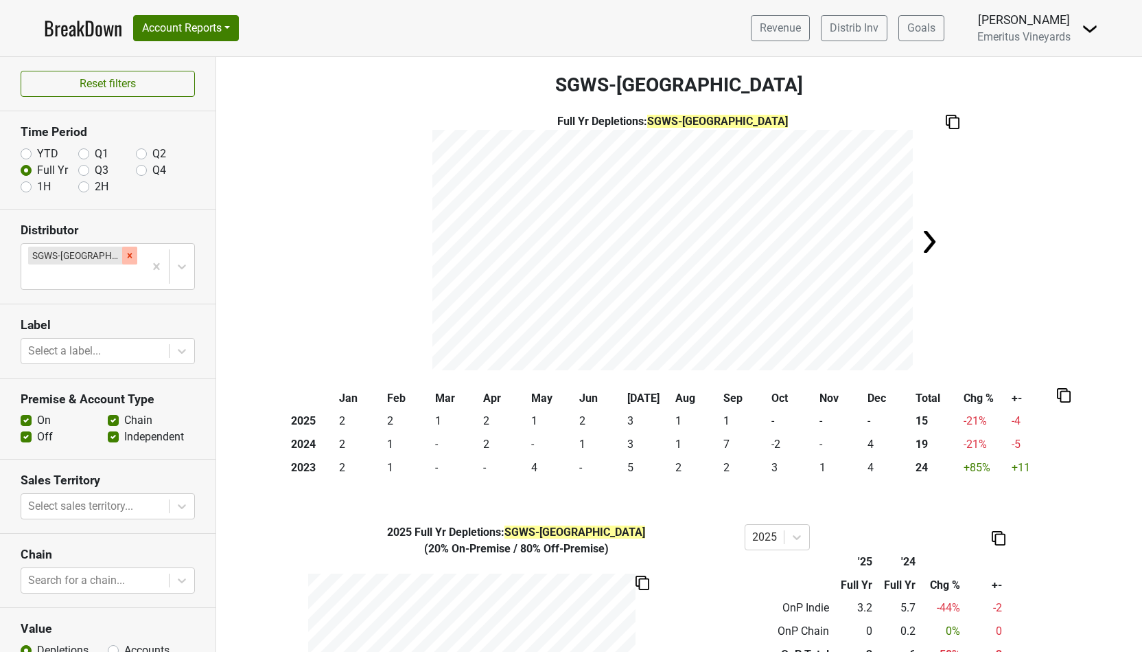
click at [125, 254] on icon "Remove SGWS-MN" at bounding box center [130, 256] width 10 height 10
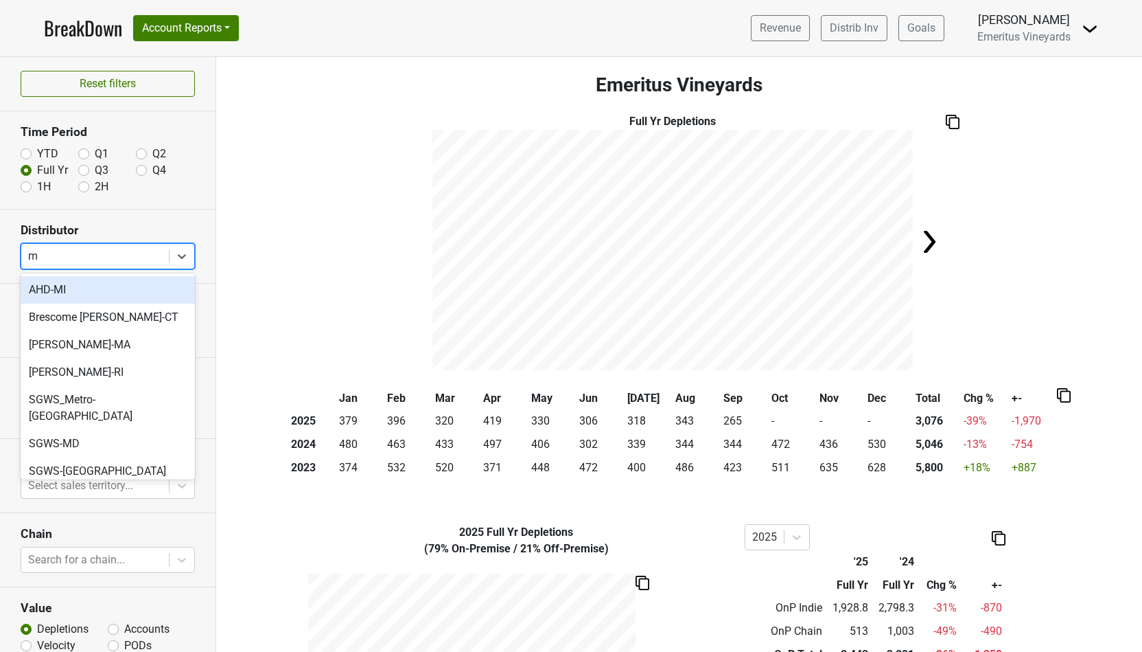
type input "mo"
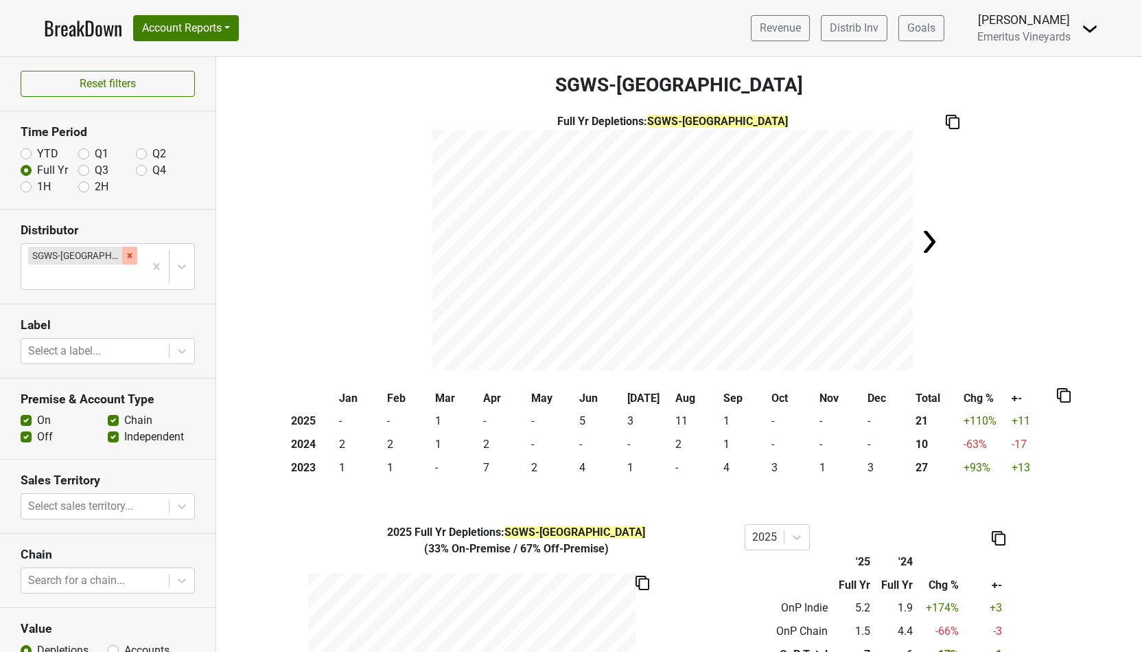
click at [122, 255] on div "Remove SGWS-MO" at bounding box center [129, 255] width 15 height 18
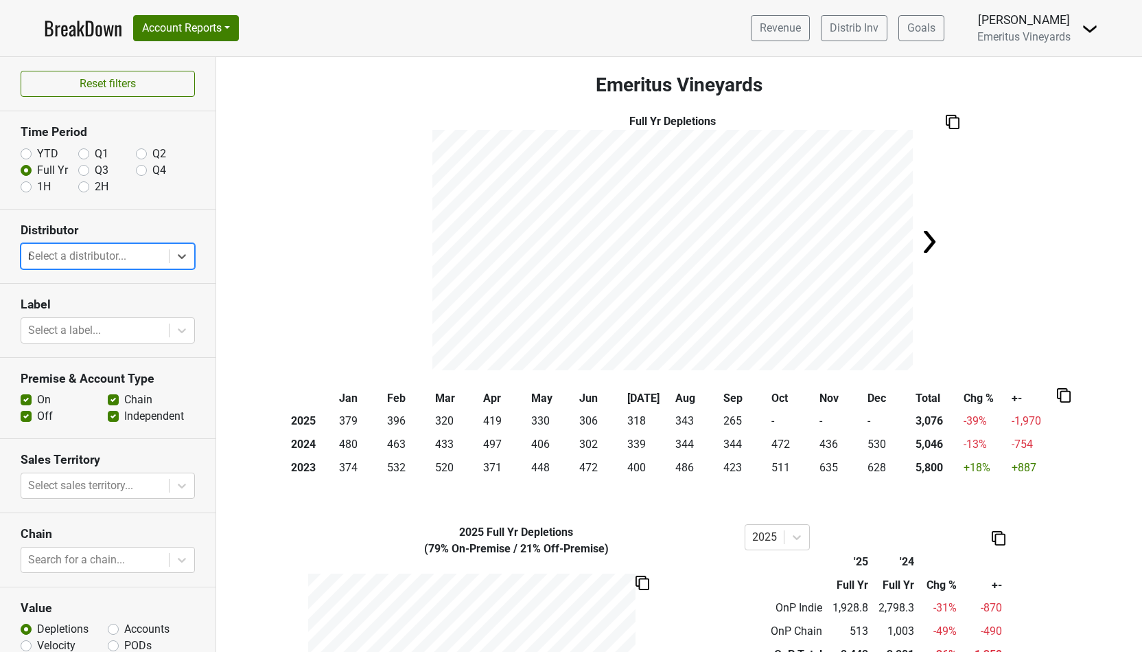
type input "ne"
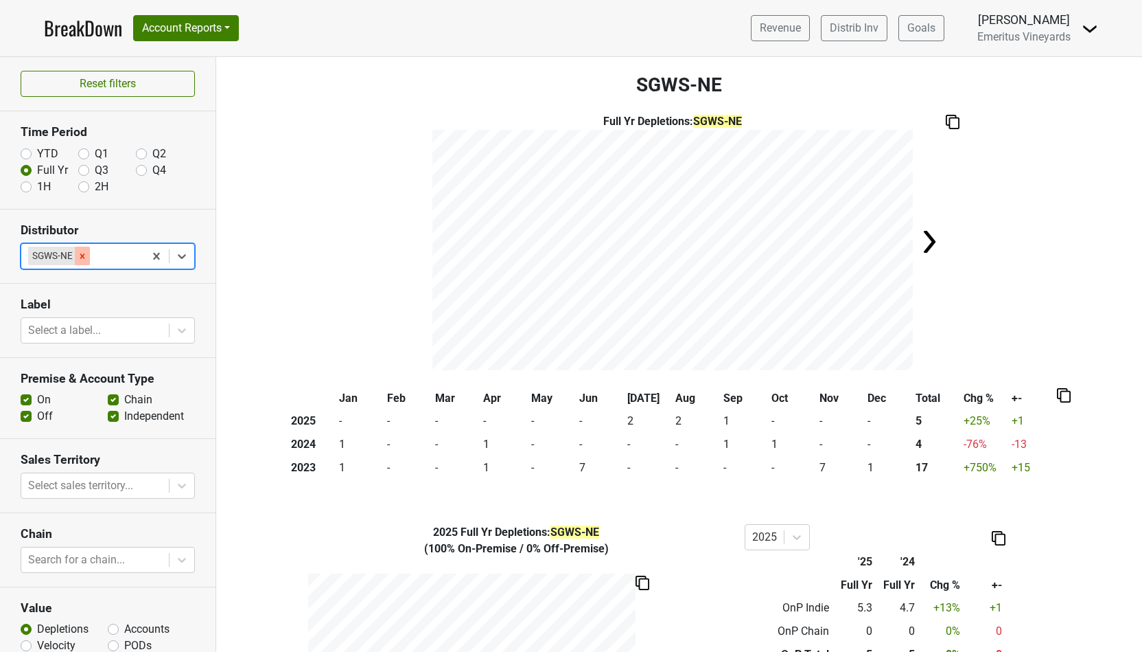
click at [84, 255] on icon "Remove SGWS-NE" at bounding box center [83, 256] width 10 height 10
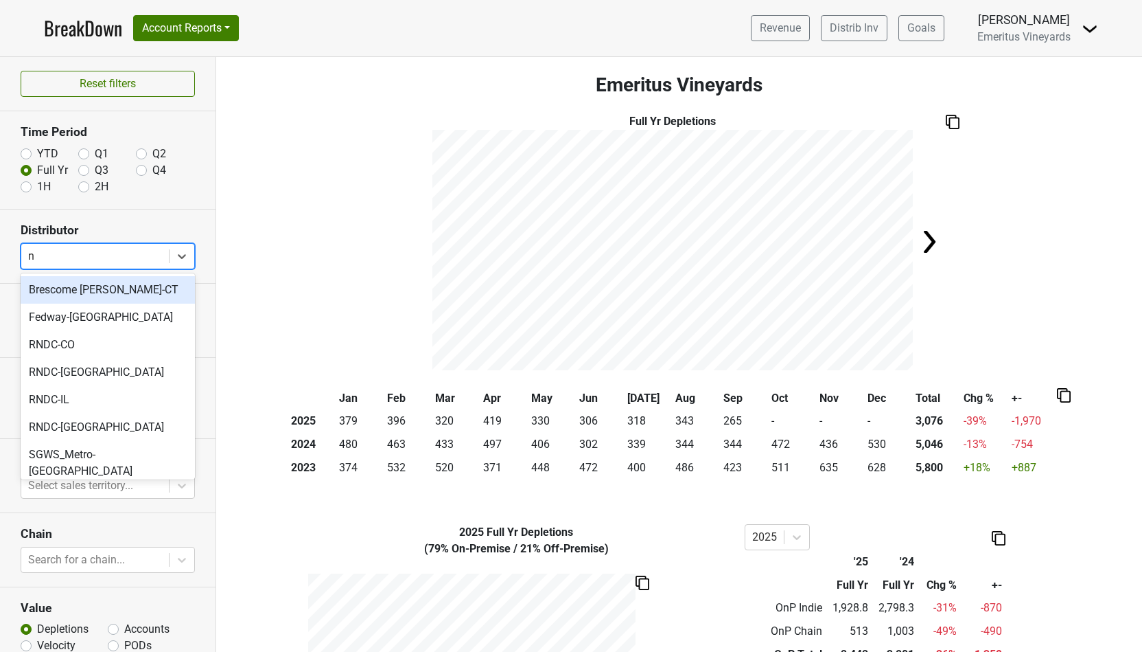
type input "nm"
